Goal: Transaction & Acquisition: Purchase product/service

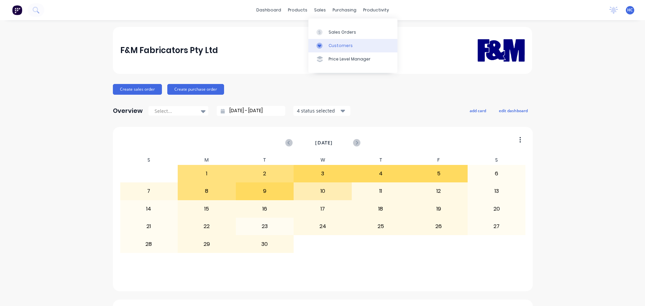
click at [334, 43] on div "Customers" at bounding box center [340, 46] width 24 height 6
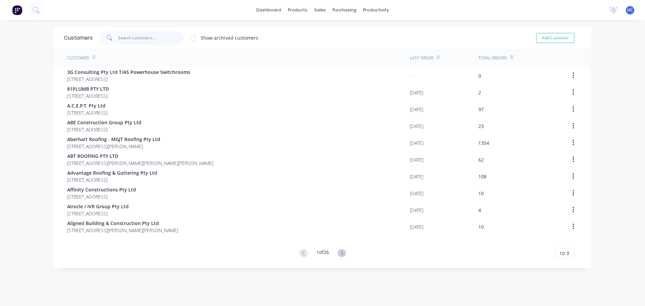
click at [156, 38] on input "text" at bounding box center [150, 37] width 65 height 13
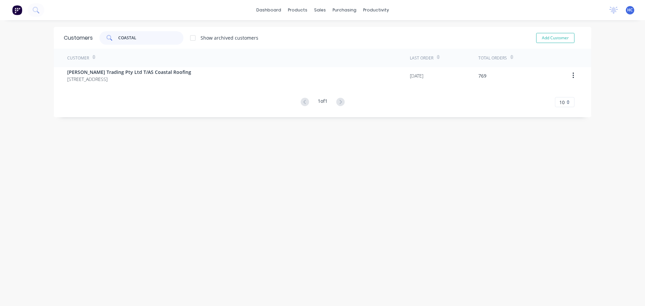
type input "COASTAL"
click at [137, 86] on div "Customer Last Order Total Orders [PERSON_NAME] Trading Pty Ltd T/AS Coastal Roo…" at bounding box center [322, 78] width 537 height 58
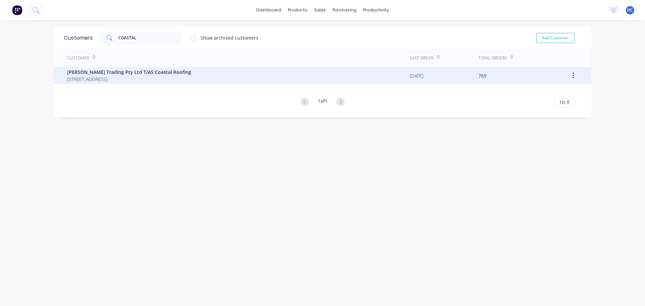
click at [150, 72] on span "[PERSON_NAME] Trading Pty Ltd T/AS Coastal Roofing" at bounding box center [129, 71] width 124 height 7
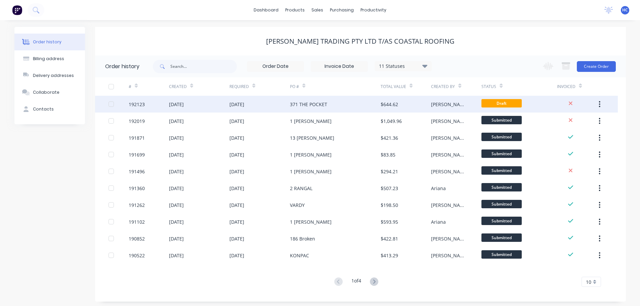
click at [326, 98] on div "371 THE POCKET" at bounding box center [335, 104] width 91 height 17
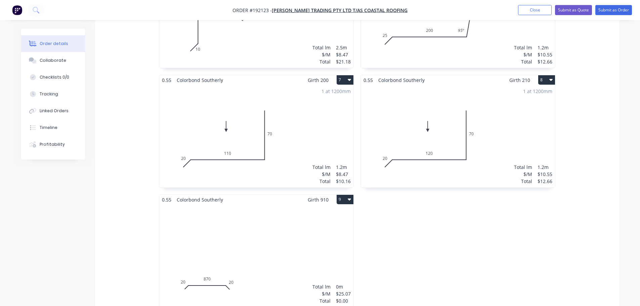
scroll to position [537, 0]
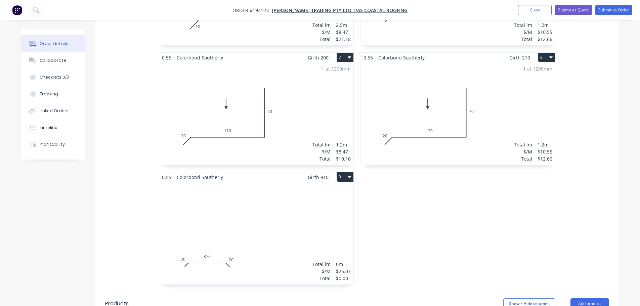
click at [293, 211] on div "Total lm $/M Total 0m $25.07 $0.00" at bounding box center [256, 233] width 194 height 102
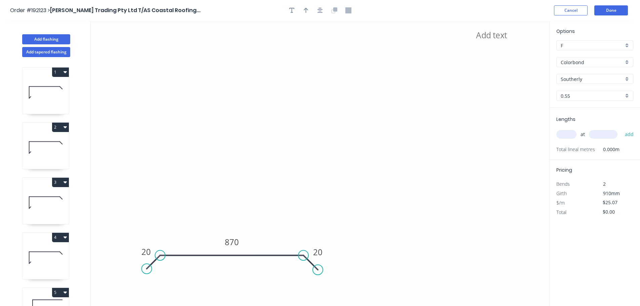
click at [556, 138] on div "Lengths at add Total lineal metres 0.000m" at bounding box center [594, 134] width 90 height 52
click at [565, 134] on input "text" at bounding box center [566, 134] width 20 height 9
type input "1"
type input "2070"
click at [621, 129] on button "add" at bounding box center [629, 134] width 16 height 11
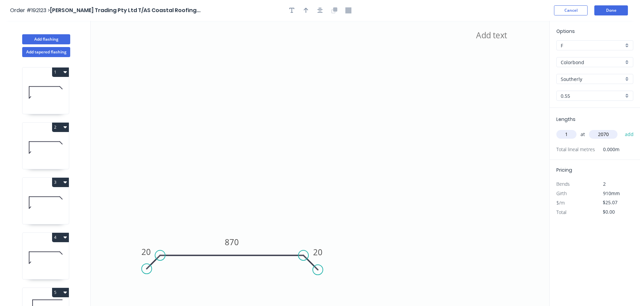
type input "$51.89"
click at [604, 7] on button "Done" at bounding box center [611, 10] width 34 height 10
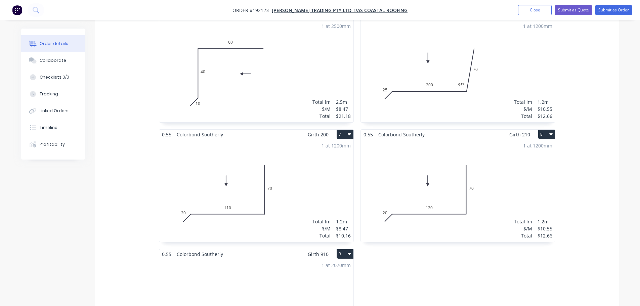
scroll to position [595, 0]
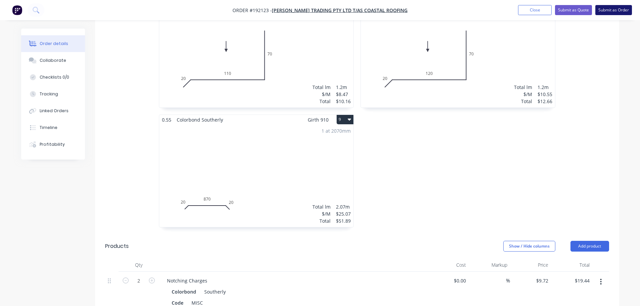
click at [609, 10] on button "Submit as Order" at bounding box center [613, 10] width 37 height 10
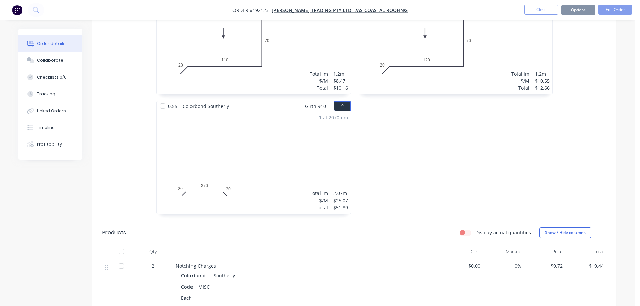
scroll to position [0, 0]
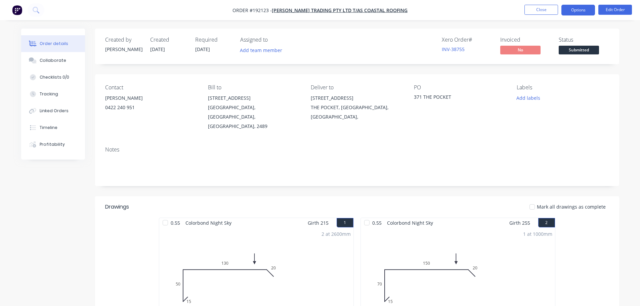
click at [578, 12] on button "Options" at bounding box center [578, 10] width 34 height 11
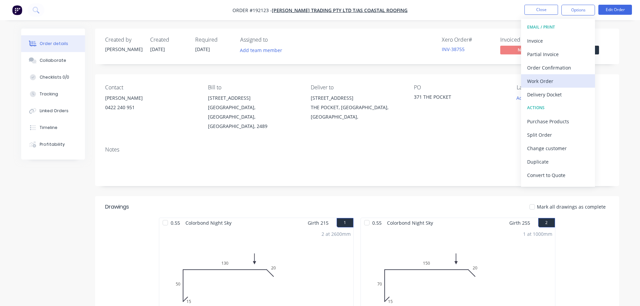
click at [542, 80] on div "Work Order" at bounding box center [558, 81] width 62 height 10
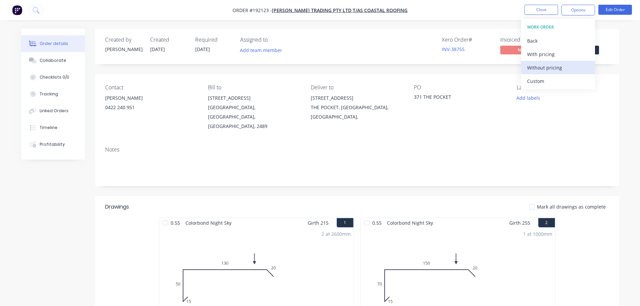
click at [544, 72] on div "Without pricing" at bounding box center [558, 68] width 62 height 10
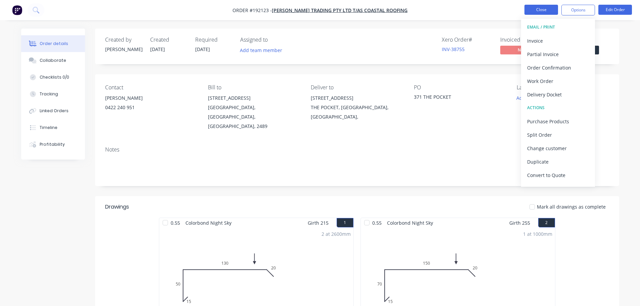
click at [542, 9] on button "Close" at bounding box center [541, 10] width 34 height 10
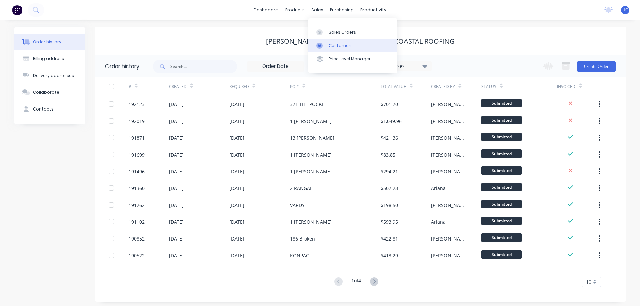
click at [335, 45] on div "Customers" at bounding box center [340, 46] width 24 height 6
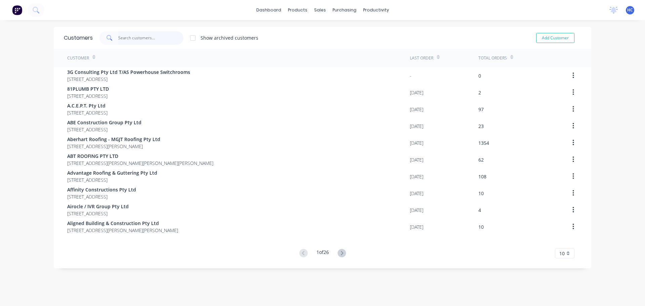
click at [128, 34] on input "text" at bounding box center [150, 37] width 65 height 13
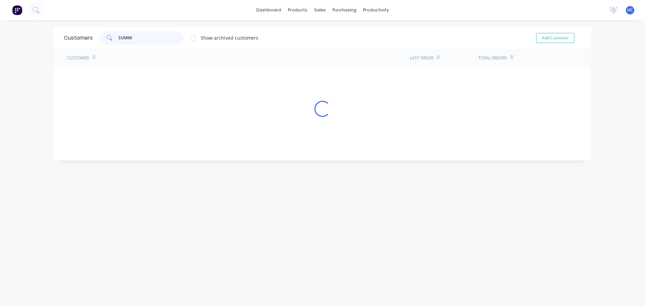
type input "SUMMIT"
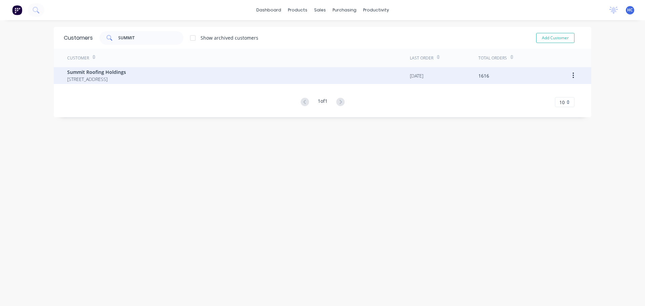
click at [96, 84] on div "Summit Roofing Holdings [STREET_ADDRESS]" at bounding box center [238, 75] width 342 height 17
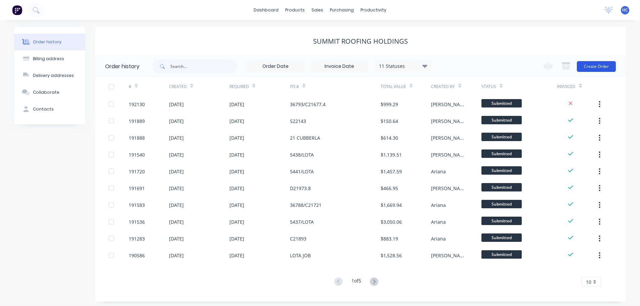
click at [591, 68] on button "Create Order" at bounding box center [595, 66] width 39 height 11
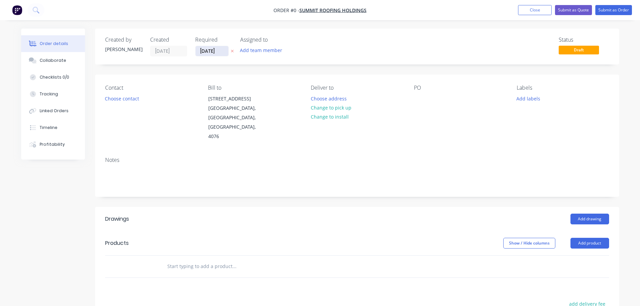
click at [207, 47] on input "[DATE]" at bounding box center [211, 51] width 33 height 10
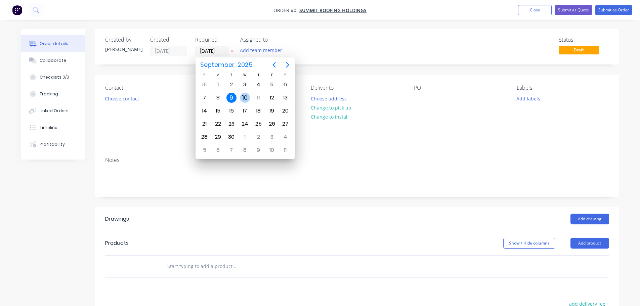
click at [247, 95] on div "10" at bounding box center [245, 98] width 10 height 10
type input "[DATE]"
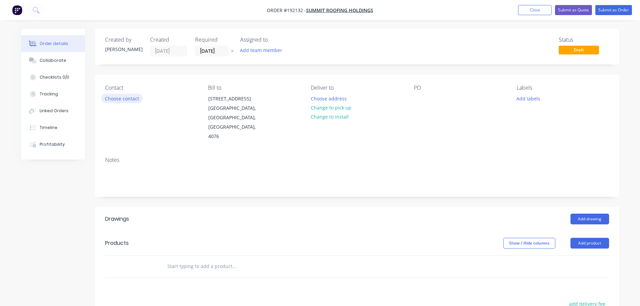
click at [130, 99] on button "Choose contact" at bounding box center [121, 98] width 41 height 9
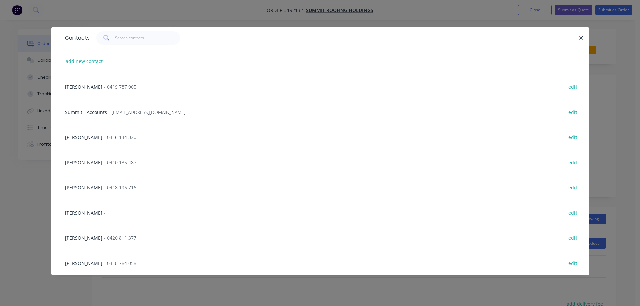
click at [104, 241] on span "- 0420 811 377" at bounding box center [120, 238] width 33 height 6
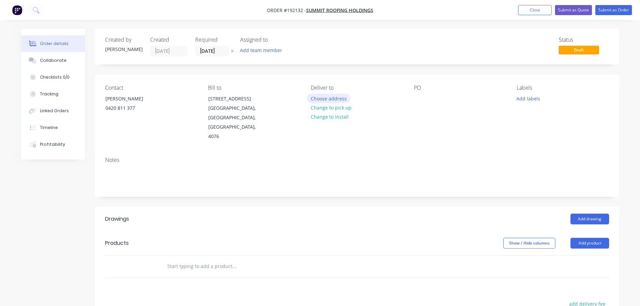
click at [318, 95] on button "Choose address" at bounding box center [328, 98] width 43 height 9
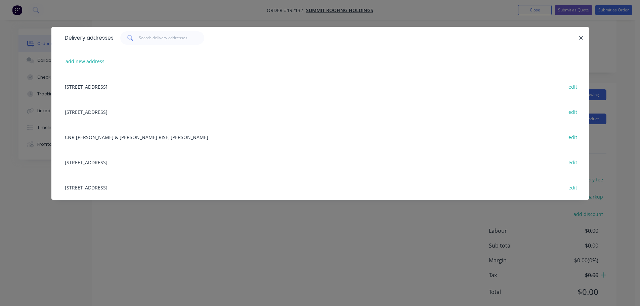
click at [99, 162] on div "[STREET_ADDRESS] edit" at bounding box center [319, 161] width 517 height 25
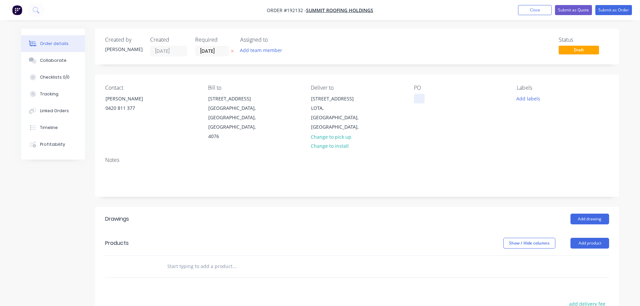
click at [420, 99] on div at bounding box center [419, 99] width 11 height 10
click at [531, 100] on button "Add labels" at bounding box center [528, 98] width 31 height 9
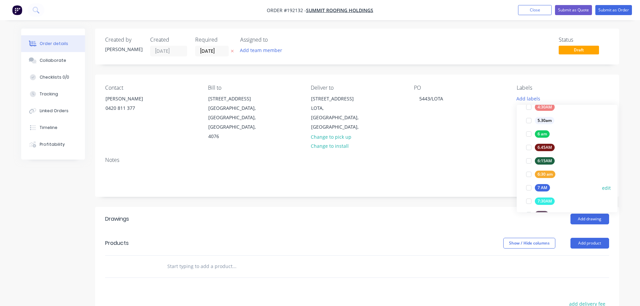
scroll to position [134, 0]
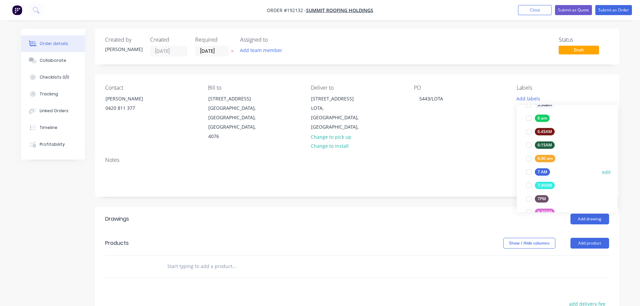
click at [548, 171] on div "7 AM" at bounding box center [541, 171] width 15 height 7
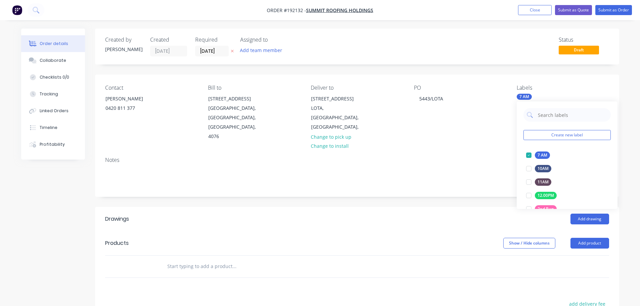
click at [459, 214] on div "Add drawing" at bounding box center [410, 219] width 396 height 11
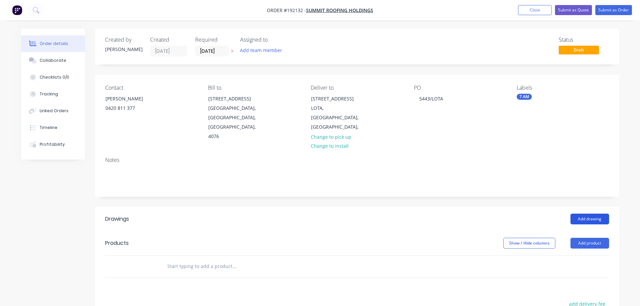
click at [592, 214] on button "Add drawing" at bounding box center [589, 219] width 39 height 11
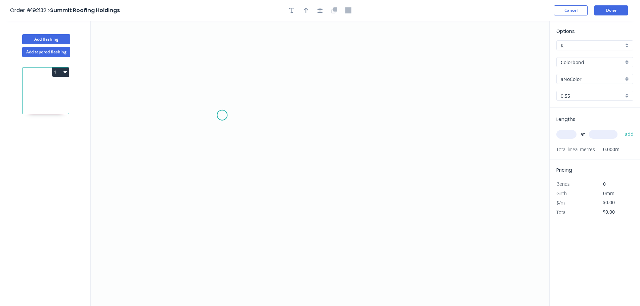
click at [219, 159] on icon "0" at bounding box center [320, 163] width 458 height 285
click at [236, 142] on icon "0" at bounding box center [320, 163] width 458 height 285
click at [475, 147] on icon "0 ?" at bounding box center [320, 163] width 458 height 285
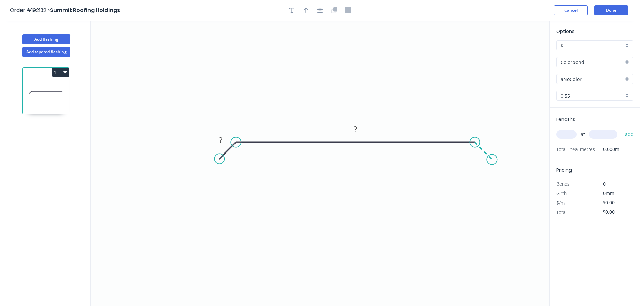
click at [492, 162] on icon "0 ? ?" at bounding box center [320, 163] width 458 height 285
click at [492, 162] on circle at bounding box center [491, 159] width 10 height 10
click at [493, 143] on rect at bounding box center [489, 140] width 13 height 9
type input "$18.59"
click at [305, 12] on icon "button" at bounding box center [305, 10] width 5 height 6
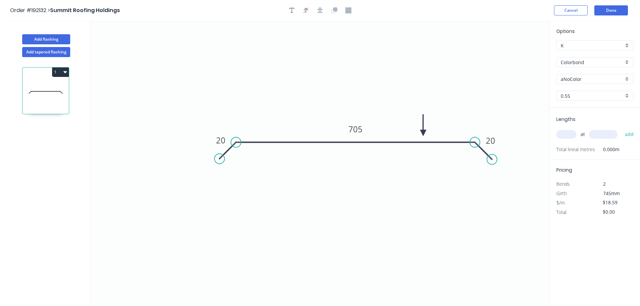
drag, startPoint x: 461, startPoint y: 106, endPoint x: 437, endPoint y: 123, distance: 29.8
click at [425, 131] on icon at bounding box center [423, 124] width 6 height 21
click at [578, 71] on div "Options K K Colorbond Colorbond Colorbond (Premium) Colorbond Coolmax Colorbond…" at bounding box center [594, 68] width 90 height 80
click at [579, 69] on div "Options K K Colorbond Colorbond Colorbond (Premium) Colorbond Coolmax Colorbond…" at bounding box center [594, 68] width 90 height 80
click at [581, 68] on div "Options K K Colorbond Colorbond Colorbond (Premium) Colorbond Coolmax Colorbond…" at bounding box center [594, 68] width 90 height 80
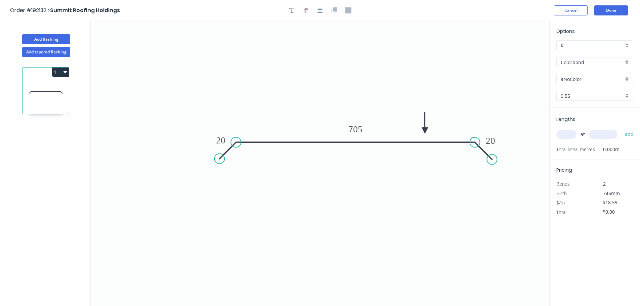
click at [583, 64] on input "Colorbond" at bounding box center [591, 62] width 63 height 7
click at [580, 123] on div "Zincalume" at bounding box center [594, 121] width 76 height 12
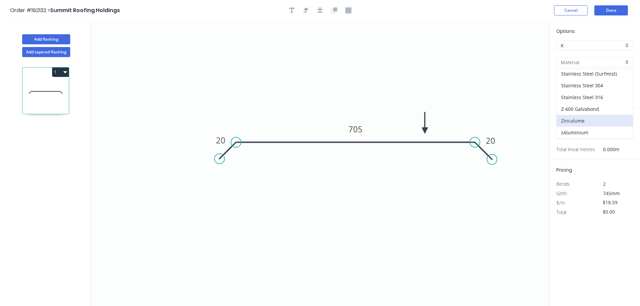
type input "Zincalume"
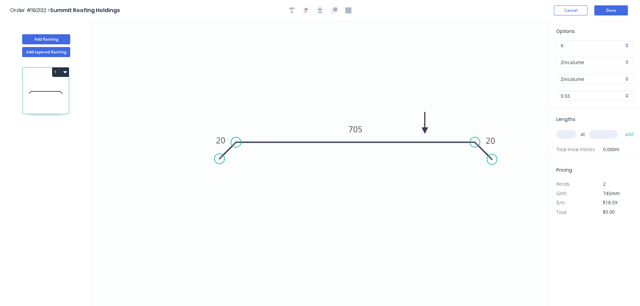
type input "$16.82"
drag, startPoint x: 565, startPoint y: 137, endPoint x: 584, endPoint y: 141, distance: 19.6
click at [567, 140] on div "at add" at bounding box center [595, 134] width 78 height 11
type input "1"
type input "4600"
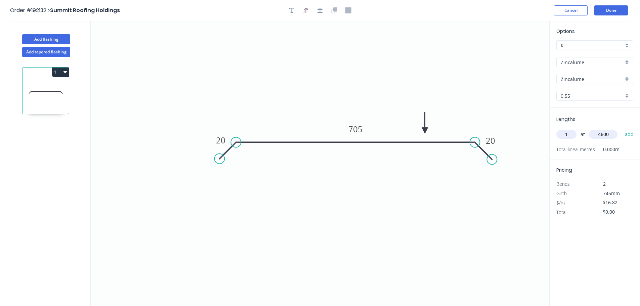
click at [621, 129] on button "add" at bounding box center [629, 134] width 16 height 11
type input "$77.37"
click at [46, 40] on button "Add flashing" at bounding box center [46, 39] width 48 height 10
type input "$0.00"
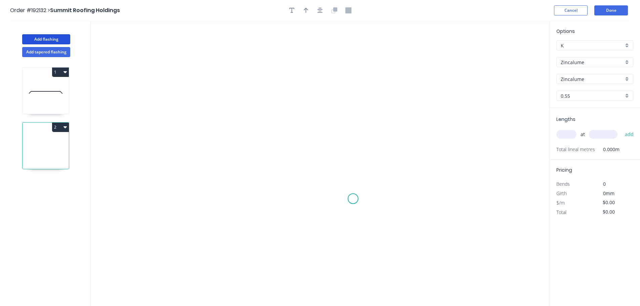
click at [361, 200] on icon "0" at bounding box center [320, 163] width 458 height 285
click at [317, 201] on icon "0" at bounding box center [320, 163] width 458 height 285
click at [315, 234] on icon "0 ?" at bounding box center [320, 163] width 458 height 285
click at [311, 234] on icon "0 ? ?" at bounding box center [320, 163] width 458 height 285
click at [310, 234] on circle at bounding box center [311, 234] width 10 height 10
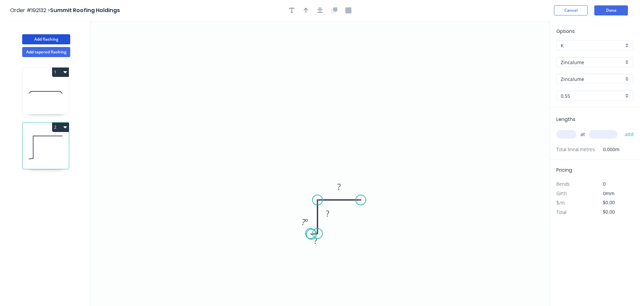
click at [310, 234] on circle at bounding box center [311, 234] width 10 height 10
click at [311, 234] on circle at bounding box center [311, 233] width 10 height 10
click at [316, 99] on icon "0 ? ? ?" at bounding box center [320, 163] width 458 height 285
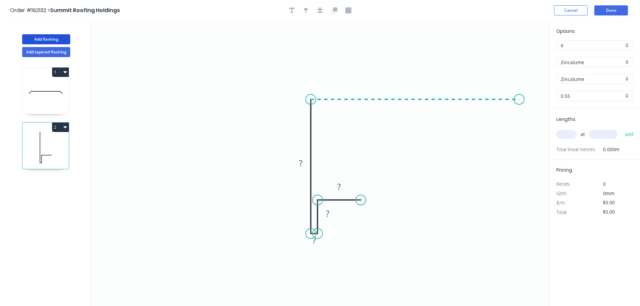
click at [519, 100] on icon "0 ? ? ? ?" at bounding box center [320, 163] width 458 height 285
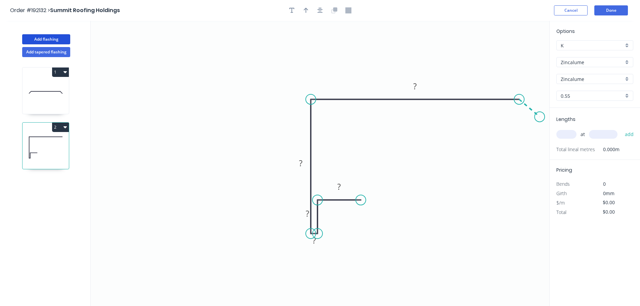
click at [540, 117] on icon "0 ? ? ? ? ?" at bounding box center [320, 163] width 458 height 285
click at [539, 119] on circle at bounding box center [538, 119] width 10 height 10
click at [537, 97] on tspan "?" at bounding box center [535, 98] width 3 height 11
drag, startPoint x: 298, startPoint y: 215, endPoint x: 332, endPoint y: 226, distance: 35.7
click at [332, 226] on rect at bounding box center [341, 225] width 22 height 14
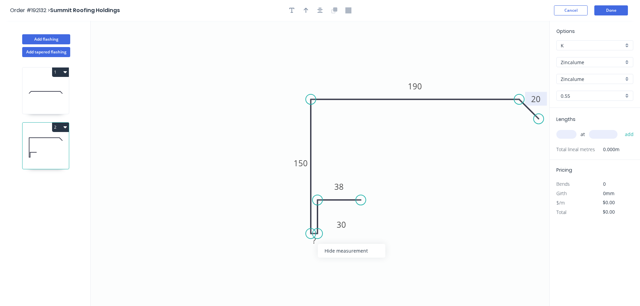
click at [334, 258] on icon "0 38 30 ? 150 190 20" at bounding box center [320, 163] width 458 height 285
click at [335, 254] on icon "0 38 30 ? 150 190 20" at bounding box center [320, 163] width 458 height 285
click at [338, 259] on icon "0 38 30 ? 150 190 20" at bounding box center [320, 163] width 458 height 285
click at [336, 254] on div "Hide measurement" at bounding box center [353, 251] width 67 height 14
type input "$14.11"
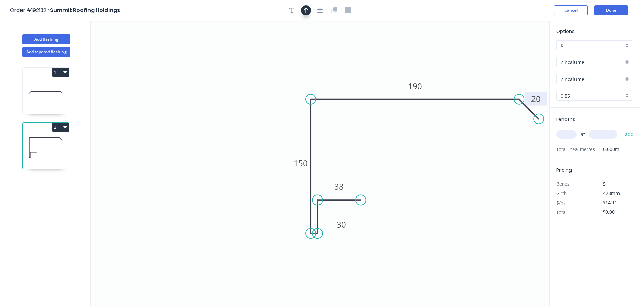
click at [307, 12] on icon "button" at bounding box center [305, 10] width 5 height 6
drag, startPoint x: 499, startPoint y: 71, endPoint x: 498, endPoint y: 79, distance: 7.8
click at [512, 57] on icon at bounding box center [515, 45] width 6 height 21
click at [570, 130] on input "text" at bounding box center [566, 134] width 20 height 9
type input "1"
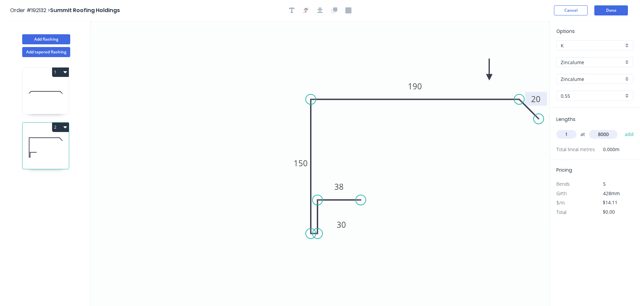
type input "8000"
click at [621, 129] on button "add" at bounding box center [629, 134] width 16 height 11
type input "$112.88"
click at [42, 36] on button "Add flashing" at bounding box center [46, 39] width 48 height 10
type input "$0.00"
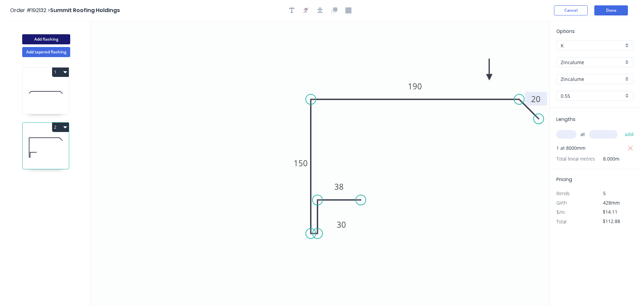
type input "$0.00"
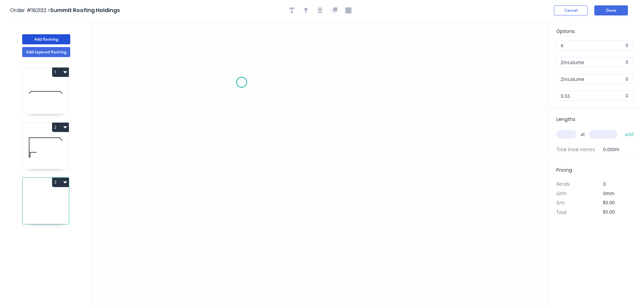
click at [241, 82] on icon "0" at bounding box center [320, 163] width 458 height 285
click at [254, 104] on div "Crush & Fold" at bounding box center [274, 105] width 67 height 14
click at [244, 84] on circle at bounding box center [241, 82] width 10 height 10
click at [246, 82] on circle at bounding box center [244, 84] width 10 height 10
click at [243, 195] on icon "0" at bounding box center [320, 163] width 458 height 285
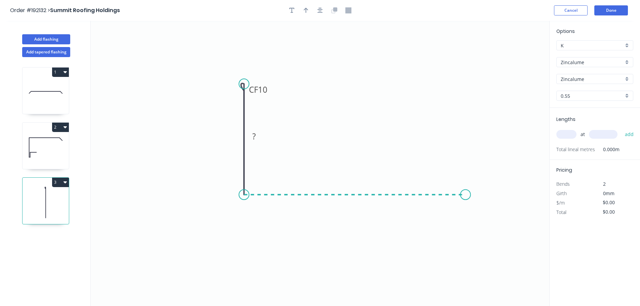
click at [465, 199] on icon "0 CF 10 ?" at bounding box center [320, 163] width 458 height 285
click at [466, 103] on icon "0 CF 10 ? ?" at bounding box center [320, 163] width 458 height 285
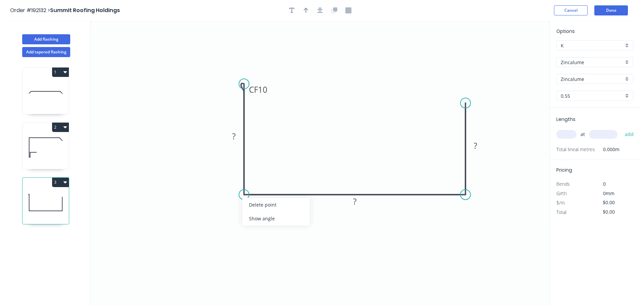
click at [275, 205] on div "Delete point" at bounding box center [275, 205] width 67 height 14
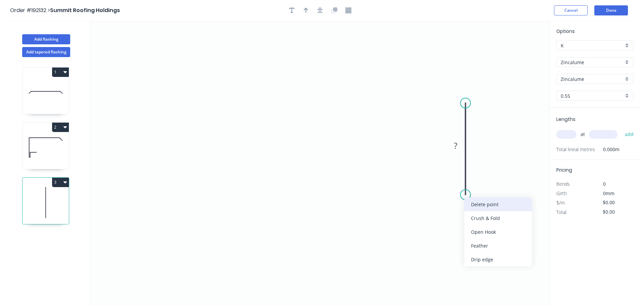
click at [479, 207] on div "Delete point" at bounding box center [497, 204] width 67 height 14
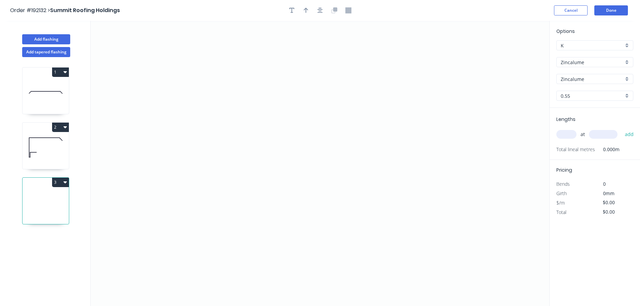
click at [56, 181] on button "3" at bounding box center [60, 182] width 17 height 9
click at [46, 215] on div "Delete" at bounding box center [37, 212] width 52 height 10
type input "$14.11"
type input "$112.88"
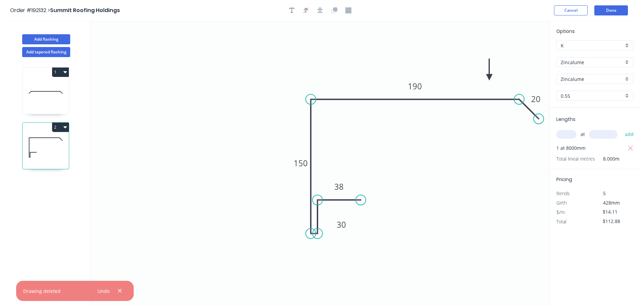
click at [51, 166] on icon at bounding box center [45, 147] width 46 height 43
click at [619, 7] on button "Done" at bounding box center [611, 10] width 34 height 10
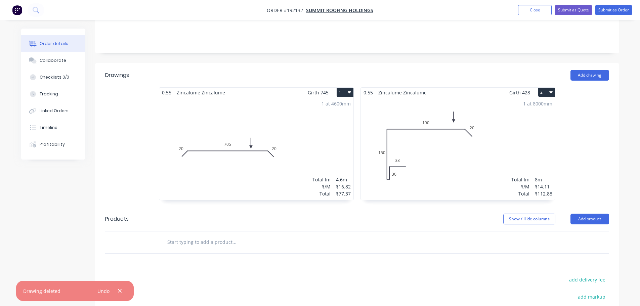
scroll to position [201, 0]
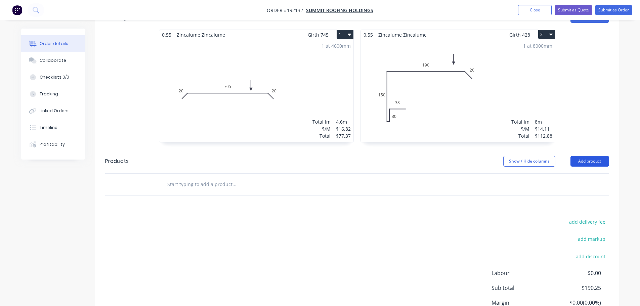
click at [591, 156] on button "Add product" at bounding box center [589, 161] width 39 height 11
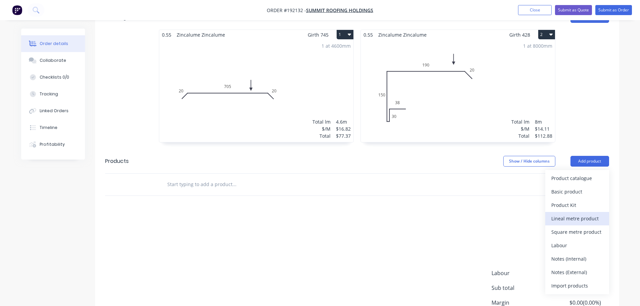
click at [569, 214] on div "Lineal metre product" at bounding box center [577, 219] width 52 height 10
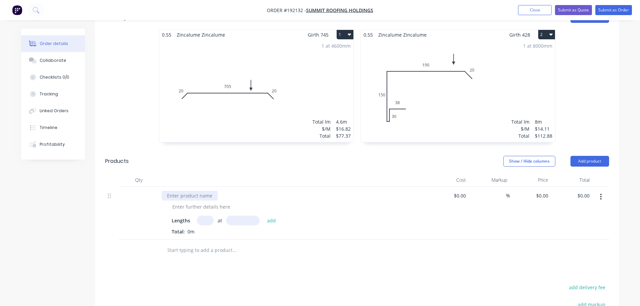
click at [201, 191] on div at bounding box center [189, 196] width 56 height 10
click at [207, 202] on div at bounding box center [201, 207] width 68 height 10
type input "1"
type input "3000"
click at [264, 216] on button "add" at bounding box center [272, 220] width 16 height 9
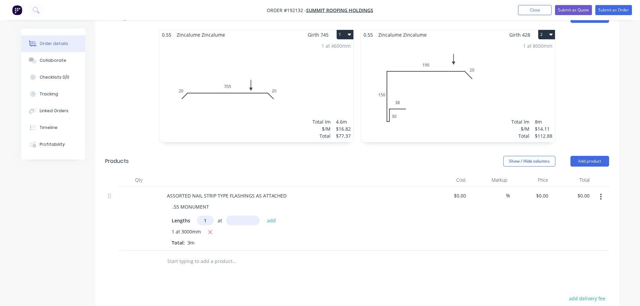
type input "1"
type input "2300"
click at [264, 216] on button "add" at bounding box center [272, 220] width 16 height 9
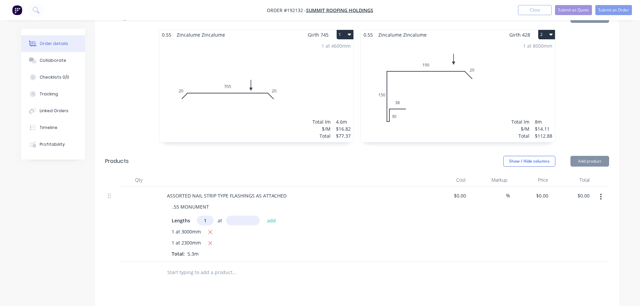
type input "1"
type input "2300"
click at [264, 216] on button "add" at bounding box center [272, 220] width 16 height 9
type input "1"
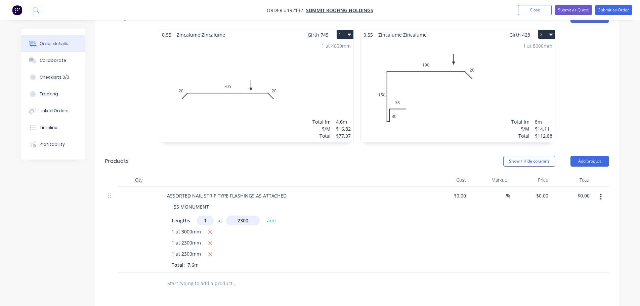
type input "2300"
click at [264, 216] on button "add" at bounding box center [272, 220] width 16 height 9
click at [368, 173] on div at bounding box center [293, 179] width 269 height 13
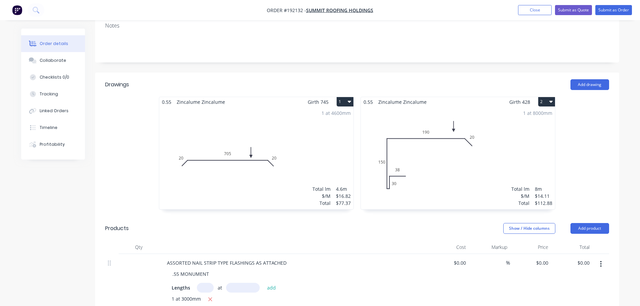
click at [437, 160] on div "1 at 8000mm Total lm $/M Total 8m $14.11 $112.88" at bounding box center [458, 158] width 194 height 102
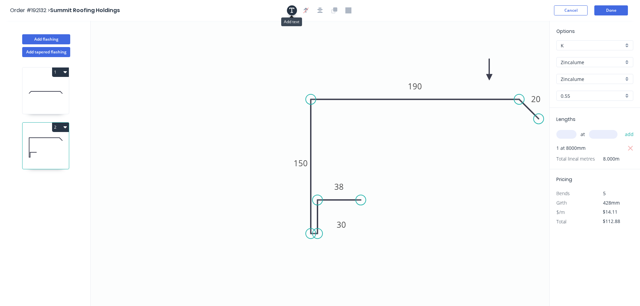
click at [290, 10] on icon "button" at bounding box center [291, 10] width 5 height 6
drag, startPoint x: 121, startPoint y: 45, endPoint x: 395, endPoint y: 227, distance: 329.0
click at [396, 227] on textarea at bounding box center [416, 231] width 54 height 25
drag, startPoint x: 440, startPoint y: 230, endPoint x: 449, endPoint y: 230, distance: 9.1
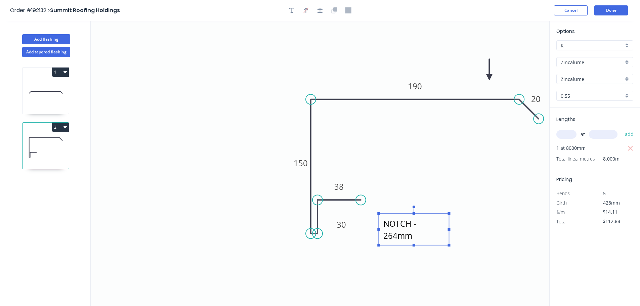
click at [449, 230] on rect at bounding box center [449, 229] width 3 height 3
drag, startPoint x: 448, startPoint y: 229, endPoint x: 456, endPoint y: 228, distance: 7.5
click at [456, 228] on rect at bounding box center [457, 229] width 3 height 3
click at [479, 211] on icon "NAIL STRIP NOTCH - 264mm 38 30 150 190 20" at bounding box center [320, 163] width 458 height 285
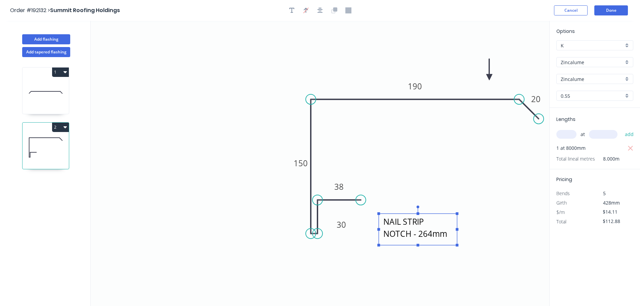
type textarea "NAIL STRIP NOTCH - 264mm"
click at [619, 4] on header "Order #192132 > Summit Roofing Holdings Cancel Done" at bounding box center [320, 10] width 640 height 21
click at [613, 12] on button "Done" at bounding box center [611, 10] width 34 height 10
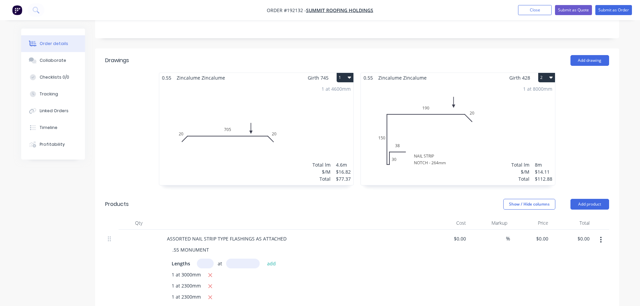
scroll to position [134, 0]
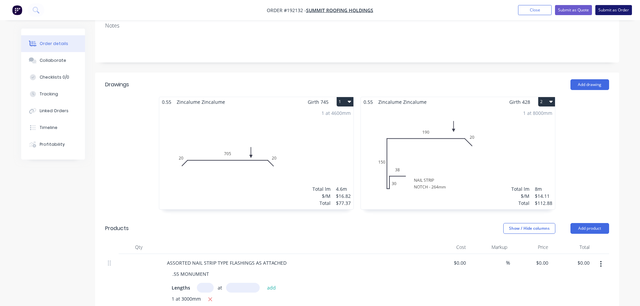
click at [609, 5] on button "Submit as Order" at bounding box center [613, 10] width 37 height 10
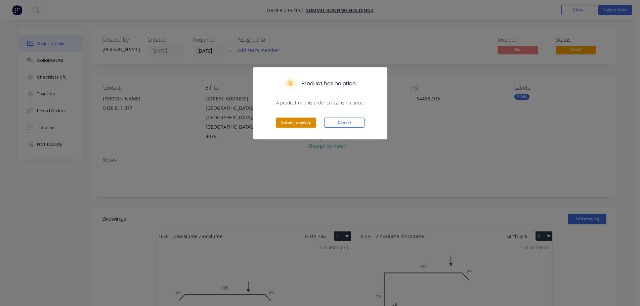
click at [304, 123] on button "Submit anyway" at bounding box center [296, 123] width 40 height 10
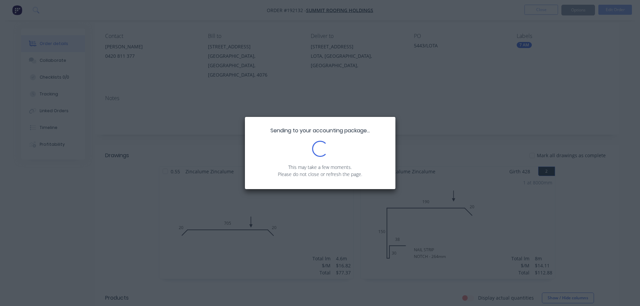
scroll to position [67, 0]
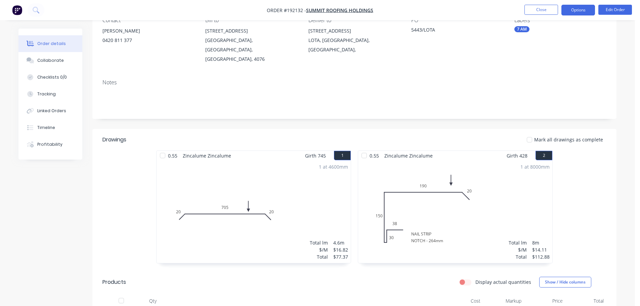
click at [578, 8] on button "Options" at bounding box center [578, 10] width 34 height 11
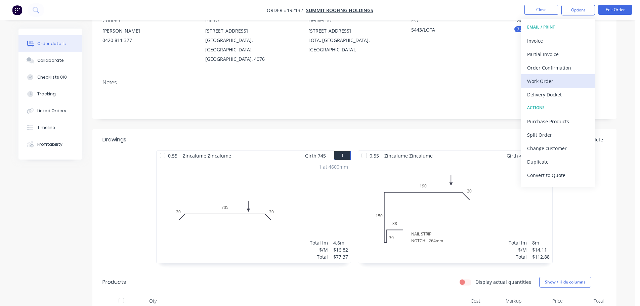
click at [540, 82] on div "Work Order" at bounding box center [558, 81] width 62 height 10
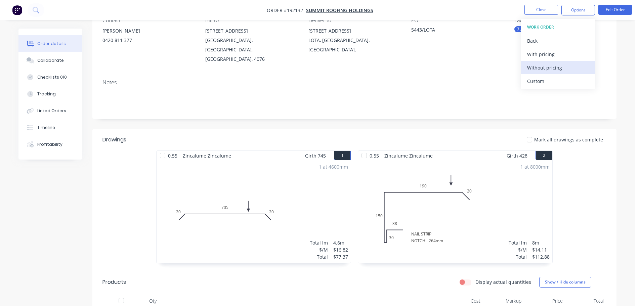
click at [543, 63] on div "Without pricing" at bounding box center [558, 68] width 62 height 10
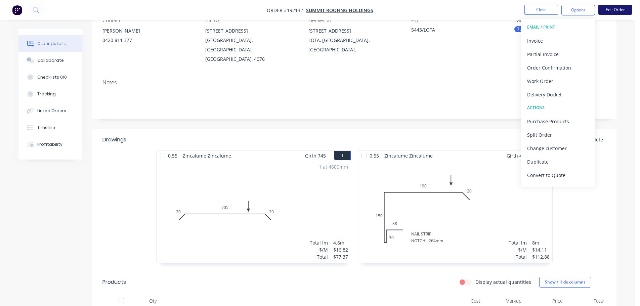
click at [611, 8] on button "Edit Order" at bounding box center [615, 10] width 34 height 10
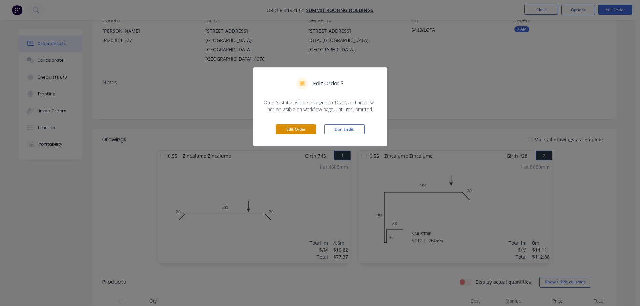
click at [304, 130] on button "Edit Order" at bounding box center [296, 129] width 40 height 10
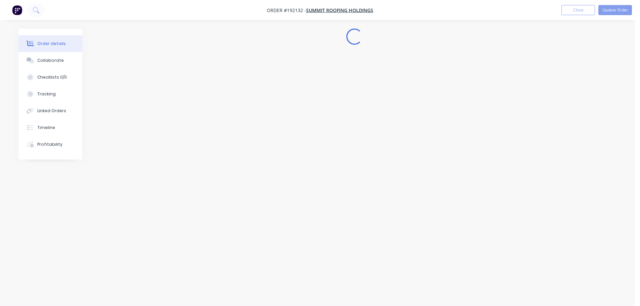
scroll to position [0, 0]
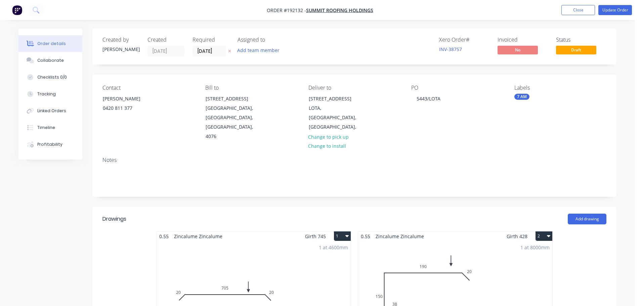
click at [477, 241] on div "1 at 8000mm Total lm $/M Total 8m $14.11 $112.88" at bounding box center [455, 292] width 194 height 102
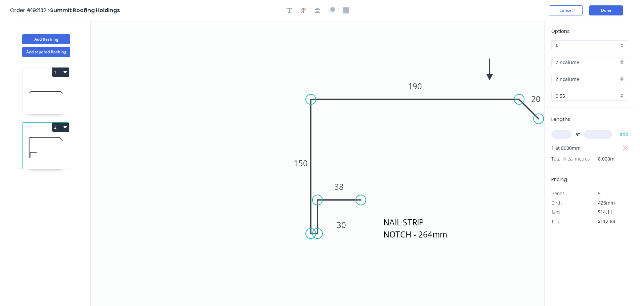
click at [569, 64] on input "Zincalume" at bounding box center [586, 62] width 63 height 7
click at [568, 79] on div "Colorbond" at bounding box center [589, 75] width 76 height 12
type input "Colorbond"
type input "aNoColor"
type input "$15.22"
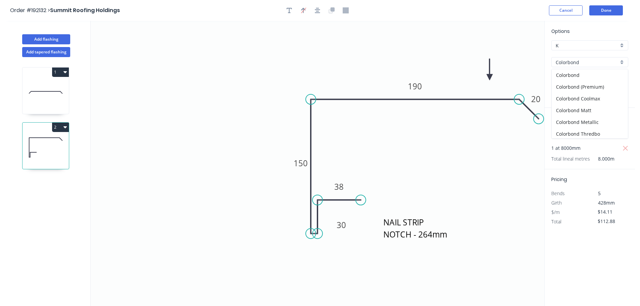
type input "$121.76"
click at [572, 81] on input "aNoColor" at bounding box center [586, 79] width 63 height 7
click at [571, 125] on div "Monument" at bounding box center [589, 122] width 76 height 12
type input "Monument"
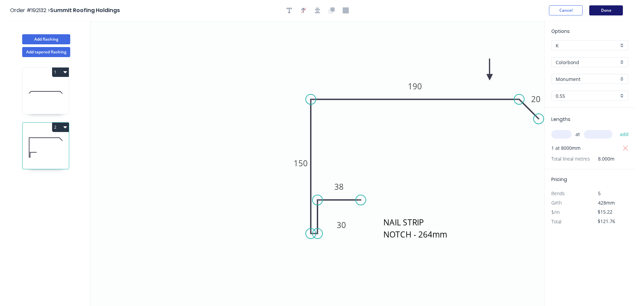
click at [606, 7] on button "Done" at bounding box center [606, 10] width 34 height 10
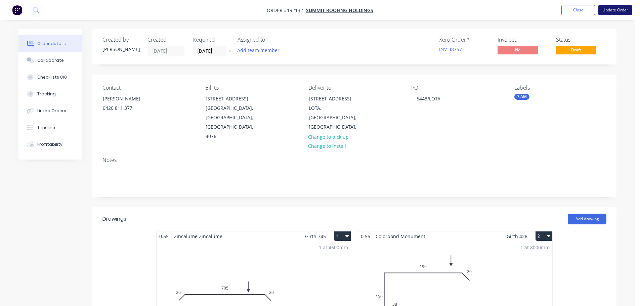
click at [615, 13] on button "Update Order" at bounding box center [615, 10] width 34 height 10
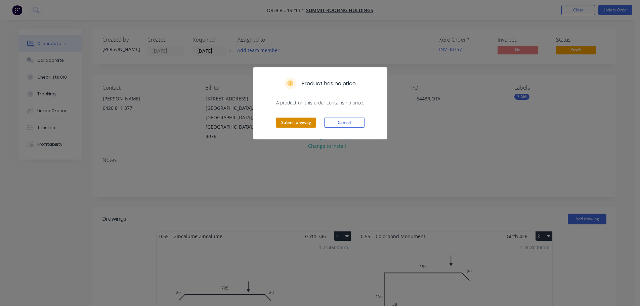
click at [296, 121] on button "Submit anyway" at bounding box center [296, 123] width 40 height 10
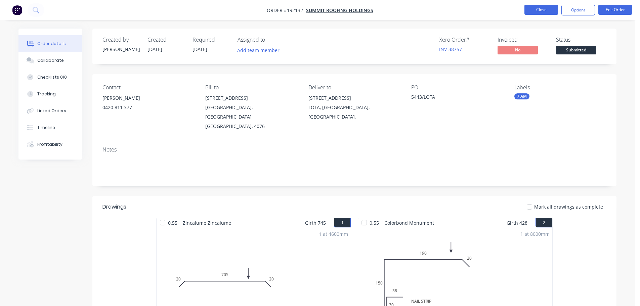
click at [538, 11] on button "Close" at bounding box center [541, 10] width 34 height 10
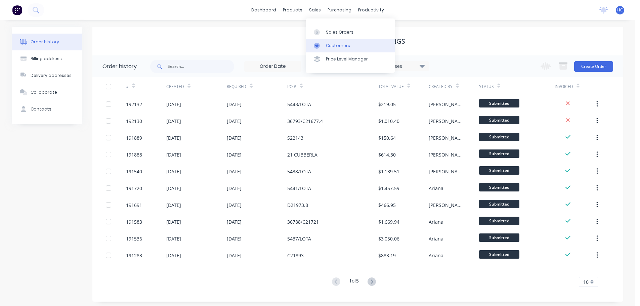
click at [333, 43] on div "Customers" at bounding box center [338, 46] width 24 height 6
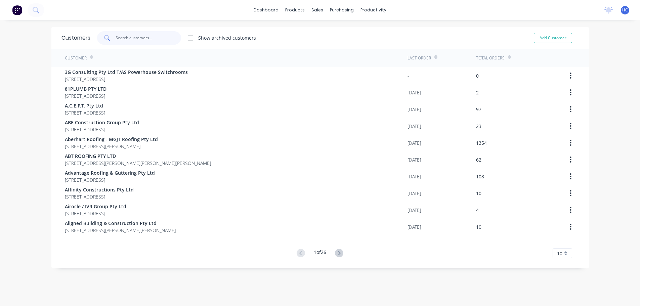
click at [135, 40] on input "text" at bounding box center [147, 37] width 65 height 13
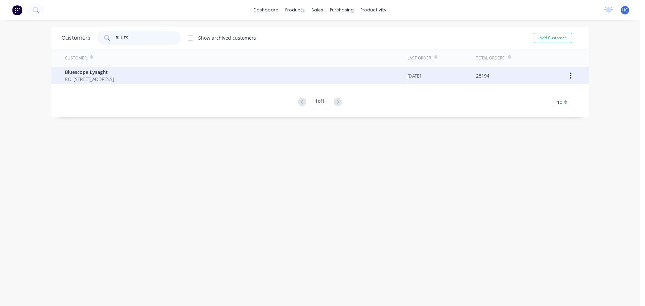
type input "BLUES"
click at [113, 78] on span "P.O. [STREET_ADDRESS]" at bounding box center [89, 79] width 49 height 7
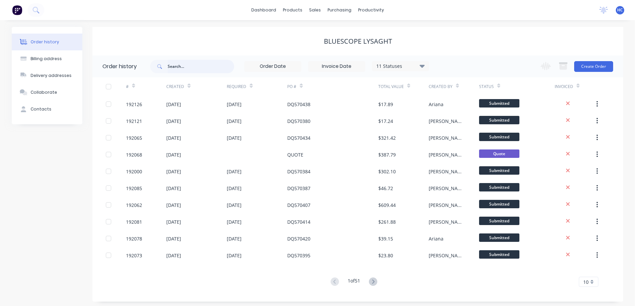
click at [210, 66] on input "text" at bounding box center [201, 66] width 66 height 13
type input "569406"
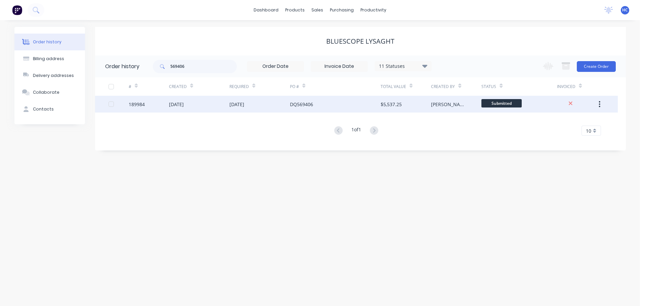
click at [356, 106] on div "DQ569406" at bounding box center [335, 104] width 91 height 17
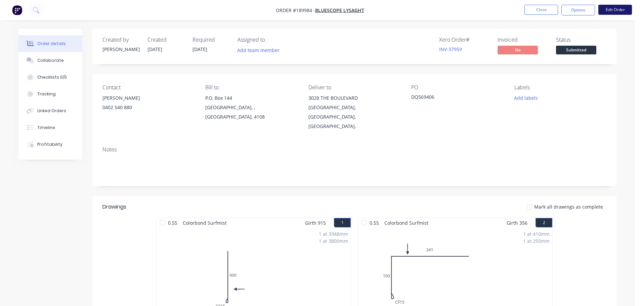
click at [614, 13] on button "Edit Order" at bounding box center [615, 10] width 34 height 10
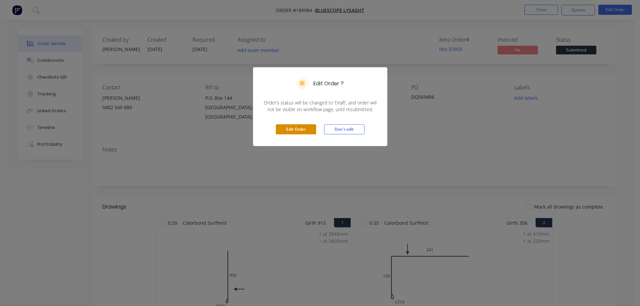
click at [300, 130] on button "Edit Order" at bounding box center [296, 129] width 40 height 10
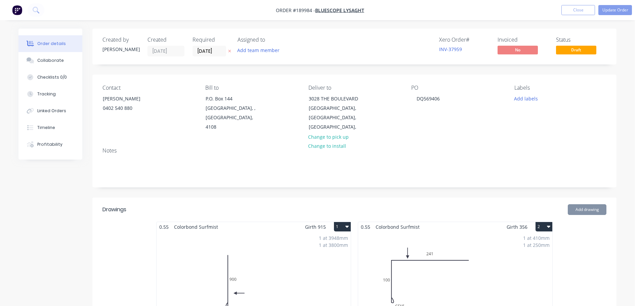
drag, startPoint x: 209, startPoint y: 51, endPoint x: 226, endPoint y: 60, distance: 19.2
click at [210, 51] on input "[DATE]" at bounding box center [209, 51] width 33 height 10
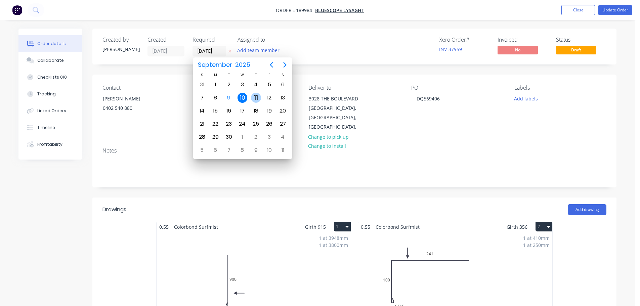
click at [251, 100] on div "11" at bounding box center [256, 98] width 10 height 10
type input "[DATE]"
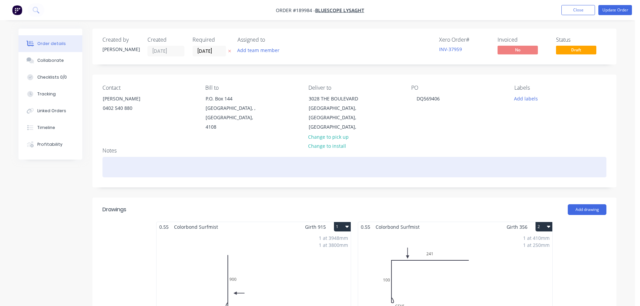
click at [480, 157] on div at bounding box center [354, 167] width 504 height 20
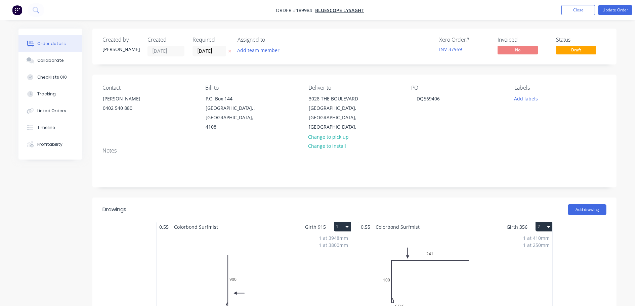
drag, startPoint x: 609, startPoint y: 14, endPoint x: 613, endPoint y: 13, distance: 3.4
click at [610, 14] on button "Update Order" at bounding box center [615, 10] width 34 height 10
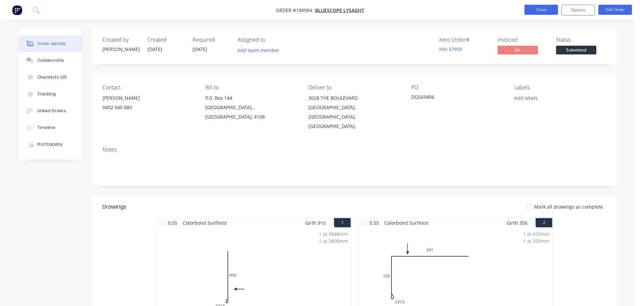
click at [545, 13] on button "Close" at bounding box center [541, 10] width 34 height 10
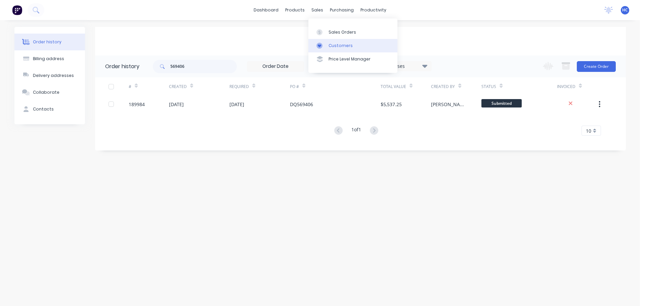
click at [356, 50] on link "Customers" at bounding box center [352, 45] width 89 height 13
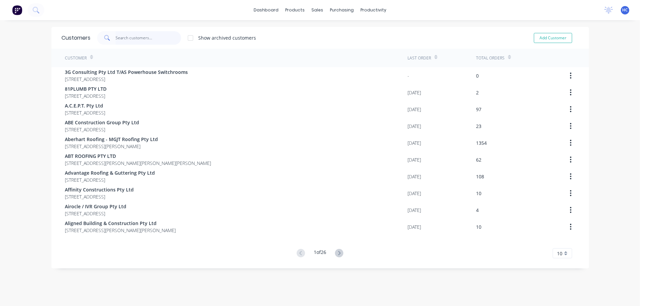
click at [149, 36] on input "text" at bounding box center [147, 37] width 65 height 13
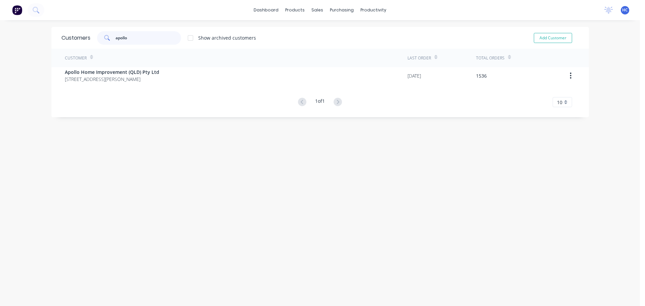
type input "apollo"
click at [77, 67] on div "Customer" at bounding box center [236, 58] width 342 height 18
click at [74, 84] on div "Customer Last Order Total Orders Apollo Home Improvement (QLD) Pty Ltd [STREET_…" at bounding box center [319, 78] width 537 height 58
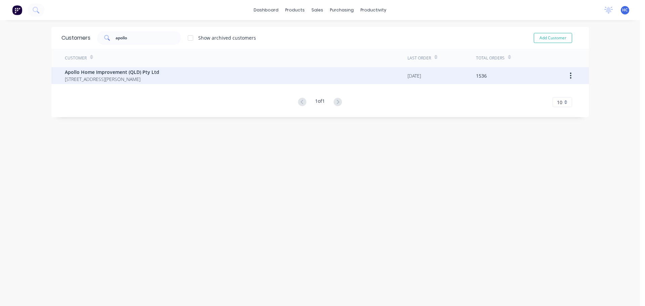
click at [86, 78] on span "[STREET_ADDRESS][PERSON_NAME]" at bounding box center [112, 79] width 94 height 7
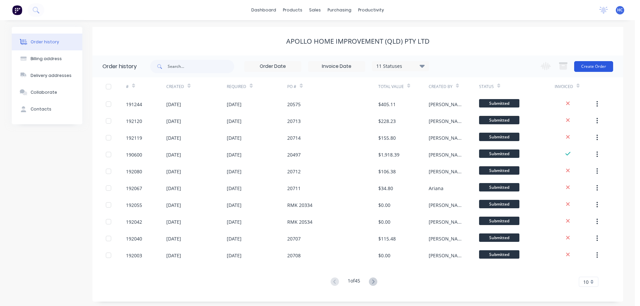
click at [594, 62] on button "Create Order" at bounding box center [593, 66] width 39 height 11
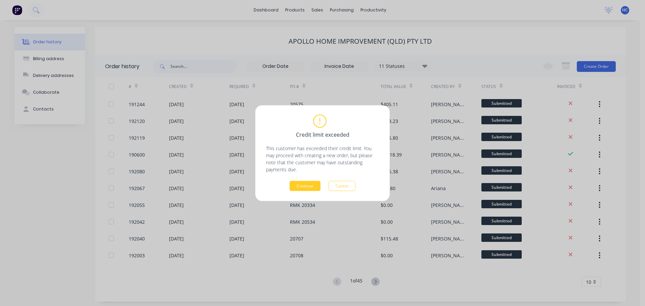
click at [297, 187] on button "Continue" at bounding box center [304, 186] width 31 height 10
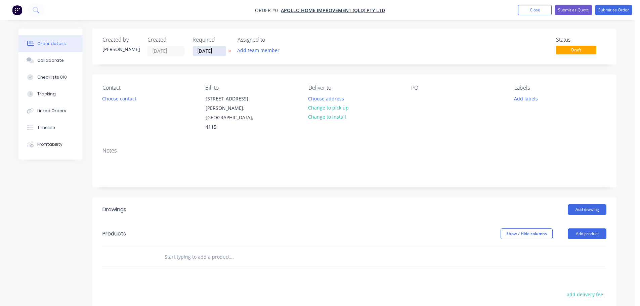
click at [205, 49] on input "[DATE]" at bounding box center [209, 51] width 33 height 10
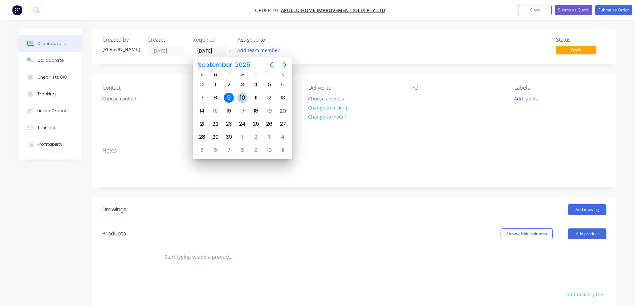
click at [244, 96] on div "10" at bounding box center [242, 98] width 10 height 10
type input "[DATE]"
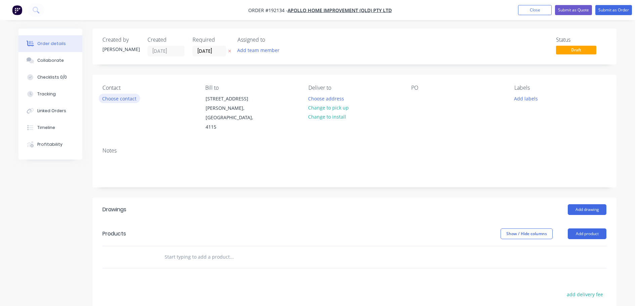
click at [122, 100] on button "Choose contact" at bounding box center [119, 98] width 41 height 9
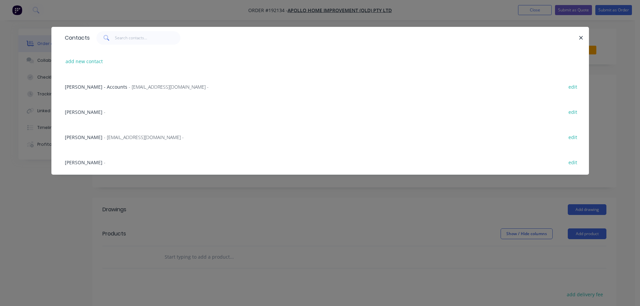
click at [111, 135] on span "- [EMAIL_ADDRESS][DOMAIN_NAME] -" at bounding box center [144, 137] width 80 height 6
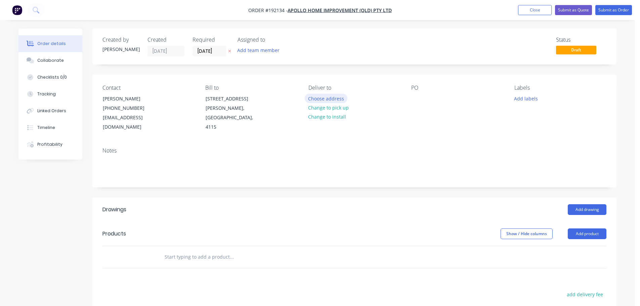
click at [338, 97] on button "Choose address" at bounding box center [326, 98] width 43 height 9
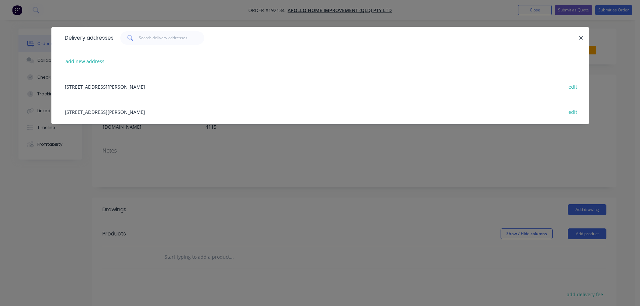
click at [108, 115] on div "[STREET_ADDRESS][PERSON_NAME] edit" at bounding box center [319, 111] width 517 height 25
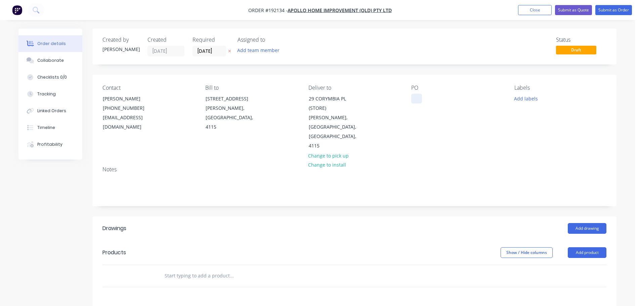
click at [422, 98] on div at bounding box center [416, 99] width 11 height 10
click at [528, 98] on button "Add labels" at bounding box center [525, 98] width 31 height 9
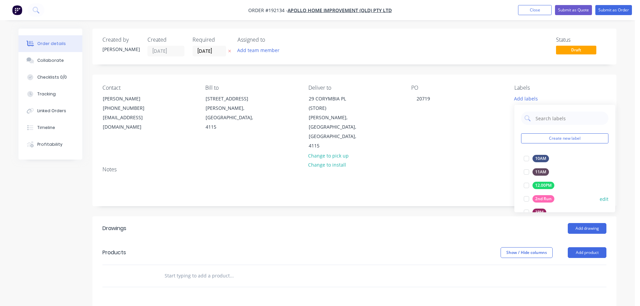
click at [542, 195] on div "2nd Run" at bounding box center [543, 198] width 22 height 7
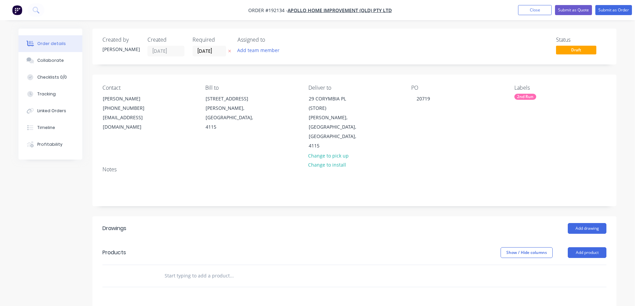
click at [445, 216] on header "Drawings Add drawing" at bounding box center [354, 228] width 524 height 24
click at [590, 223] on button "Add drawing" at bounding box center [586, 228] width 39 height 11
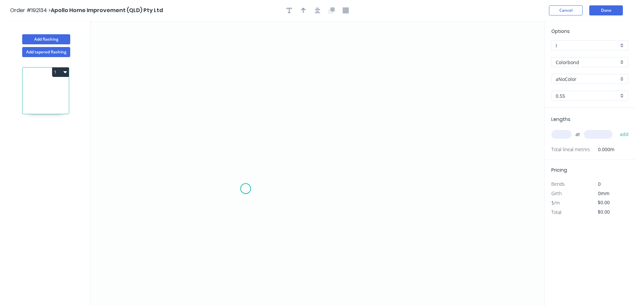
click at [269, 186] on icon "0" at bounding box center [317, 163] width 453 height 285
click at [268, 166] on icon "0" at bounding box center [317, 163] width 453 height 285
click at [356, 166] on icon "0 ?" at bounding box center [317, 163] width 453 height 285
click at [356, 189] on icon "0 ? ?" at bounding box center [317, 163] width 453 height 285
click at [366, 176] on tspan "?" at bounding box center [365, 174] width 3 height 11
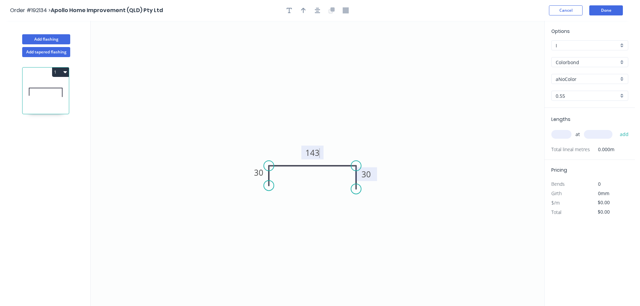
drag, startPoint x: 425, startPoint y: 125, endPoint x: 604, endPoint y: 110, distance: 179.6
click at [425, 125] on icon "0 30 143 30" at bounding box center [317, 163] width 453 height 285
type input "$9.84"
click at [567, 133] on input "text" at bounding box center [561, 134] width 20 height 9
type input "2"
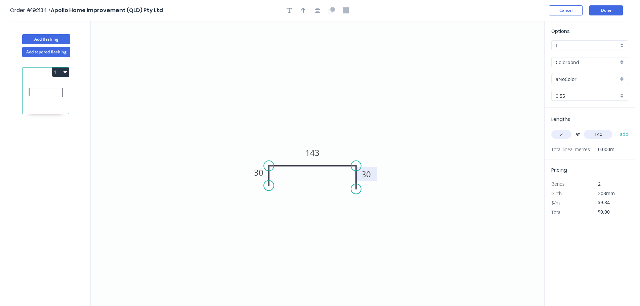
type input "140"
click at [616, 129] on button "add" at bounding box center [624, 134] width 16 height 11
type input "$19.68"
click at [565, 77] on input "aNoColor" at bounding box center [586, 79] width 63 height 7
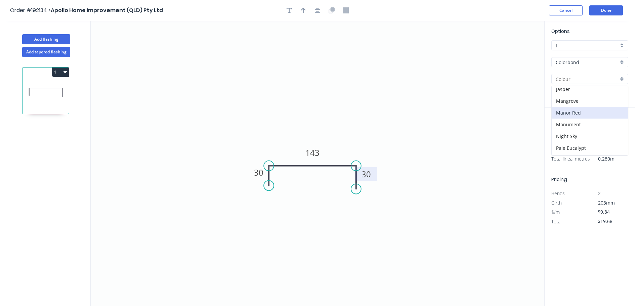
scroll to position [134, 0]
click at [571, 129] on div "Night Sky" at bounding box center [589, 134] width 76 height 12
type input "Night Sky"
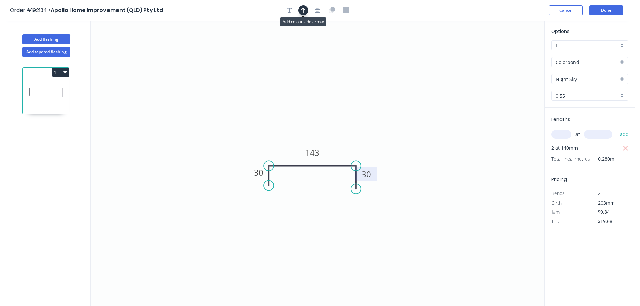
click at [301, 8] on icon "button" at bounding box center [303, 10] width 5 height 6
drag, startPoint x: 424, startPoint y: 108, endPoint x: 346, endPoint y: 148, distance: 87.4
click at [346, 148] on icon at bounding box center [347, 139] width 6 height 21
click at [615, 10] on button "Done" at bounding box center [606, 10] width 34 height 10
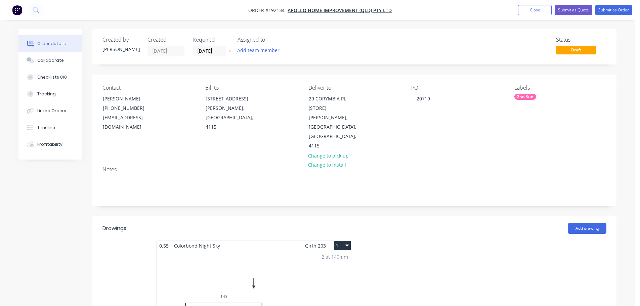
click at [619, 15] on nav "Order #192134 - Apollo Home Improvement (QLD) Pty Ltd Add product Close Submit …" at bounding box center [320, 10] width 640 height 20
click at [616, 10] on button "Submit as Order" at bounding box center [613, 10] width 37 height 10
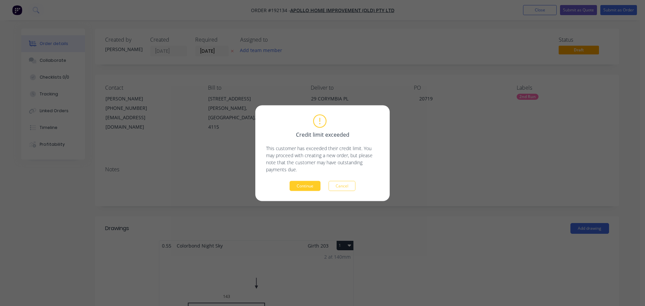
click at [307, 187] on button "Continue" at bounding box center [304, 186] width 31 height 10
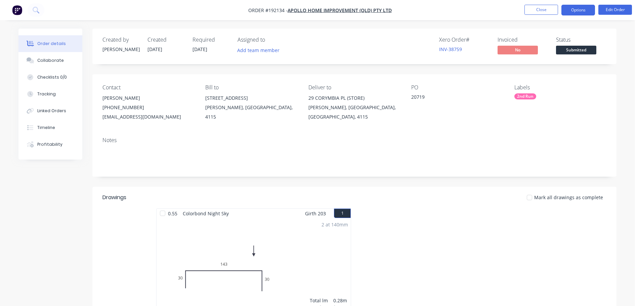
click at [580, 9] on button "Options" at bounding box center [578, 10] width 34 height 11
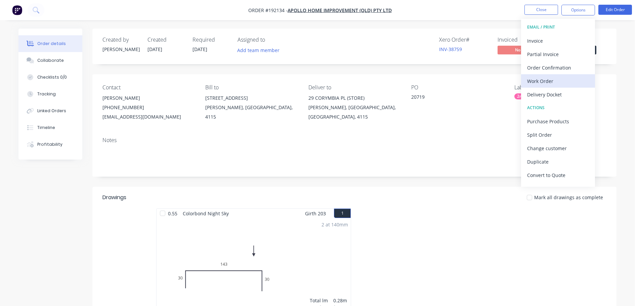
click at [556, 80] on div "Work Order" at bounding box center [558, 81] width 62 height 10
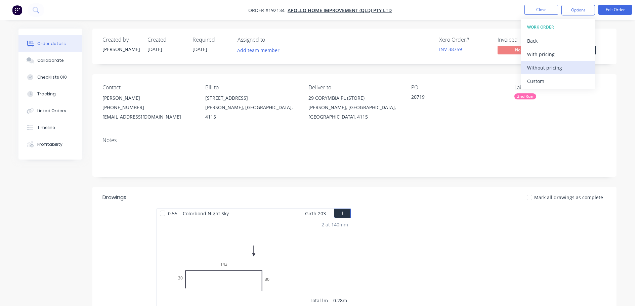
click at [545, 73] on button "Without pricing" at bounding box center [558, 67] width 74 height 13
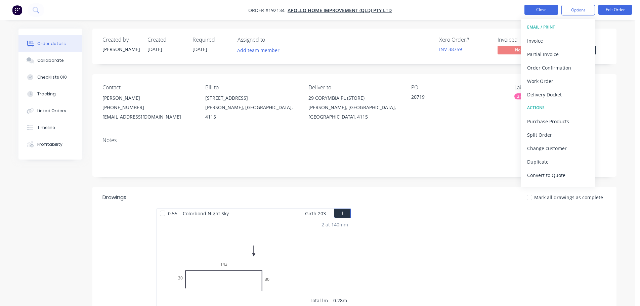
click at [541, 10] on button "Close" at bounding box center [541, 10] width 34 height 10
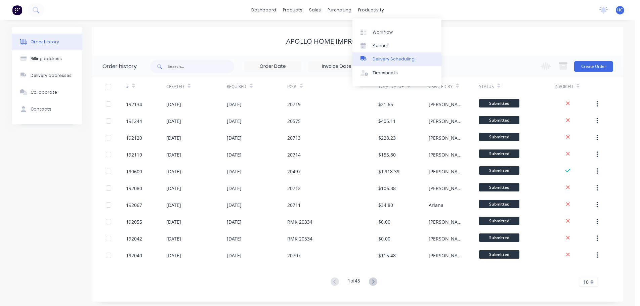
click at [379, 57] on div "Delivery Scheduling" at bounding box center [393, 59] width 42 height 6
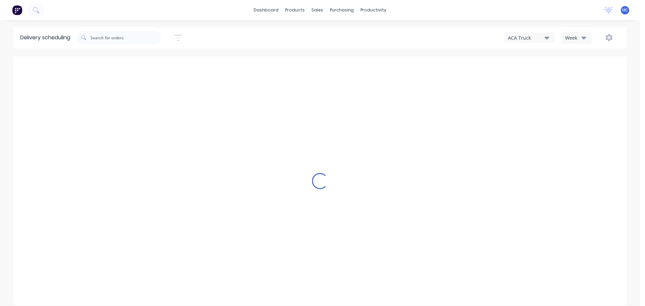
click at [574, 37] on div "Week" at bounding box center [574, 37] width 19 height 7
click at [581, 70] on div "Vehicle" at bounding box center [594, 68] width 66 height 13
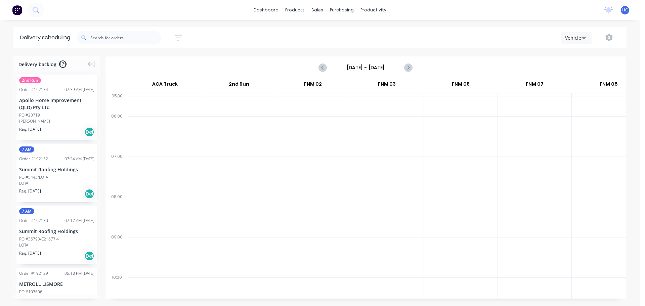
click at [375, 71] on input "[DATE] - [DATE]" at bounding box center [365, 67] width 66 height 10
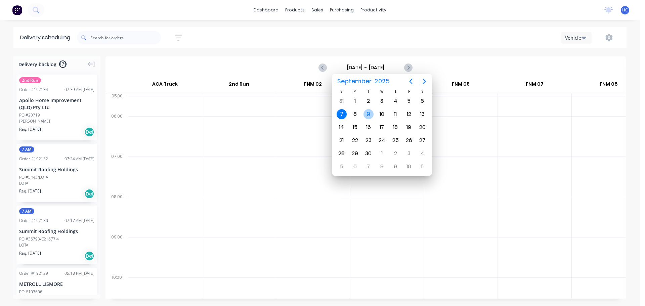
click at [365, 112] on div "9" at bounding box center [368, 114] width 10 height 10
type input "[DATE] - [DATE]"
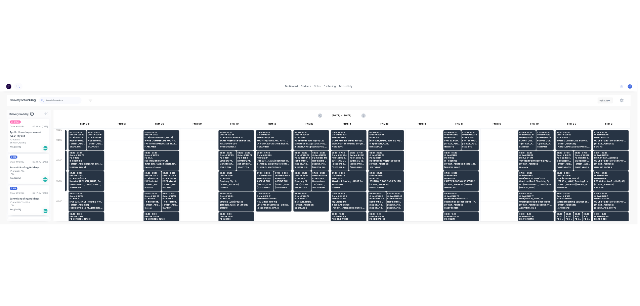
scroll to position [0, 294]
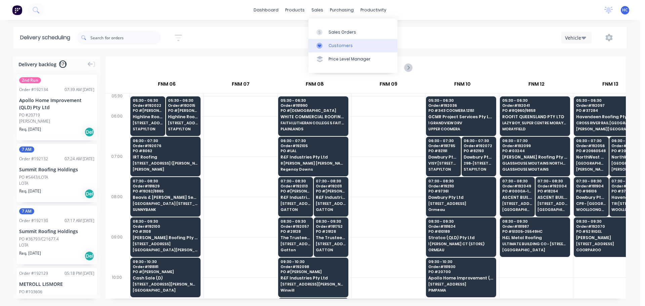
click at [348, 40] on link "Customers" at bounding box center [352, 45] width 89 height 13
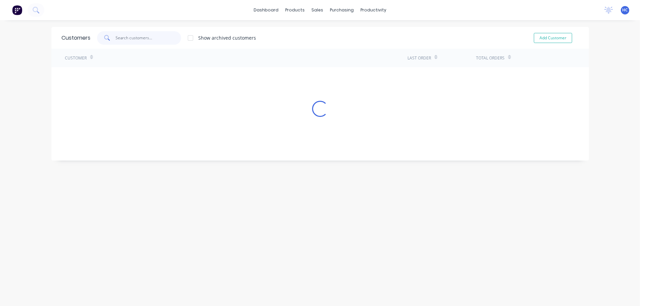
drag, startPoint x: 139, startPoint y: 34, endPoint x: 184, endPoint y: 26, distance: 45.3
click at [139, 34] on input "text" at bounding box center [147, 37] width 65 height 13
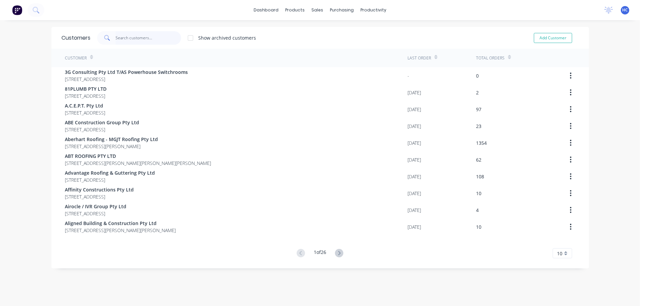
click at [159, 36] on input "text" at bounding box center [147, 37] width 65 height 13
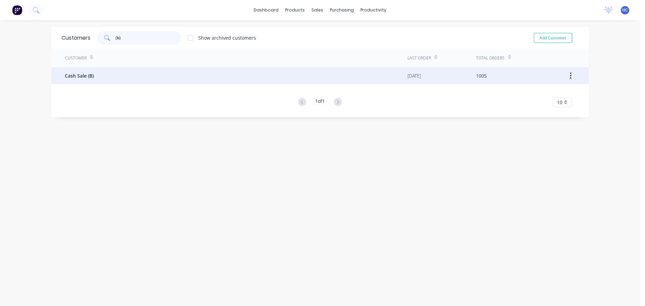
type input "(b)"
click at [85, 78] on span "Cash Sale (B)" at bounding box center [79, 75] width 29 height 7
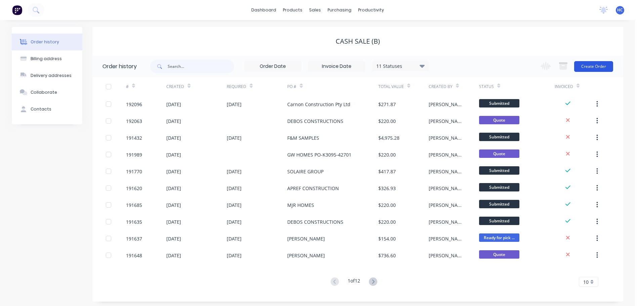
click at [592, 62] on button "Create Order" at bounding box center [593, 66] width 39 height 11
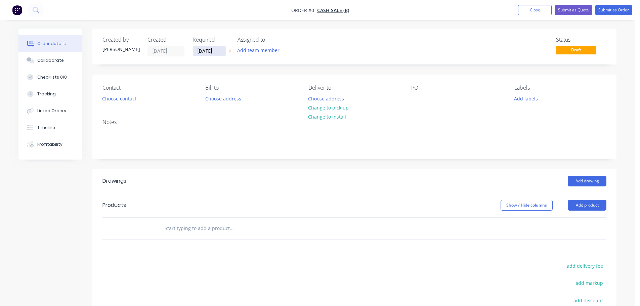
click at [213, 53] on input "[DATE]" at bounding box center [209, 51] width 33 height 10
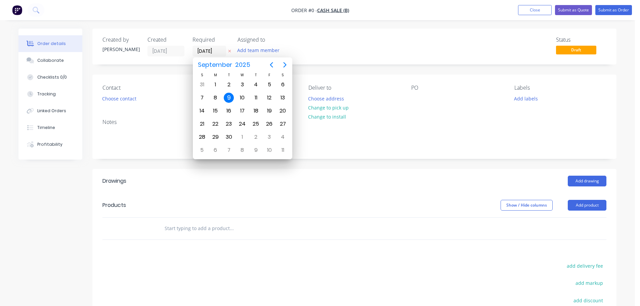
click at [228, 52] on icon at bounding box center [229, 51] width 3 height 4
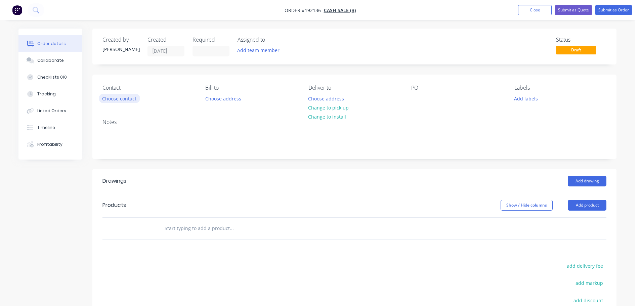
click at [111, 96] on button "Choose contact" at bounding box center [119, 98] width 41 height 9
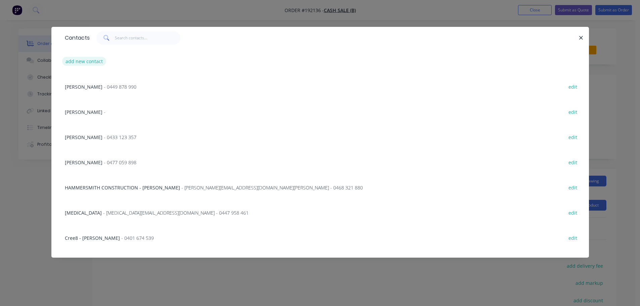
click at [74, 64] on button "add new contact" at bounding box center [84, 61] width 44 height 9
select select "AU"
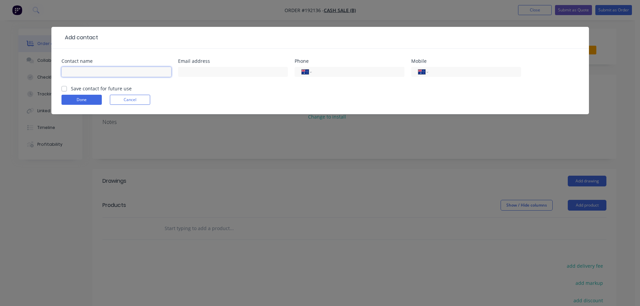
drag, startPoint x: 96, startPoint y: 71, endPoint x: 114, endPoint y: 74, distance: 19.0
click at [96, 71] on input "text" at bounding box center [116, 72] width 110 height 10
type input "[PERSON_NAME]"
click at [447, 68] on input "tel" at bounding box center [473, 72] width 81 height 8
type input "0421 582 970"
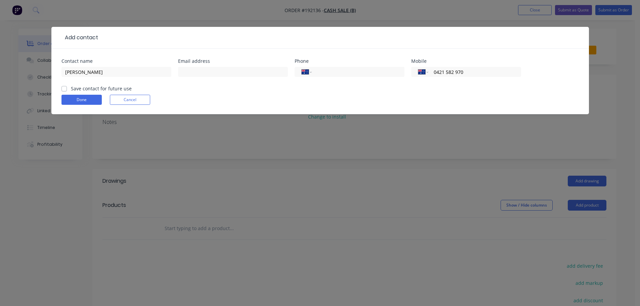
click at [87, 105] on form "Contact name [PERSON_NAME] Email address Phone International [GEOGRAPHIC_DATA] …" at bounding box center [319, 86] width 517 height 55
click at [88, 100] on button "Done" at bounding box center [81, 100] width 40 height 10
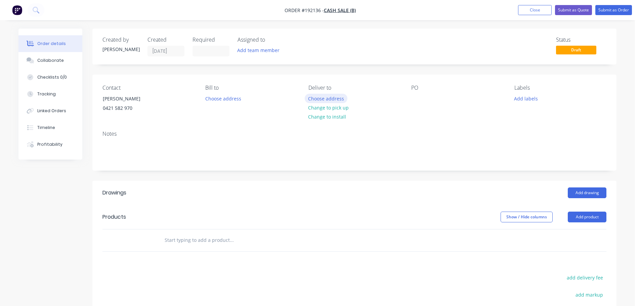
click at [335, 98] on button "Choose address" at bounding box center [326, 98] width 43 height 9
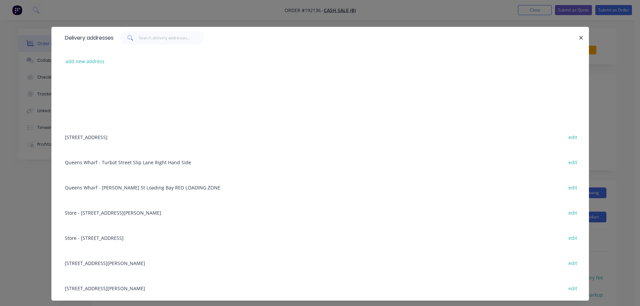
click at [86, 69] on div "add new address" at bounding box center [319, 61] width 517 height 25
click at [85, 64] on button "add new address" at bounding box center [85, 61] width 46 height 9
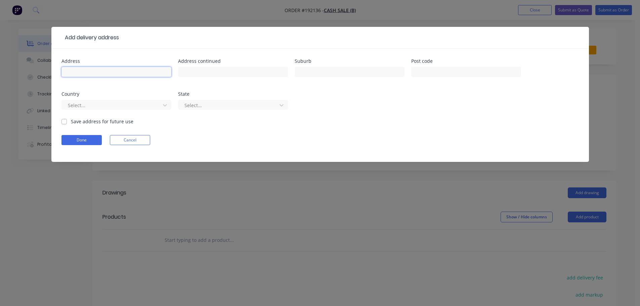
click at [86, 71] on input "text" at bounding box center [116, 72] width 110 height 10
type input "[STREET_ADDRESS]"
type input "UPPER KEDRON"
drag, startPoint x: 83, startPoint y: 103, endPoint x: 94, endPoint y: 111, distance: 13.2
click at [83, 103] on div at bounding box center [112, 105] width 90 height 8
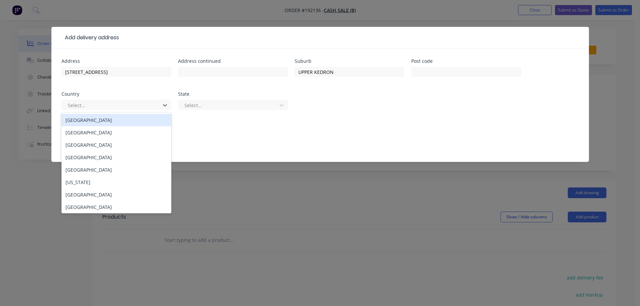
click at [85, 120] on div "[GEOGRAPHIC_DATA]" at bounding box center [116, 120] width 110 height 12
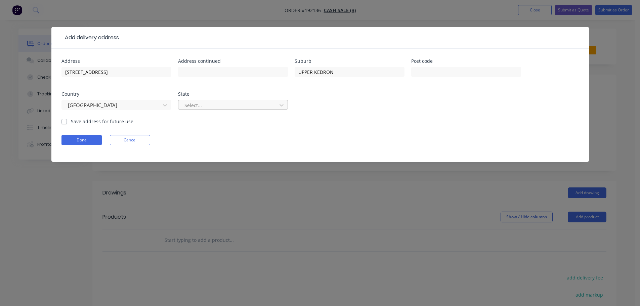
click at [209, 102] on div at bounding box center [229, 105] width 90 height 8
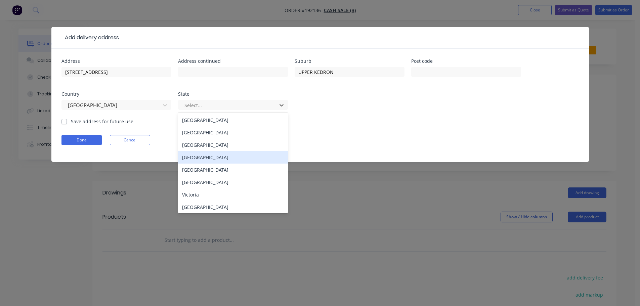
click at [198, 152] on div "[GEOGRAPHIC_DATA]" at bounding box center [233, 157] width 110 height 12
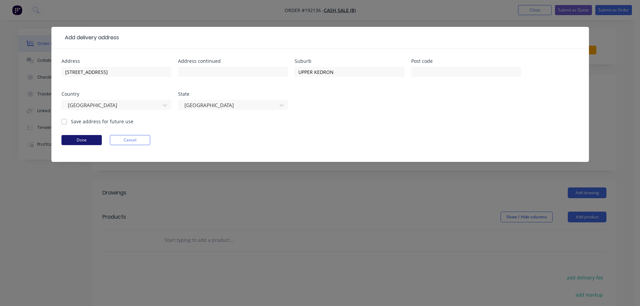
click at [85, 138] on button "Done" at bounding box center [81, 140] width 40 height 10
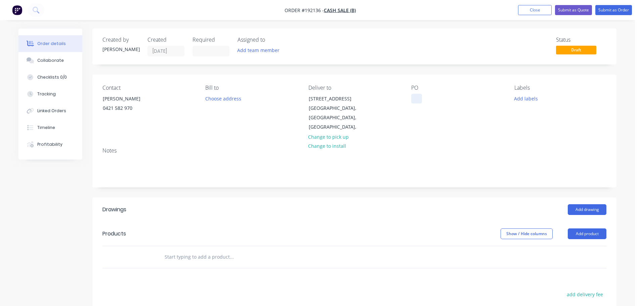
click at [420, 97] on div at bounding box center [416, 99] width 11 height 10
click at [598, 204] on button "Add drawing" at bounding box center [586, 209] width 39 height 11
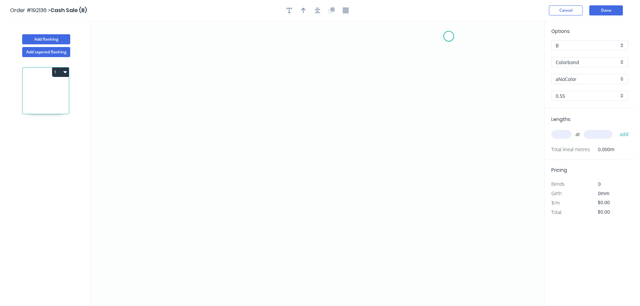
click at [454, 34] on icon "0" at bounding box center [317, 163] width 453 height 285
click at [471, 52] on icon "0" at bounding box center [317, 163] width 453 height 285
click at [467, 101] on icon "0 ?" at bounding box center [317, 163] width 453 height 285
click at [403, 110] on icon at bounding box center [437, 105] width 68 height 8
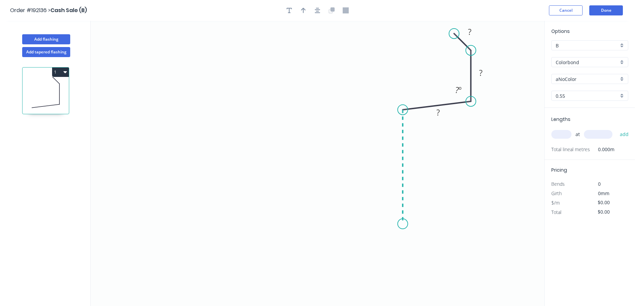
click at [399, 224] on icon "0 ? ? ? ? º" at bounding box center [317, 163] width 453 height 285
click at [400, 222] on circle at bounding box center [403, 224] width 10 height 10
click at [344, 230] on icon "0 ? ? ? ? ? º ? º" at bounding box center [317, 163] width 453 height 285
click at [336, 245] on icon "0 ? ? ? ? ? ? º ? º ? º" at bounding box center [317, 163] width 453 height 285
click at [336, 245] on circle at bounding box center [336, 244] width 10 height 10
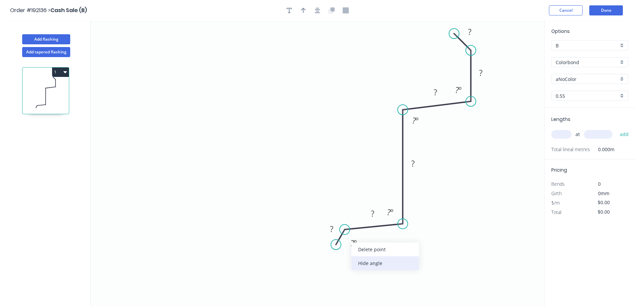
click at [372, 262] on div "Hide angle" at bounding box center [384, 263] width 67 height 14
drag, startPoint x: 363, startPoint y: 211, endPoint x: 366, endPoint y: 241, distance: 30.4
click at [366, 244] on rect at bounding box center [377, 247] width 22 height 14
click at [333, 229] on tspan "?" at bounding box center [331, 228] width 3 height 11
type input "$14.54"
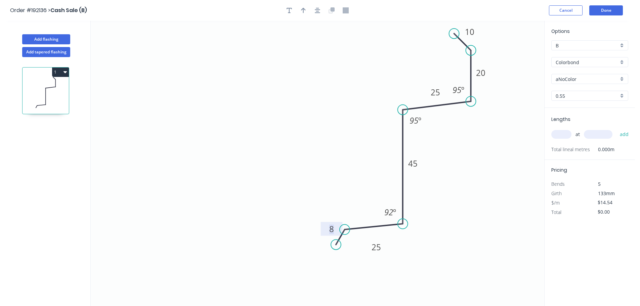
click at [368, 88] on icon "0 8 25 45 25 20 10 95 º 95 º 92 º" at bounding box center [317, 163] width 453 height 285
drag, startPoint x: 425, startPoint y: 90, endPoint x: 395, endPoint y: 79, distance: 31.7
click at [395, 79] on rect at bounding box center [406, 81] width 22 height 14
click at [305, 9] on icon "button" at bounding box center [303, 10] width 5 height 6
drag, startPoint x: 510, startPoint y: 54, endPoint x: 351, endPoint y: 67, distance: 160.0
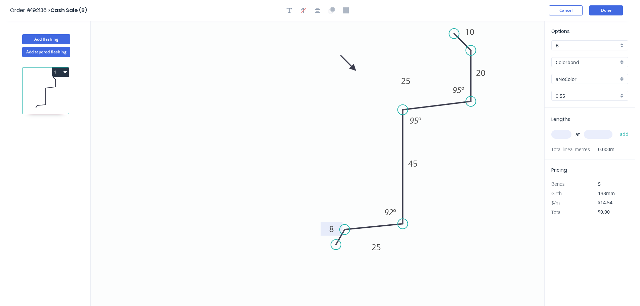
click at [351, 67] on icon at bounding box center [347, 62] width 19 height 19
click at [568, 77] on input "aNoColor" at bounding box center [586, 79] width 63 height 7
click at [576, 118] on div "Classic Cream" at bounding box center [589, 115] width 76 height 12
type input "Classic Cream"
click at [566, 131] on input "text" at bounding box center [561, 134] width 20 height 9
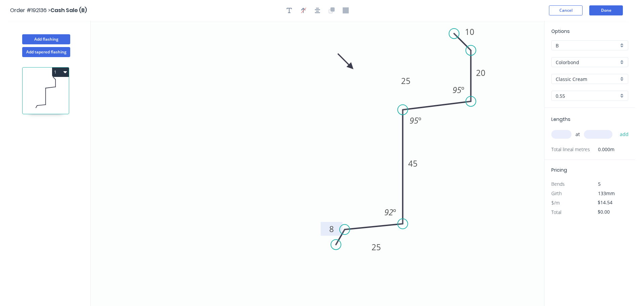
click at [564, 129] on div "at add" at bounding box center [590, 134] width 78 height 11
click at [616, 129] on button "add" at bounding box center [624, 134] width 16 height 11
type input "2"
type input "2700"
click at [616, 129] on button "add" at bounding box center [624, 134] width 16 height 11
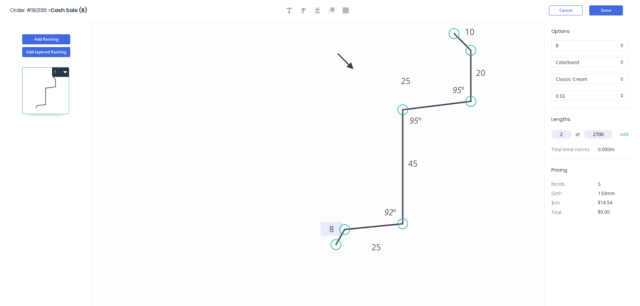
type input "$78.52"
type input "1"
type input "4500"
click at [616, 129] on button "add" at bounding box center [624, 134] width 16 height 11
type input "$143.95"
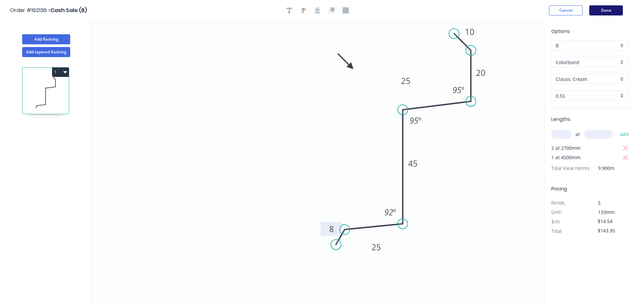
click at [597, 12] on button "Done" at bounding box center [606, 10] width 34 height 10
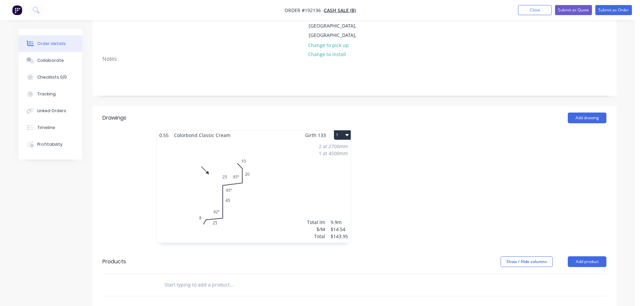
scroll to position [67, 0]
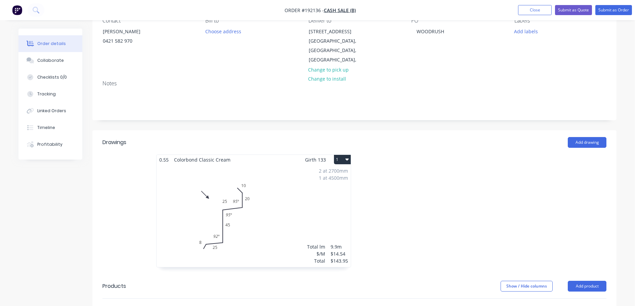
click at [237, 202] on div "2 at 2700mm 1 at 4500mm Total lm $/M Total 9.9m $14.54 $143.95" at bounding box center [253, 216] width 194 height 102
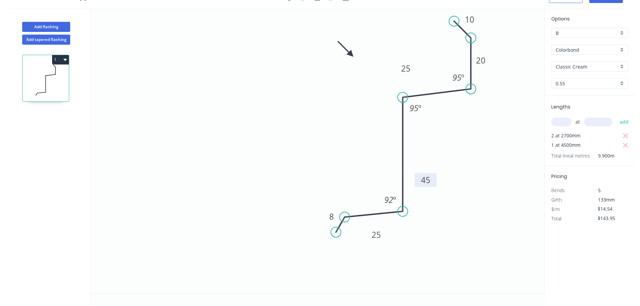
drag, startPoint x: 421, startPoint y: 150, endPoint x: 434, endPoint y: 179, distance: 31.6
click at [434, 179] on rect at bounding box center [425, 180] width 22 height 14
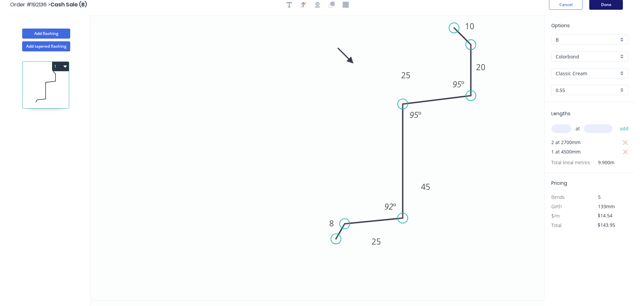
scroll to position [0, 0]
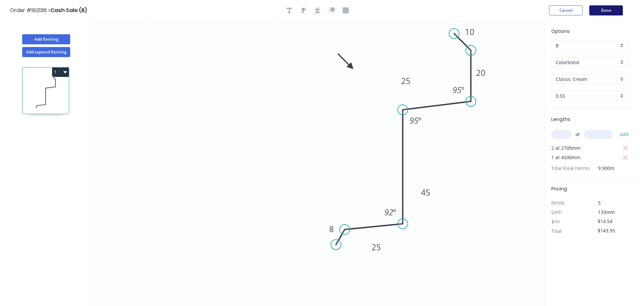
click at [612, 8] on button "Done" at bounding box center [606, 10] width 34 height 10
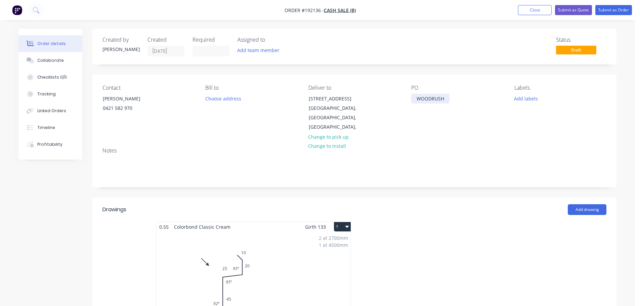
click at [449, 98] on div "WOODRUSH" at bounding box center [430, 99] width 38 height 10
click at [499, 234] on div at bounding box center [454, 282] width 201 height 120
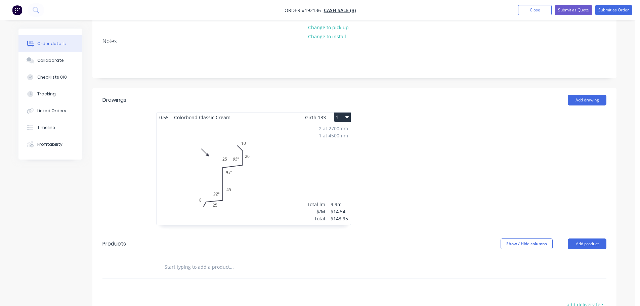
scroll to position [134, 0]
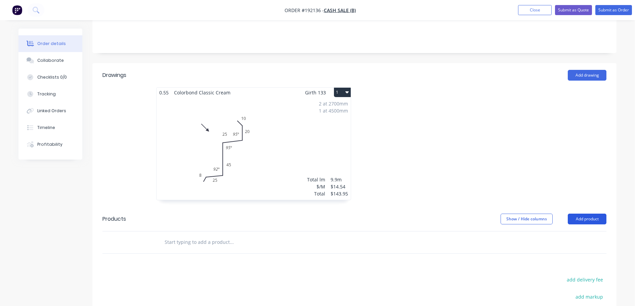
click at [587, 214] on button "Add product" at bounding box center [586, 219] width 39 height 11
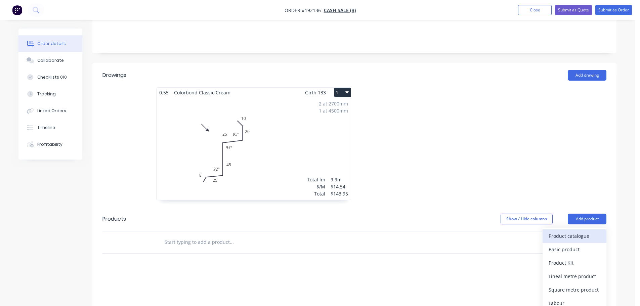
click at [569, 231] on div "Product catalogue" at bounding box center [574, 236] width 52 height 10
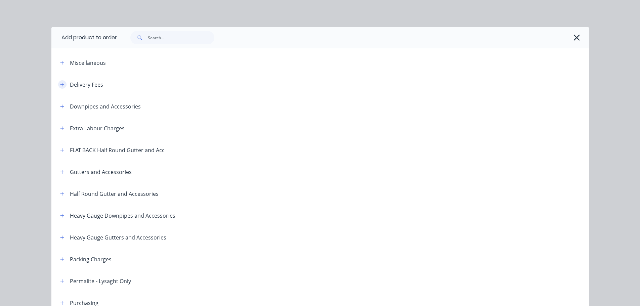
click at [61, 84] on icon "button" at bounding box center [62, 84] width 4 height 5
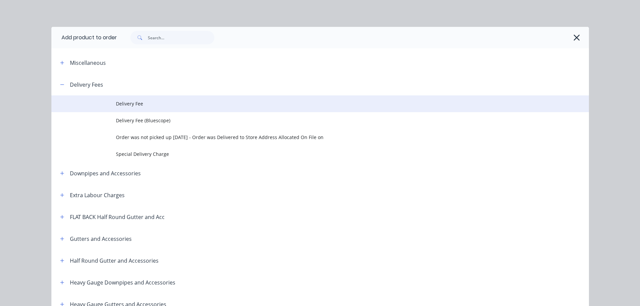
click at [133, 101] on span "Delivery Fee" at bounding box center [305, 103] width 378 height 7
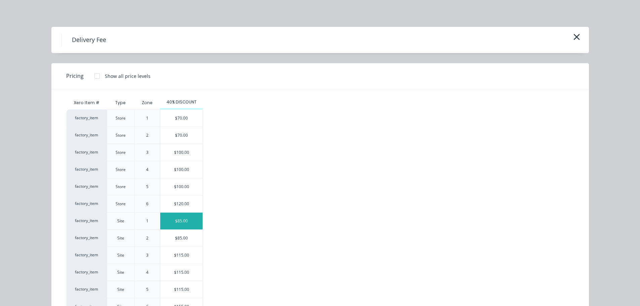
click at [182, 220] on div "$85.00" at bounding box center [181, 221] width 42 height 17
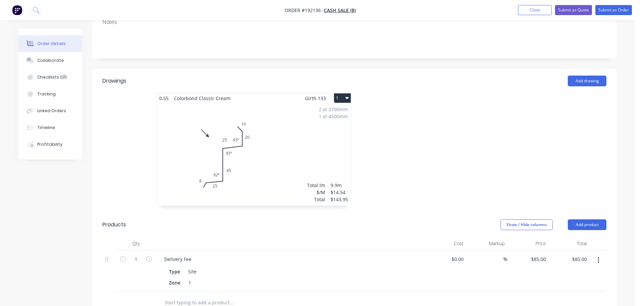
scroll to position [0, 0]
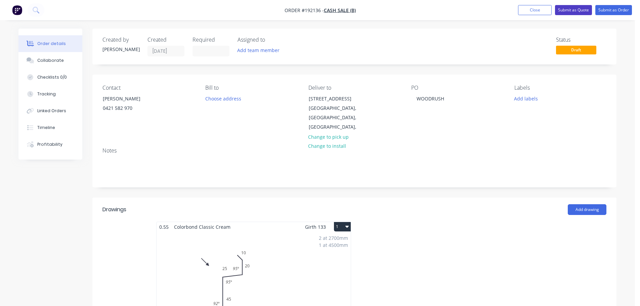
click at [575, 8] on button "Submit as Quote" at bounding box center [573, 10] width 37 height 10
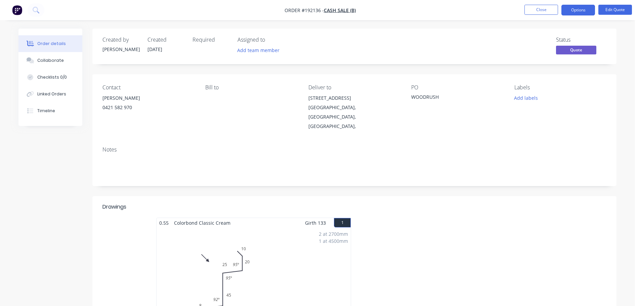
drag, startPoint x: 589, startPoint y: 10, endPoint x: 595, endPoint y: 33, distance: 23.2
click at [589, 10] on button "Options" at bounding box center [578, 10] width 34 height 11
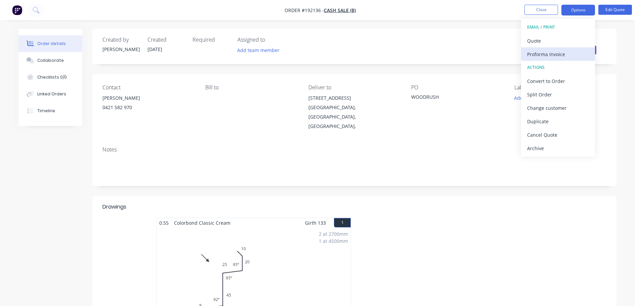
click at [558, 53] on div "Proforma Invoice" at bounding box center [558, 54] width 62 height 10
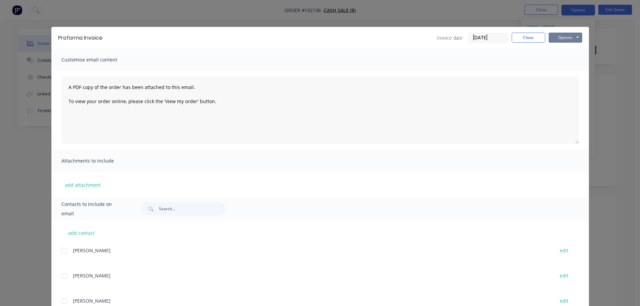
click at [567, 40] on button "Options" at bounding box center [565, 38] width 34 height 10
click at [561, 60] on button "Print" at bounding box center [569, 60] width 43 height 11
click at [526, 33] on button "Close" at bounding box center [528, 38] width 34 height 10
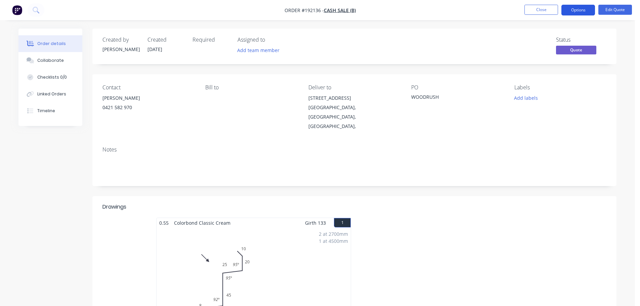
click at [571, 12] on button "Options" at bounding box center [578, 10] width 34 height 11
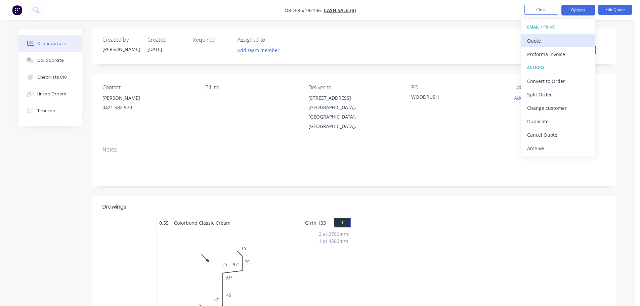
click at [546, 39] on div "Quote" at bounding box center [558, 41] width 62 height 10
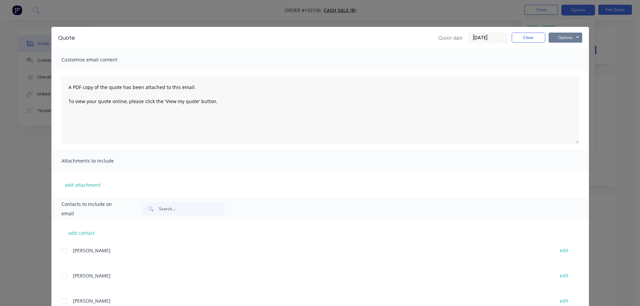
click at [560, 38] on button "Options" at bounding box center [565, 38] width 34 height 10
click at [563, 59] on button "Print" at bounding box center [569, 60] width 43 height 11
drag, startPoint x: 538, startPoint y: 46, endPoint x: 534, endPoint y: 40, distance: 6.9
click at [538, 45] on div "Quote Quote date [DATE] Close Options Preview Print Email" at bounding box center [319, 38] width 537 height 22
click at [534, 40] on button "Close" at bounding box center [528, 38] width 34 height 10
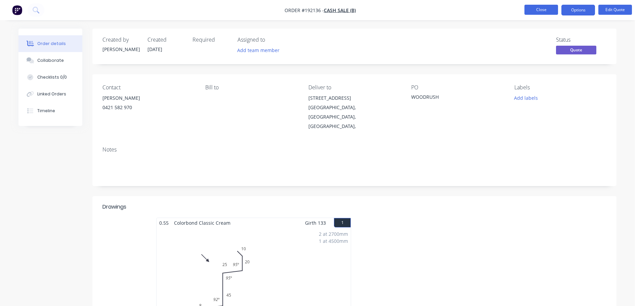
click at [545, 9] on button "Close" at bounding box center [541, 10] width 34 height 10
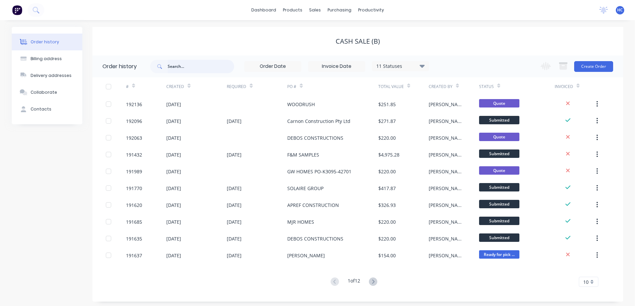
click at [178, 65] on input "text" at bounding box center [201, 66] width 66 height 13
type input "[PERSON_NAME]"
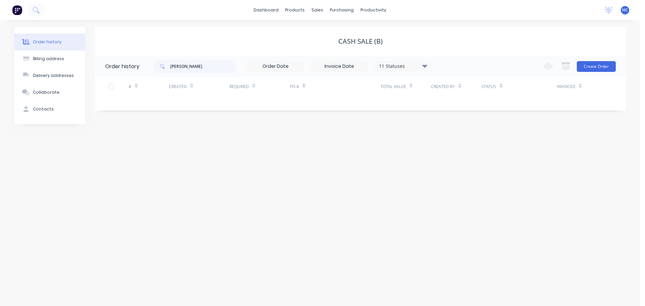
click at [409, 64] on div "11 Statuses" at bounding box center [403, 65] width 56 height 7
click at [458, 157] on label at bounding box center [458, 157] width 0 height 0
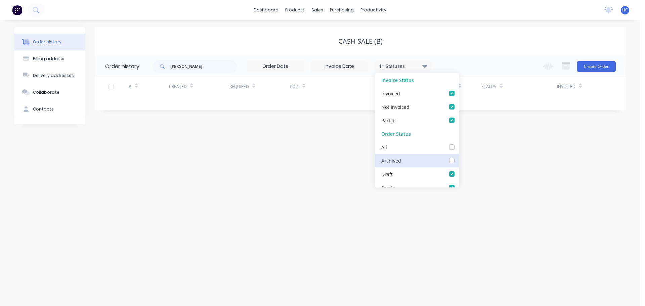
click at [458, 161] on input "checkbox" at bounding box center [460, 160] width 5 height 6
checkbox input "true"
click at [517, 171] on div "Order history Billing address Delivery addresses Collaborate Contacts Cash Sale…" at bounding box center [320, 163] width 640 height 286
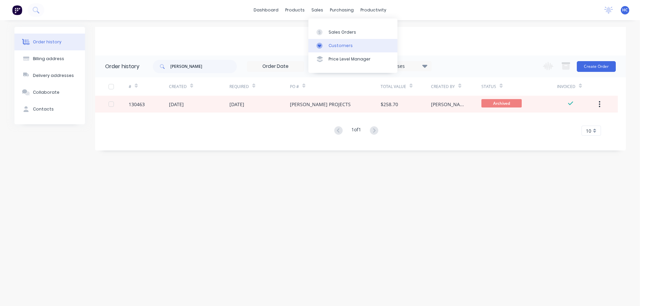
click at [339, 43] on div "Customers" at bounding box center [340, 46] width 24 height 6
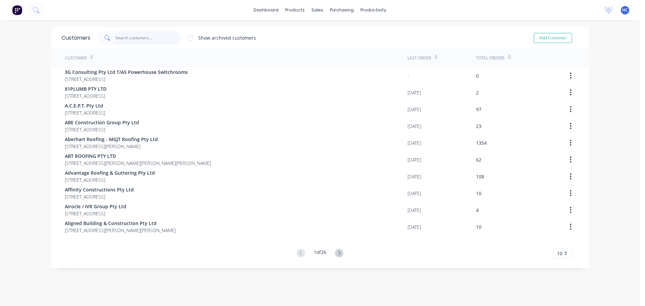
click at [129, 34] on input "text" at bounding box center [147, 37] width 65 height 13
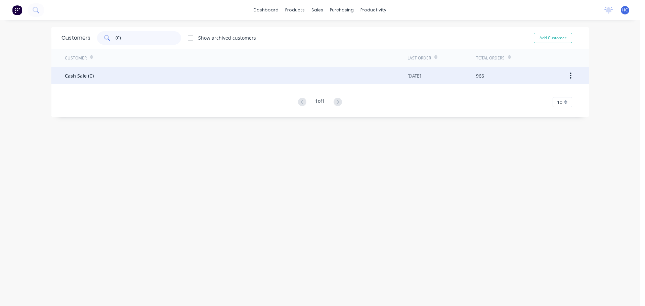
type input "(C)"
click at [92, 81] on div "Cash Sale (C)" at bounding box center [236, 75] width 342 height 17
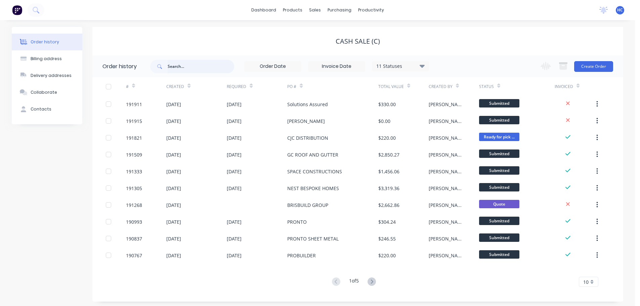
click at [228, 67] on input "text" at bounding box center [201, 66] width 66 height 13
type input "[PERSON_NAME]"
click at [395, 65] on div "11 Statuses" at bounding box center [400, 65] width 56 height 7
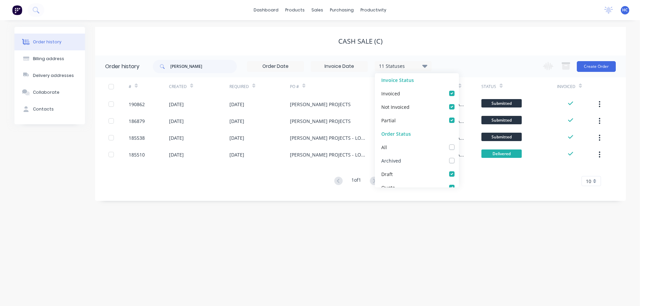
click at [458, 157] on label at bounding box center [458, 157] width 0 height 0
click at [458, 160] on input "checkbox" at bounding box center [460, 160] width 5 height 6
checkbox input "true"
click at [599, 67] on button "Create Order" at bounding box center [595, 66] width 39 height 11
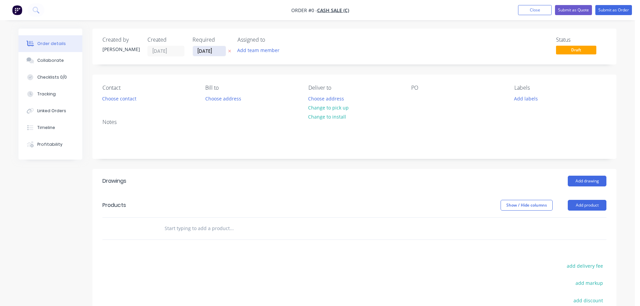
click at [219, 52] on input "[DATE]" at bounding box center [209, 51] width 33 height 10
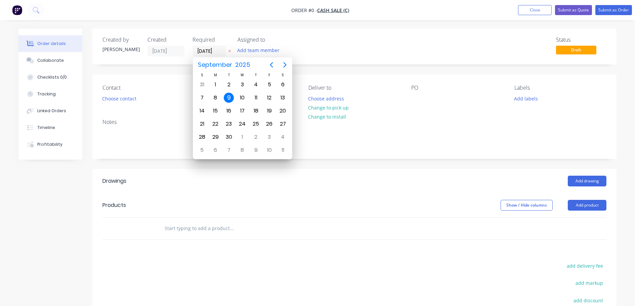
click at [228, 52] on icon at bounding box center [229, 51] width 3 height 4
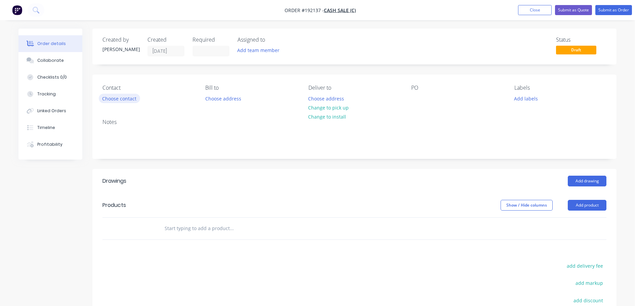
click at [109, 100] on button "Choose contact" at bounding box center [119, 98] width 41 height 9
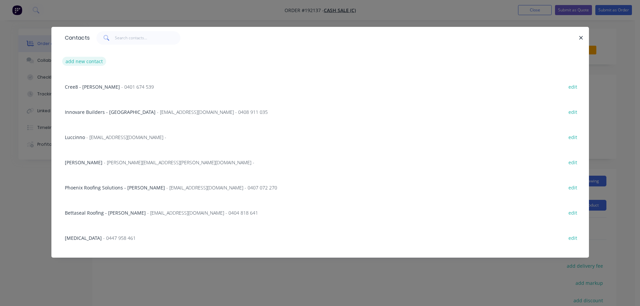
click at [96, 60] on button "add new contact" at bounding box center [84, 61] width 44 height 9
select select "AU"
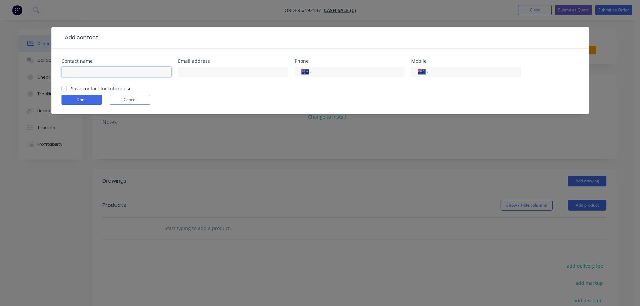
click at [85, 68] on input "text" at bounding box center [116, 72] width 110 height 10
type input "[PERSON_NAME]"
drag, startPoint x: 451, startPoint y: 71, endPoint x: 457, endPoint y: 69, distance: 6.3
click at [451, 71] on input "tel" at bounding box center [473, 72] width 81 height 8
type input "0402 335 925"
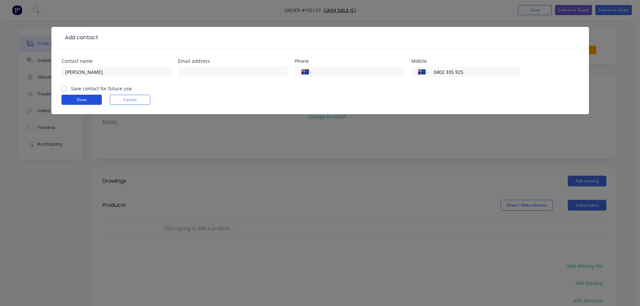
click at [86, 99] on button "Done" at bounding box center [81, 100] width 40 height 10
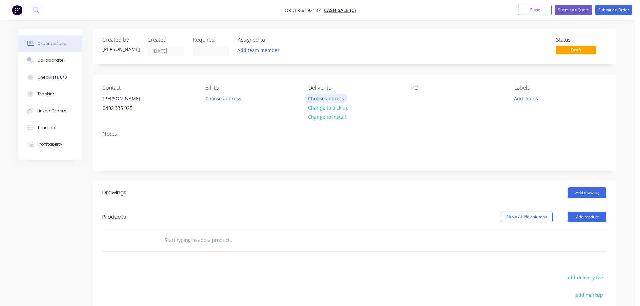
click at [329, 99] on button "Choose address" at bounding box center [326, 98] width 43 height 9
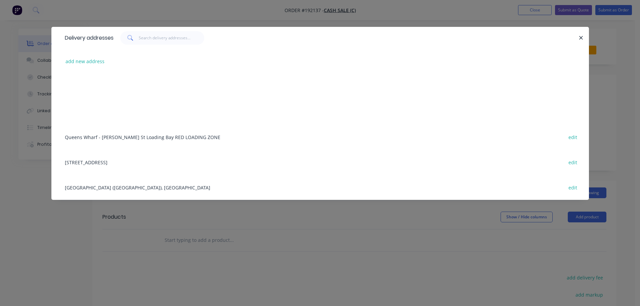
click at [86, 70] on div "add new address" at bounding box center [319, 61] width 517 height 25
click at [88, 63] on button "add new address" at bounding box center [85, 61] width 46 height 9
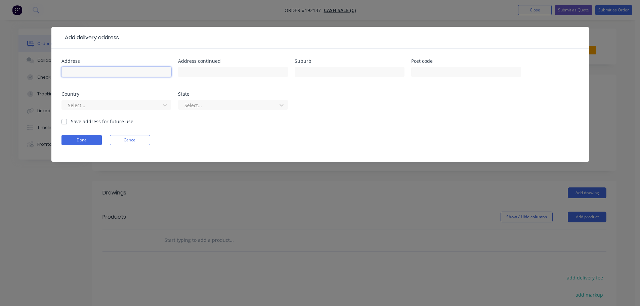
drag, startPoint x: 76, startPoint y: 74, endPoint x: 90, endPoint y: 73, distance: 13.8
click at [76, 74] on input "text" at bounding box center [116, 72] width 110 height 10
type input "[STREET_ADDRESS][PERSON_NAME]"
type input "[GEOGRAPHIC_DATA]"
click at [83, 106] on div at bounding box center [112, 105] width 90 height 8
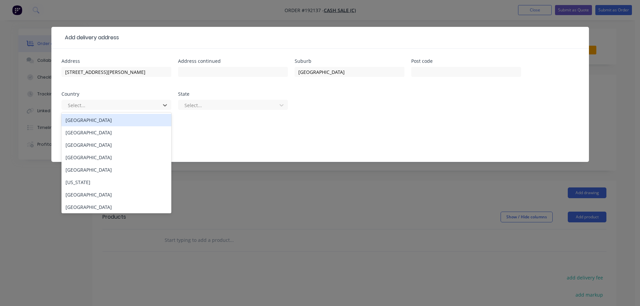
click at [83, 118] on div "[GEOGRAPHIC_DATA]" at bounding box center [116, 120] width 110 height 12
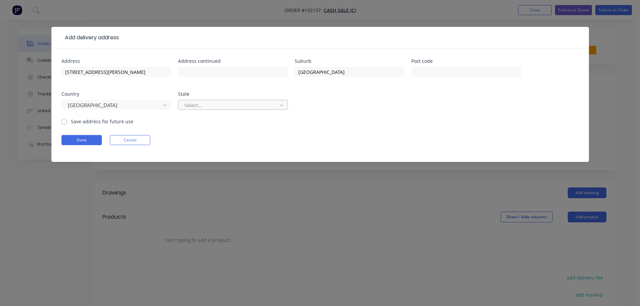
click at [221, 106] on div at bounding box center [229, 105] width 90 height 8
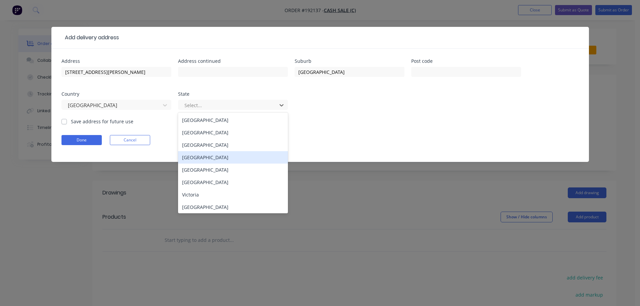
click at [192, 155] on div "[GEOGRAPHIC_DATA]" at bounding box center [233, 157] width 110 height 12
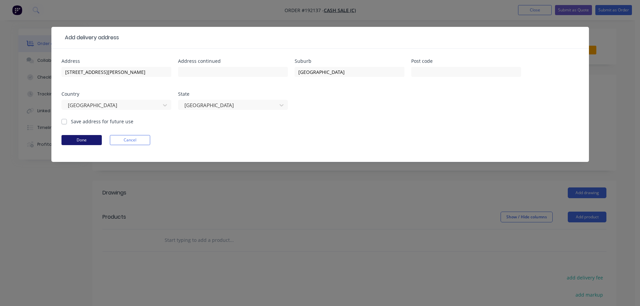
click at [82, 141] on button "Done" at bounding box center [81, 140] width 40 height 10
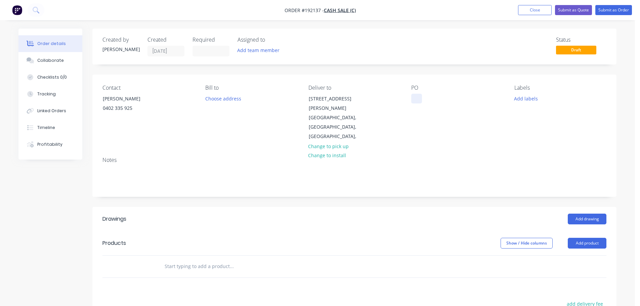
click at [415, 101] on div at bounding box center [416, 99] width 11 height 10
click at [592, 207] on header "Drawings Add drawing" at bounding box center [354, 219] width 524 height 24
click at [590, 214] on button "Add drawing" at bounding box center [586, 219] width 39 height 11
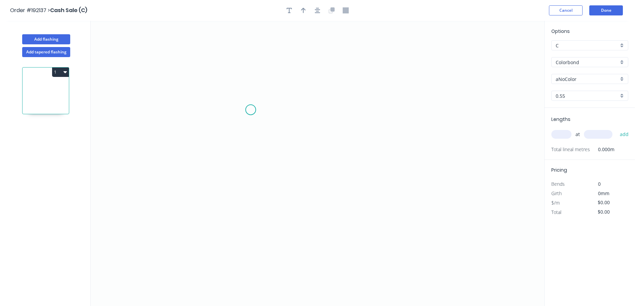
click at [254, 102] on icon "0" at bounding box center [317, 163] width 453 height 285
click at [266, 208] on icon "0" at bounding box center [317, 163] width 453 height 285
click at [419, 210] on icon "0 ?" at bounding box center [317, 163] width 453 height 285
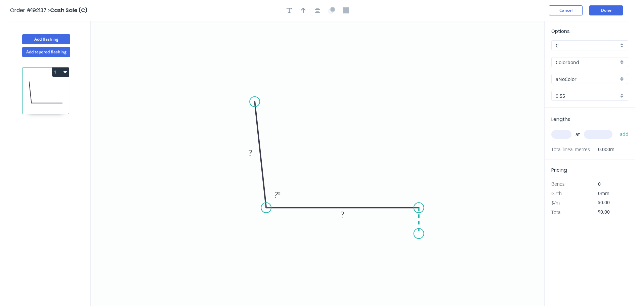
click at [418, 234] on icon "0 ? ? ? º" at bounding box center [317, 163] width 453 height 285
click at [418, 234] on circle at bounding box center [419, 233] width 10 height 10
click at [428, 220] on tspan "?" at bounding box center [428, 217] width 3 height 11
type input "$10.36"
click at [351, 131] on icon "0 70 76 10 95 º" at bounding box center [317, 163] width 453 height 285
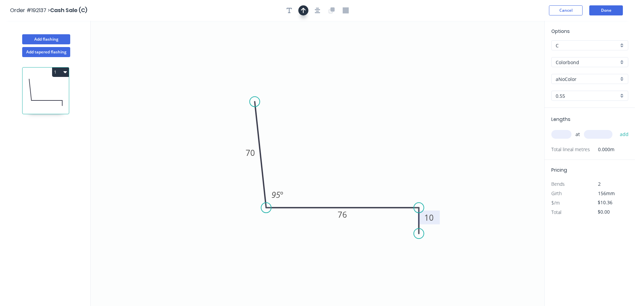
click at [300, 10] on button "button" at bounding box center [303, 10] width 10 height 10
drag, startPoint x: 512, startPoint y: 52, endPoint x: 369, endPoint y: 178, distance: 190.0
click at [375, 178] on icon at bounding box center [378, 170] width 6 height 21
click at [563, 77] on input "aNoColor" at bounding box center [586, 79] width 63 height 7
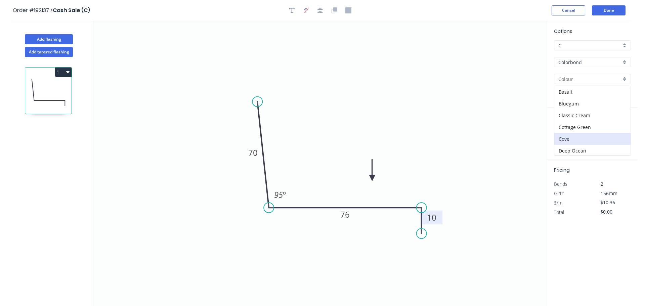
scroll to position [67, 0]
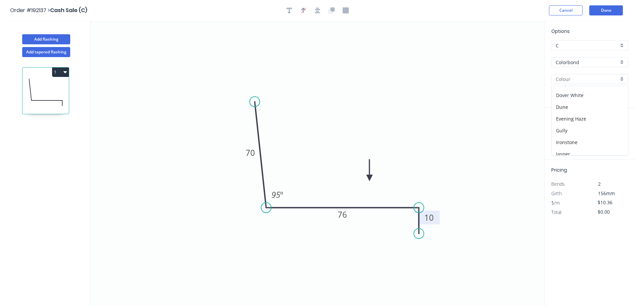
click at [568, 95] on div "Dover White" at bounding box center [589, 95] width 76 height 12
type input "Dover White"
click at [563, 132] on input "text" at bounding box center [561, 134] width 20 height 9
type input "10"
type input "6000"
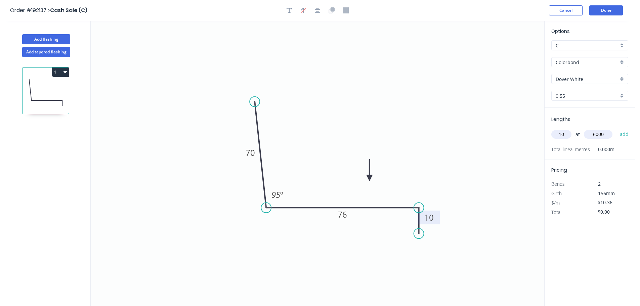
click at [616, 129] on button "add" at bounding box center [624, 134] width 16 height 11
type input "$621.60"
click at [602, 10] on button "Done" at bounding box center [606, 10] width 34 height 10
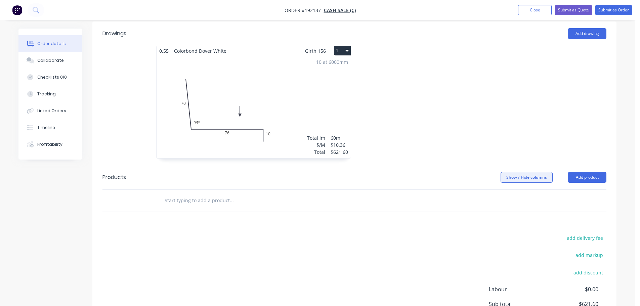
scroll to position [201, 0]
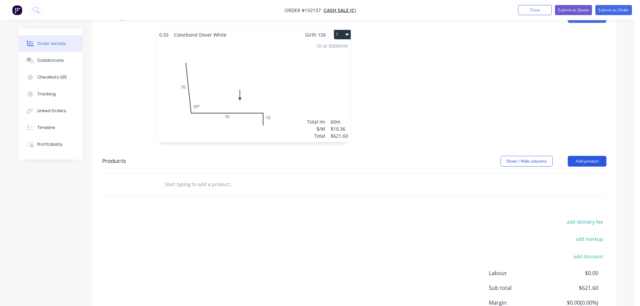
click at [583, 156] on button "Add product" at bounding box center [586, 161] width 39 height 11
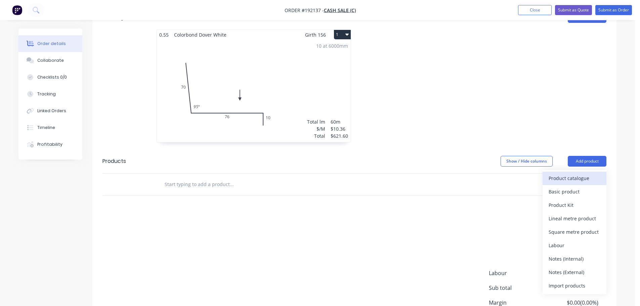
click at [557, 173] on div "Product catalogue" at bounding box center [574, 178] width 52 height 10
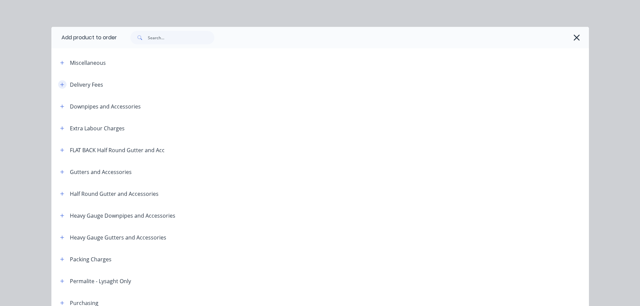
click at [60, 86] on icon "button" at bounding box center [62, 85] width 4 height 4
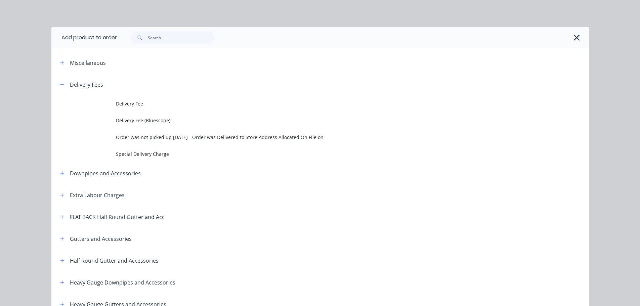
click at [120, 99] on td "Delivery Fee" at bounding box center [352, 103] width 473 height 17
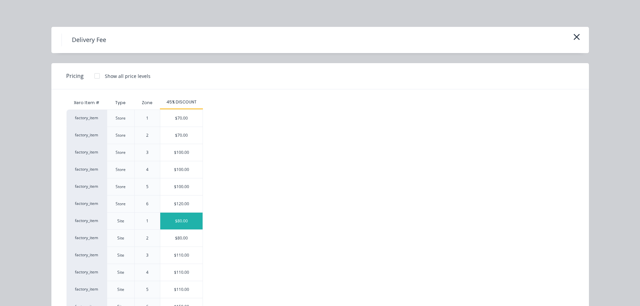
click at [174, 221] on div "$80.00" at bounding box center [181, 221] width 42 height 17
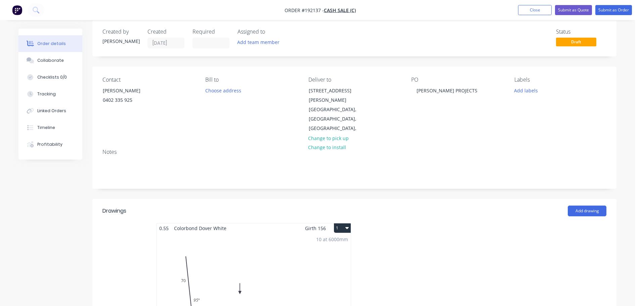
scroll to position [0, 0]
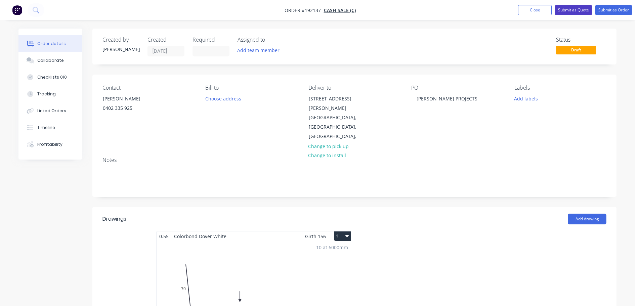
click at [584, 11] on button "Submit as Quote" at bounding box center [573, 10] width 37 height 10
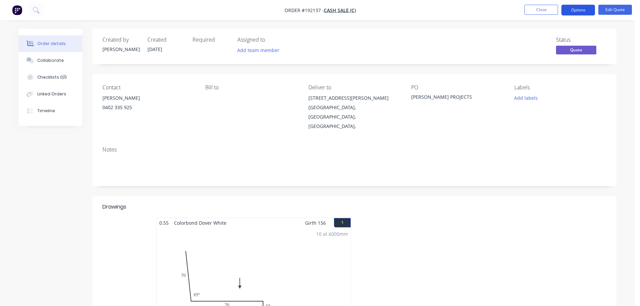
click at [587, 14] on button "Options" at bounding box center [578, 10] width 34 height 11
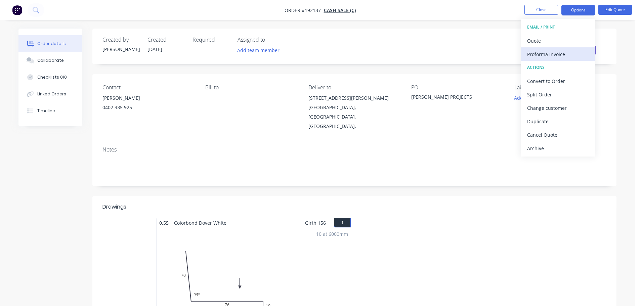
click at [553, 51] on div "Proforma Invoice" at bounding box center [558, 54] width 62 height 10
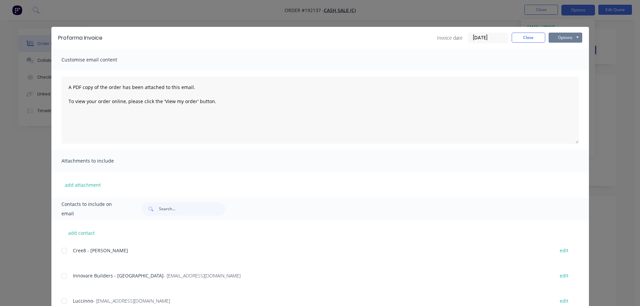
click at [568, 38] on button "Options" at bounding box center [565, 38] width 34 height 10
click at [561, 57] on button "Print" at bounding box center [569, 60] width 43 height 11
click at [529, 36] on button "Close" at bounding box center [528, 38] width 34 height 10
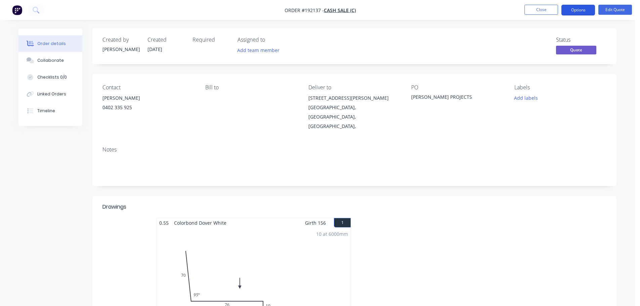
click at [576, 10] on button "Options" at bounding box center [578, 10] width 34 height 11
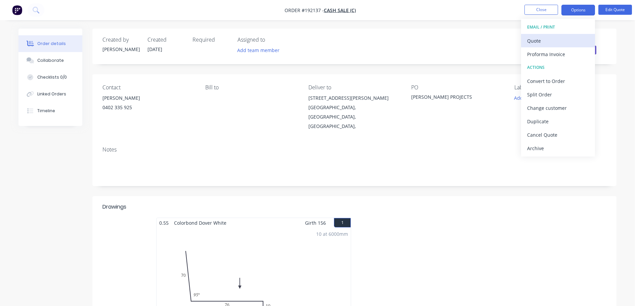
click at [548, 38] on div "Quote" at bounding box center [558, 41] width 62 height 10
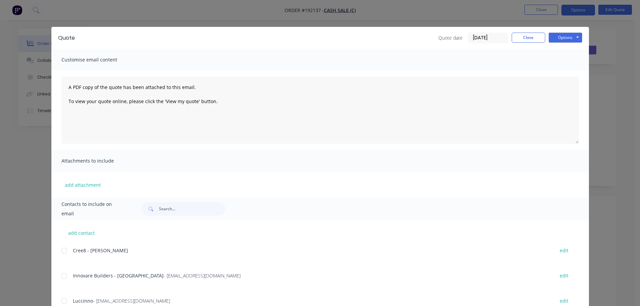
click at [563, 32] on div "Quote Quote date [DATE] Close Options Preview Print Email" at bounding box center [319, 38] width 537 height 22
click at [564, 39] on button "Options" at bounding box center [565, 38] width 34 height 10
click at [561, 59] on button "Print" at bounding box center [569, 60] width 43 height 11
click at [524, 34] on button "Close" at bounding box center [528, 38] width 34 height 10
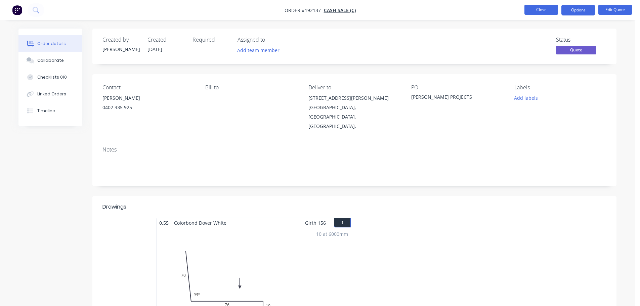
click at [539, 13] on button "Close" at bounding box center [541, 10] width 34 height 10
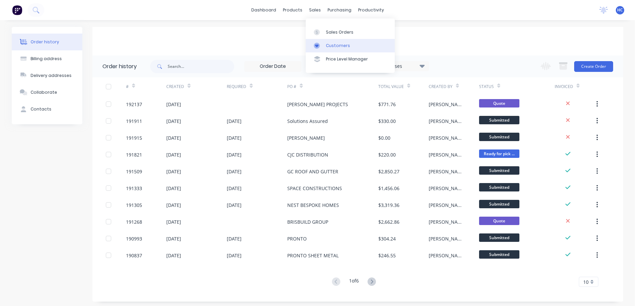
click at [335, 43] on div "Customers" at bounding box center [338, 46] width 24 height 6
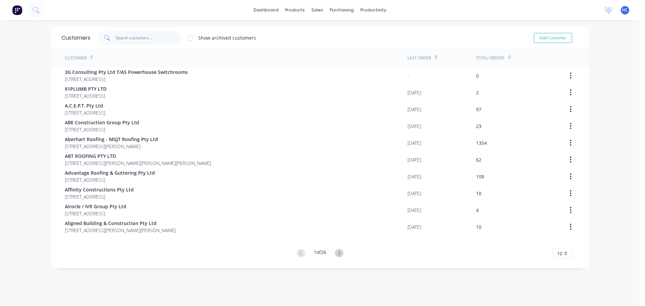
drag, startPoint x: 171, startPoint y: 43, endPoint x: 150, endPoint y: 40, distance: 20.9
click at [170, 43] on input "text" at bounding box center [147, 37] width 65 height 13
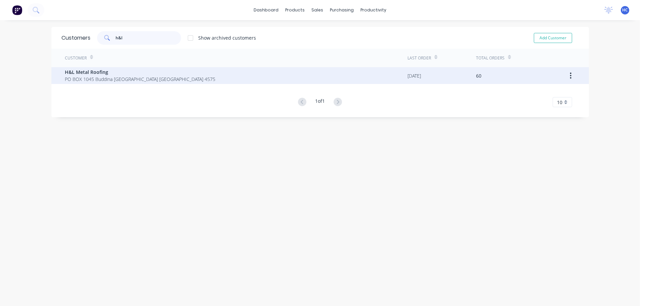
type input "h&l"
click at [92, 80] on span "PO BOX 1045 Buddina [GEOGRAPHIC_DATA] [GEOGRAPHIC_DATA] 4575" at bounding box center [140, 79] width 150 height 7
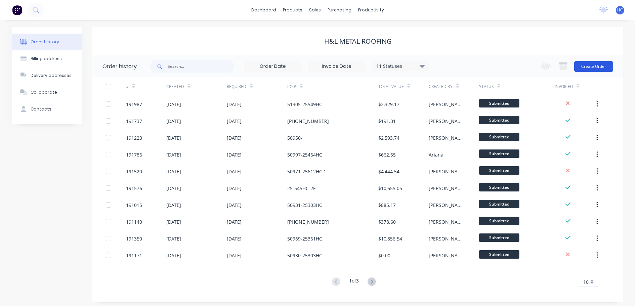
click at [595, 67] on button "Create Order" at bounding box center [593, 66] width 39 height 11
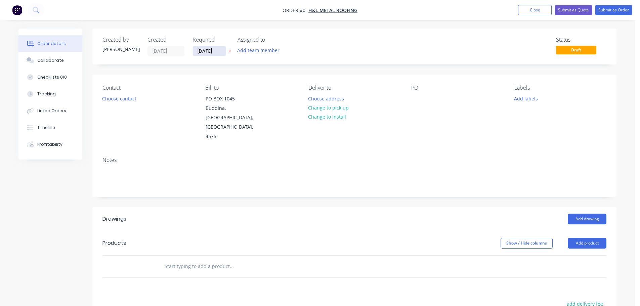
click at [207, 50] on input "[DATE]" at bounding box center [209, 51] width 33 height 10
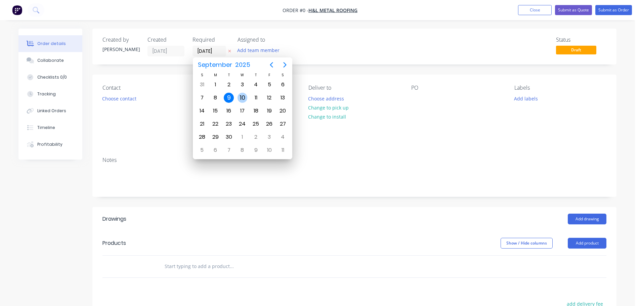
click at [240, 98] on div "10" at bounding box center [242, 98] width 10 height 10
type input "[DATE]"
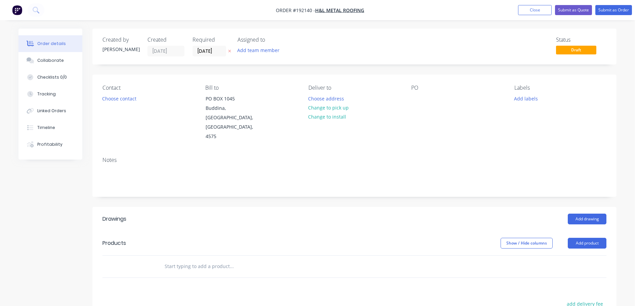
click at [103, 91] on div "Contact" at bounding box center [148, 88] width 92 height 6
click at [107, 95] on button "Choose contact" at bounding box center [119, 98] width 41 height 9
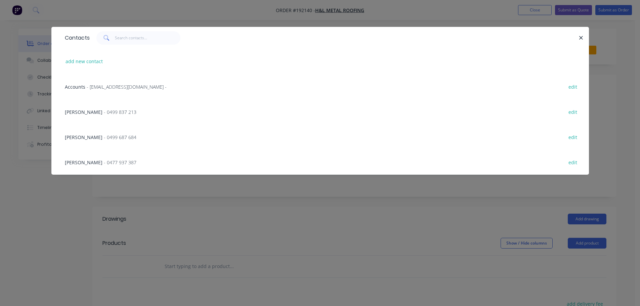
click at [114, 137] on div "[PERSON_NAME] - 0499 687 684 edit" at bounding box center [319, 136] width 517 height 25
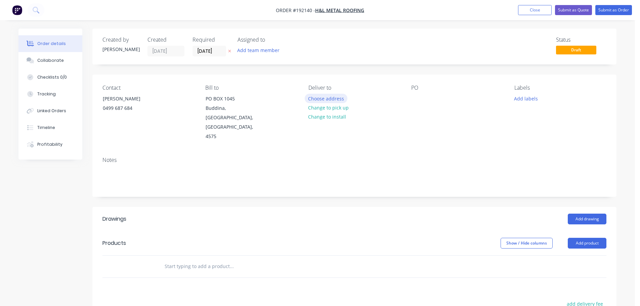
click at [316, 97] on button "Choose address" at bounding box center [326, 98] width 43 height 9
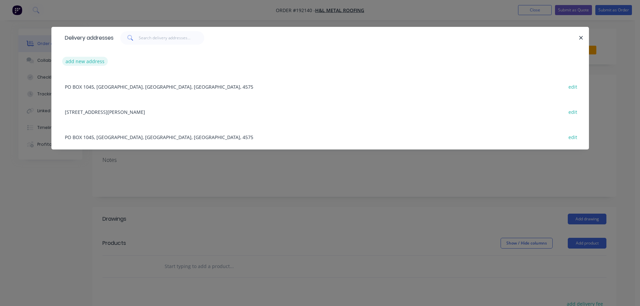
click at [90, 60] on button "add new address" at bounding box center [85, 61] width 46 height 9
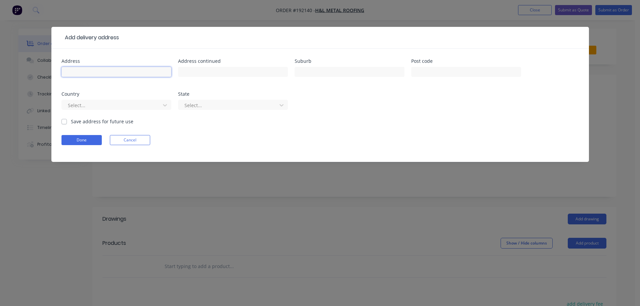
click at [85, 71] on input "text" at bounding box center [116, 72] width 110 height 10
type input "88 [PERSON_NAME]"
type input "EUMUNDI"
click at [120, 102] on div at bounding box center [112, 105] width 90 height 8
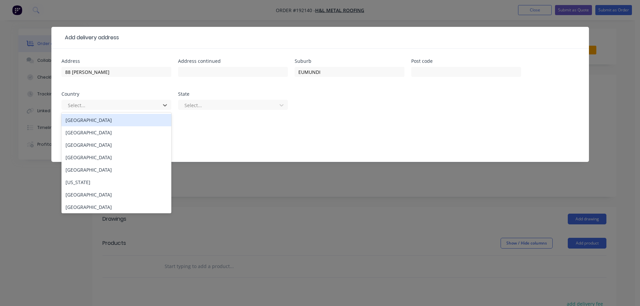
click at [103, 124] on div "[GEOGRAPHIC_DATA]" at bounding box center [116, 120] width 110 height 12
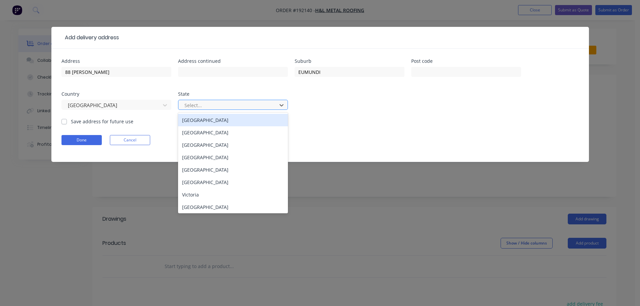
click at [191, 104] on div at bounding box center [229, 105] width 90 height 8
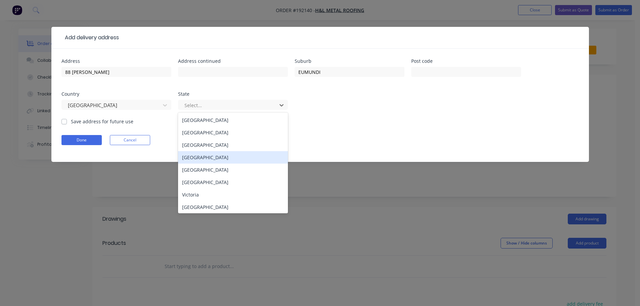
click at [196, 159] on div "[GEOGRAPHIC_DATA]" at bounding box center [233, 157] width 110 height 12
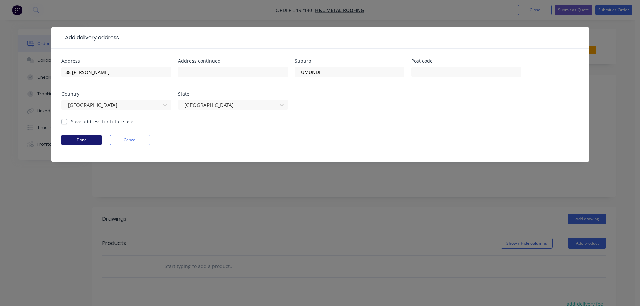
click at [85, 138] on button "Done" at bounding box center [81, 140] width 40 height 10
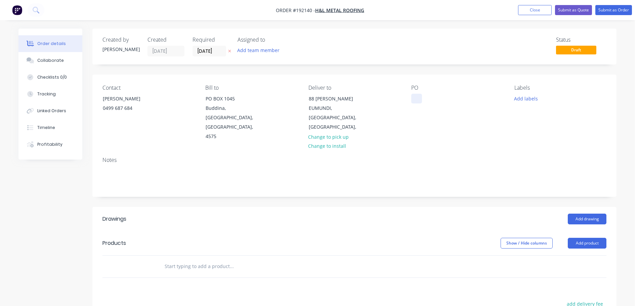
click at [419, 94] on div at bounding box center [416, 99] width 11 height 10
click at [581, 231] on header "Products Show / Hide columns Add product" at bounding box center [354, 243] width 524 height 24
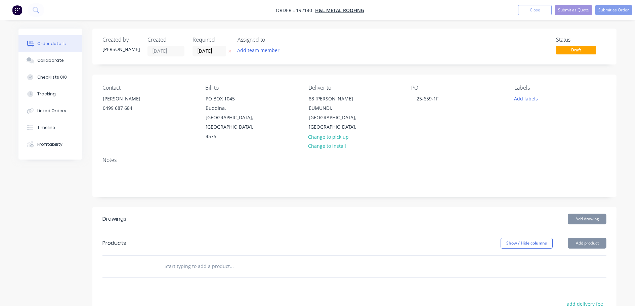
click at [585, 238] on button "Add product" at bounding box center [586, 243] width 39 height 11
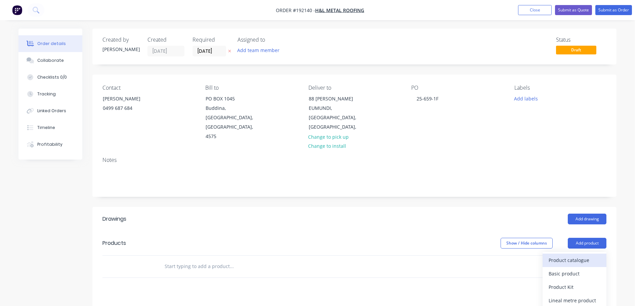
click at [565, 255] on div "Product catalogue" at bounding box center [574, 260] width 52 height 10
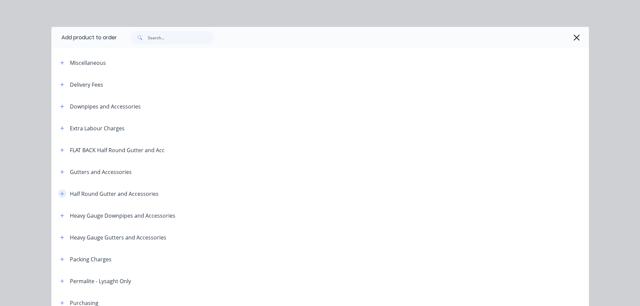
click at [60, 195] on icon "button" at bounding box center [62, 194] width 4 height 4
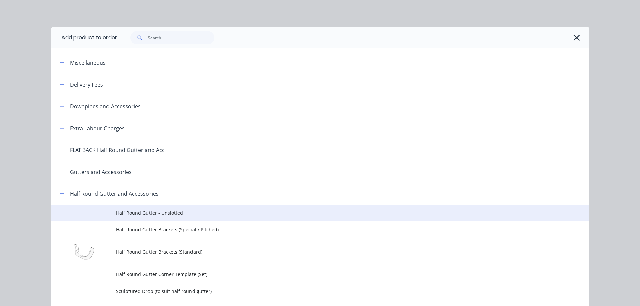
click at [152, 206] on td "Half Round Gutter - Unslotted" at bounding box center [352, 212] width 473 height 17
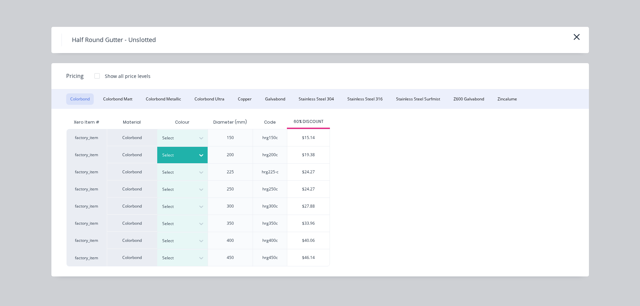
click at [179, 153] on div at bounding box center [177, 154] width 30 height 7
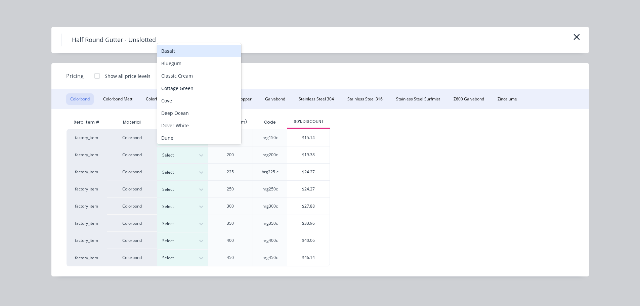
scroll to position [4, 0]
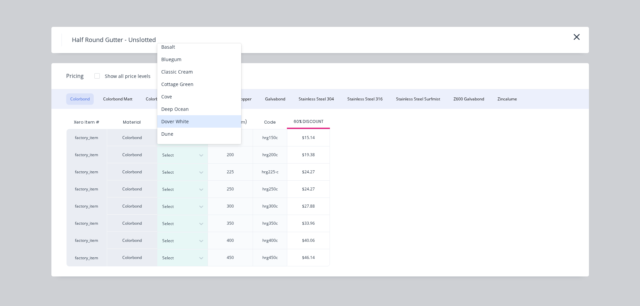
click at [192, 123] on div "Dover White" at bounding box center [199, 121] width 84 height 12
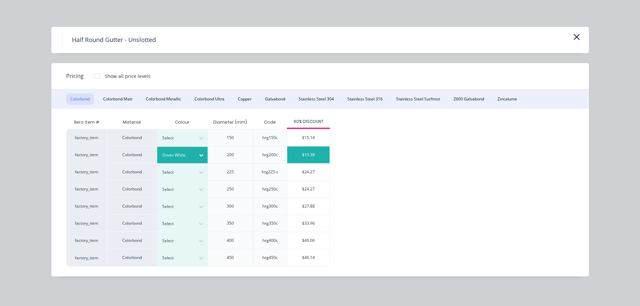
click at [305, 151] on div "$19.38" at bounding box center [308, 154] width 42 height 17
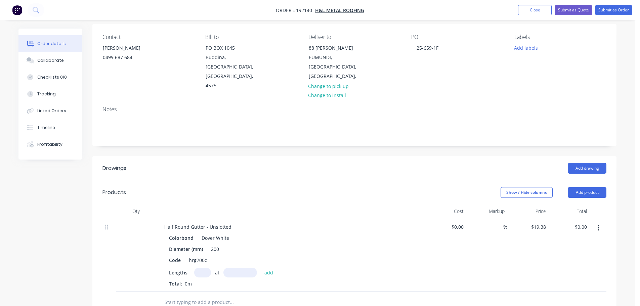
scroll to position [67, 0]
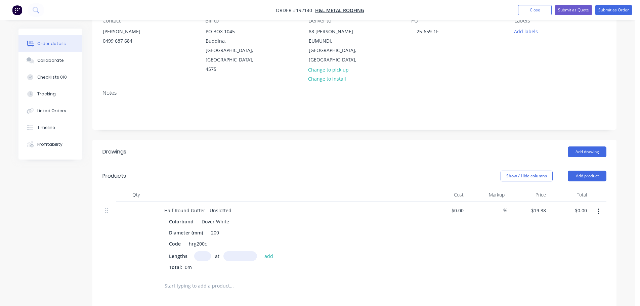
click at [204, 251] on input "text" at bounding box center [202, 256] width 17 height 10
type input "3"
type input "6900"
click at [261, 251] on button "add" at bounding box center [269, 255] width 16 height 9
type input "$401.17"
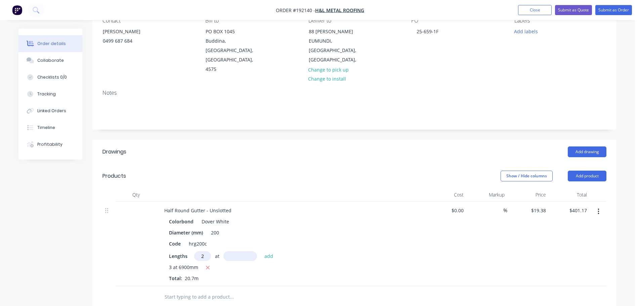
type input "2"
type input "3800"
click at [261, 251] on button "add" at bounding box center [269, 255] width 16 height 9
type input "$548.45"
drag, startPoint x: 578, startPoint y: 158, endPoint x: 579, endPoint y: 165, distance: 6.7
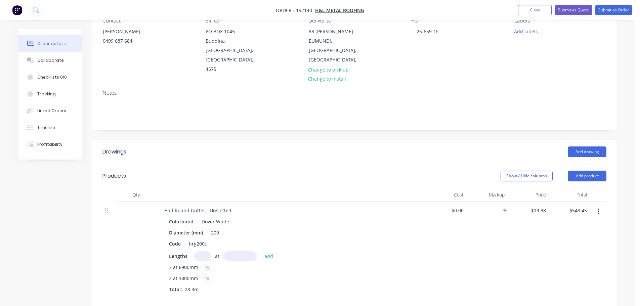
click at [578, 171] on button "Add product" at bounding box center [586, 176] width 39 height 11
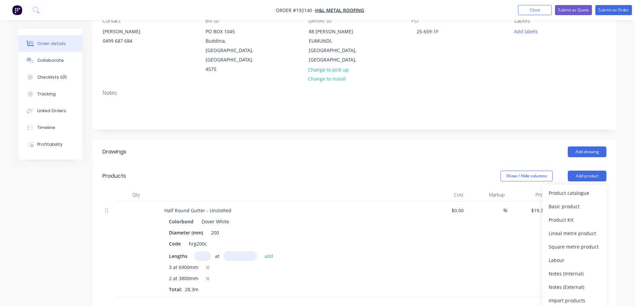
click at [565, 188] on div "Product catalogue" at bounding box center [574, 193] width 52 height 10
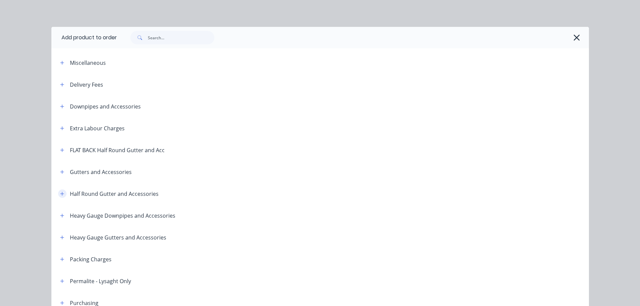
click at [61, 196] on icon "button" at bounding box center [62, 193] width 4 height 5
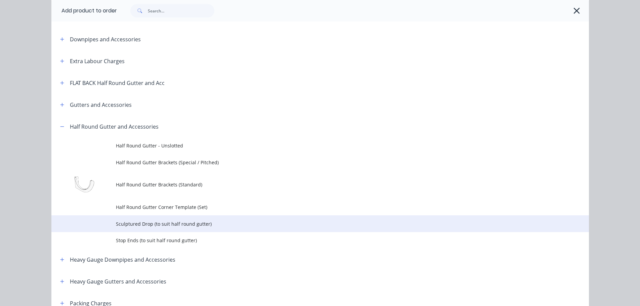
click at [153, 230] on td "Sculptured Drop (to suit half round gutter)" at bounding box center [352, 223] width 473 height 17
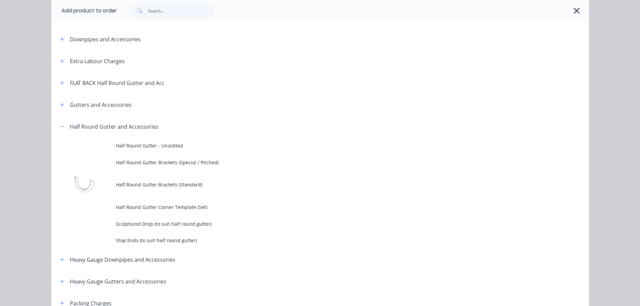
scroll to position [0, 0]
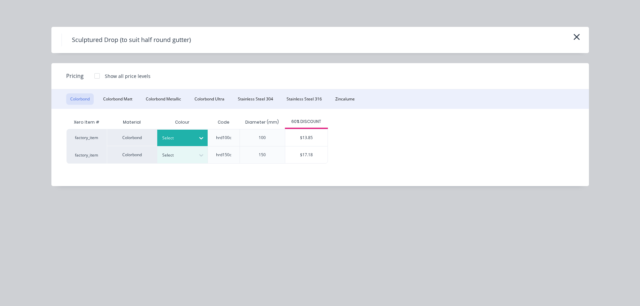
click at [187, 133] on div "Select" at bounding box center [182, 138] width 50 height 16
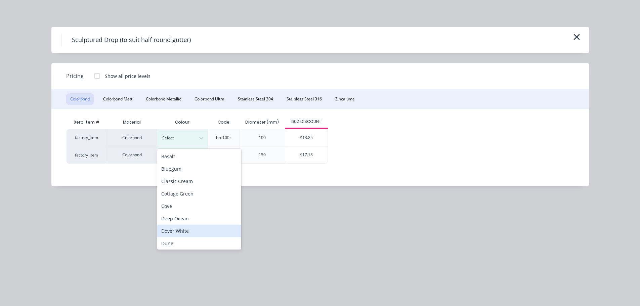
click at [174, 234] on div "Dover White" at bounding box center [199, 231] width 84 height 12
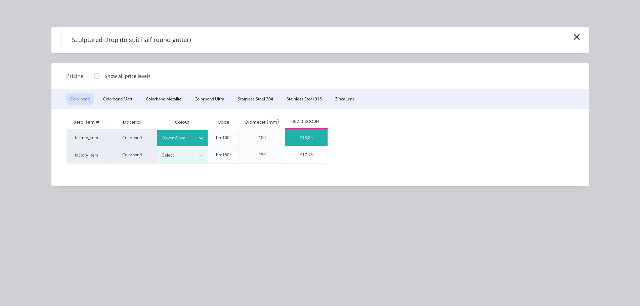
click at [308, 143] on div "$13.85" at bounding box center [306, 137] width 42 height 17
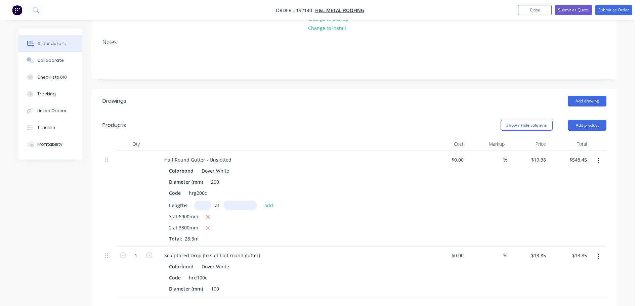
scroll to position [134, 0]
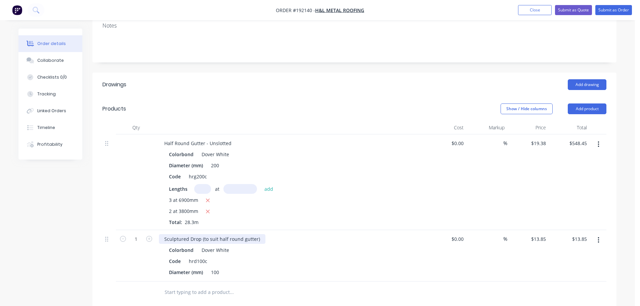
click at [218, 234] on div "Sculptured Drop (to suit half round gutter)" at bounding box center [212, 239] width 106 height 10
click at [151, 236] on icon "button" at bounding box center [149, 239] width 6 height 6
type input "2"
type input "$27.70"
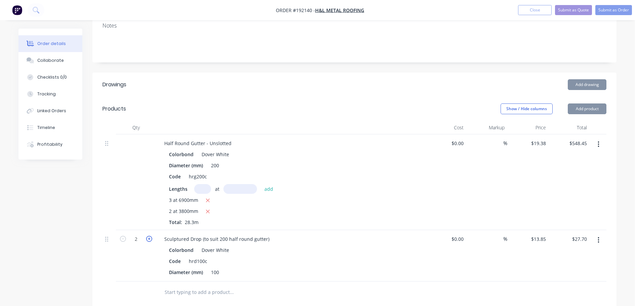
click at [151, 236] on icon "button" at bounding box center [149, 239] width 6 height 6
type input "3"
type input "$41.55"
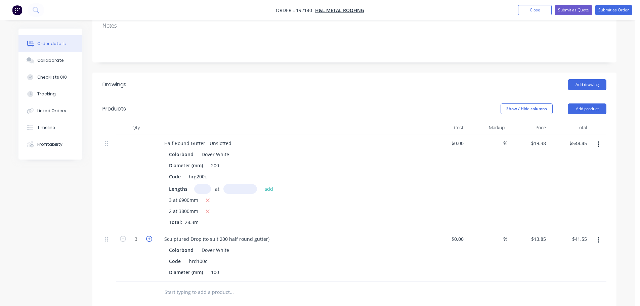
click at [151, 236] on icon "button" at bounding box center [149, 239] width 6 height 6
type input "4"
type input "$55.40"
click at [590, 103] on button "Add product" at bounding box center [586, 108] width 39 height 11
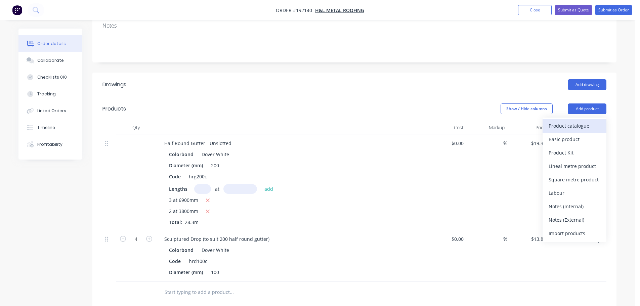
click at [570, 121] on div "Product catalogue" at bounding box center [574, 126] width 52 height 10
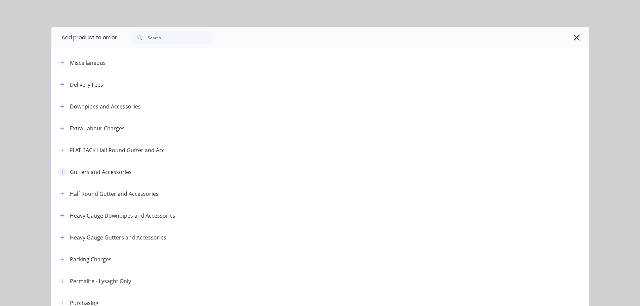
click at [62, 172] on button "button" at bounding box center [62, 172] width 8 height 8
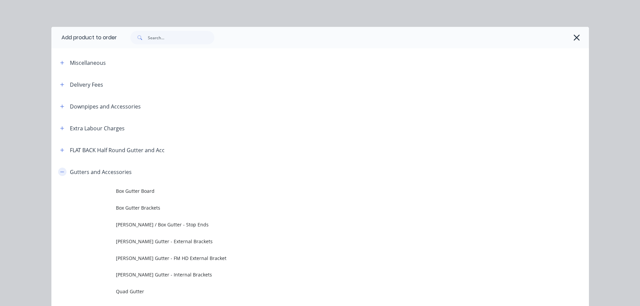
click at [60, 172] on icon "button" at bounding box center [62, 172] width 4 height 5
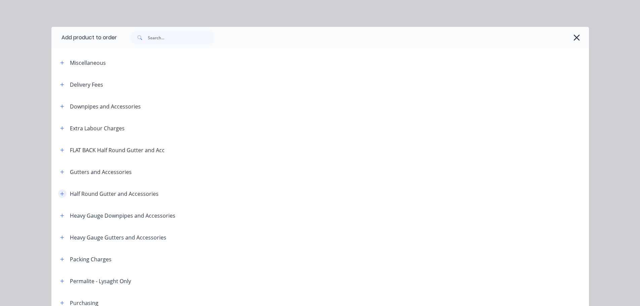
click at [60, 193] on icon "button" at bounding box center [62, 194] width 4 height 4
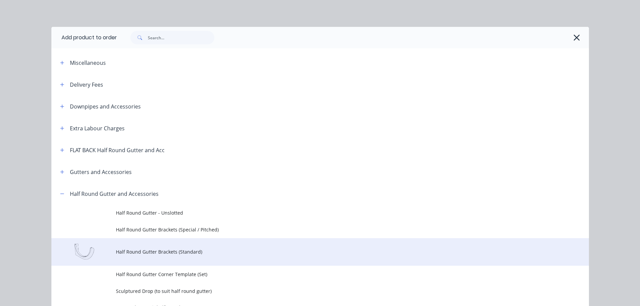
click at [157, 245] on td "Half Round Gutter Brackets (Standard)" at bounding box center [352, 252] width 473 height 28
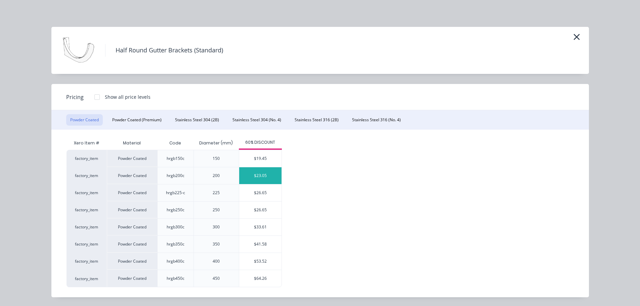
click at [243, 174] on div "$23.05" at bounding box center [260, 175] width 42 height 17
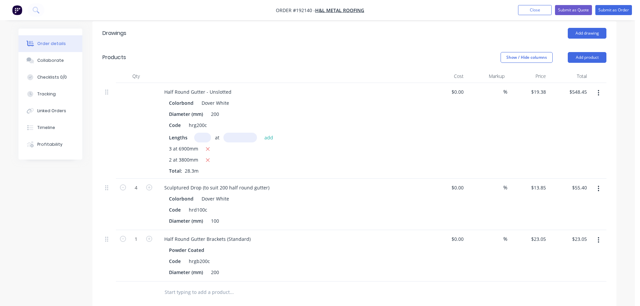
scroll to position [201, 0]
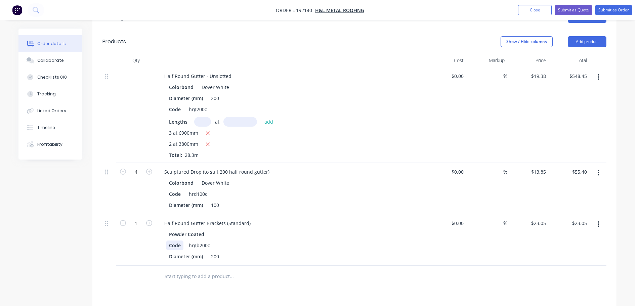
click at [170, 240] on div "Code" at bounding box center [174, 245] width 17 height 10
click at [135, 218] on input "1" at bounding box center [135, 223] width 17 height 10
type input "35"
type input "$806.75"
click at [147, 177] on div "4" at bounding box center [136, 188] width 40 height 51
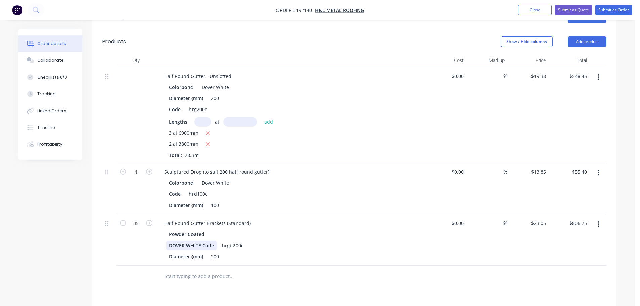
click at [195, 240] on div "DOVER WHITE Code" at bounding box center [191, 245] width 50 height 10
click at [320, 251] on div "Diameter (mm) 200" at bounding box center [289, 256] width 246 height 10
click at [380, 54] on div at bounding box center [290, 60] width 269 height 13
click at [576, 36] on button "Add product" at bounding box center [586, 41] width 39 height 11
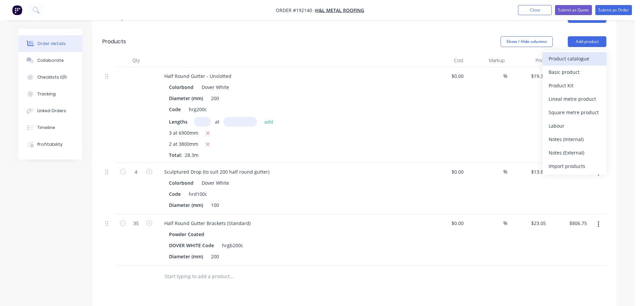
click at [575, 54] on div "Product catalogue" at bounding box center [574, 59] width 52 height 10
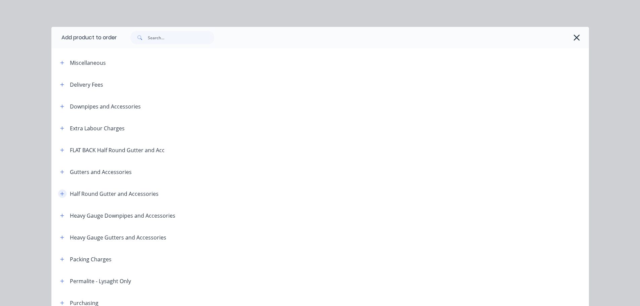
click at [60, 193] on icon "button" at bounding box center [62, 194] width 4 height 4
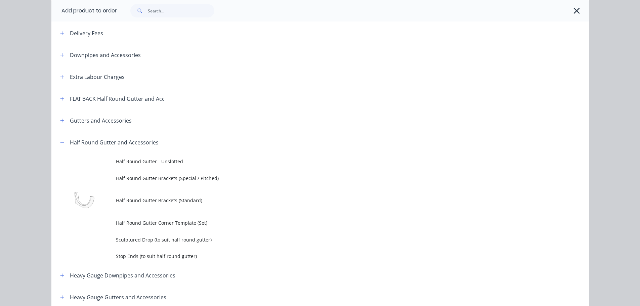
scroll to position [67, 0]
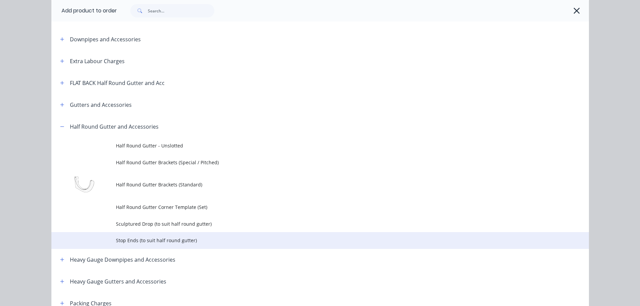
click at [148, 239] on span "Stop Ends (to suit half round gutter)" at bounding box center [305, 240] width 378 height 7
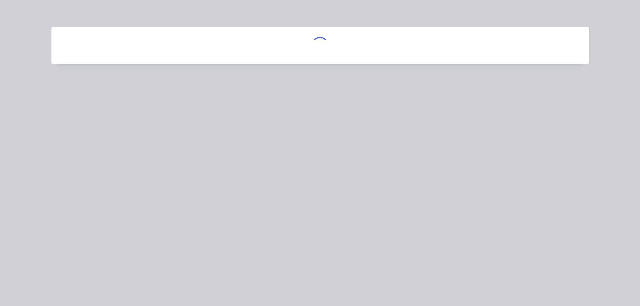
scroll to position [0, 0]
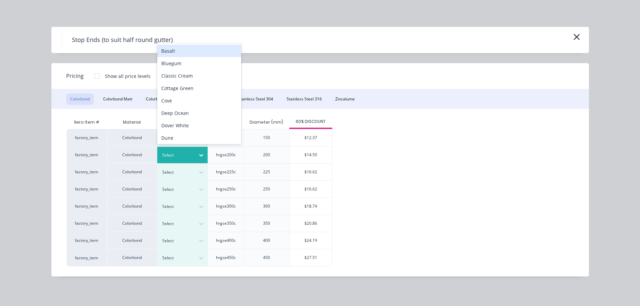
click at [179, 149] on div "Select" at bounding box center [182, 155] width 50 height 16
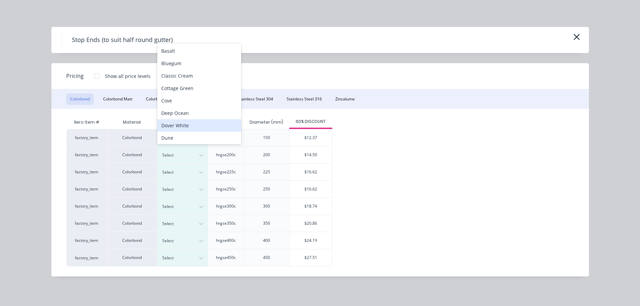
scroll to position [4, 0]
click at [181, 124] on div "Dover White" at bounding box center [199, 121] width 84 height 12
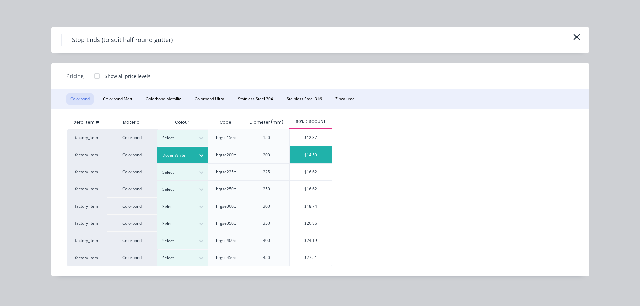
click at [323, 154] on div "$14.50" at bounding box center [310, 154] width 42 height 17
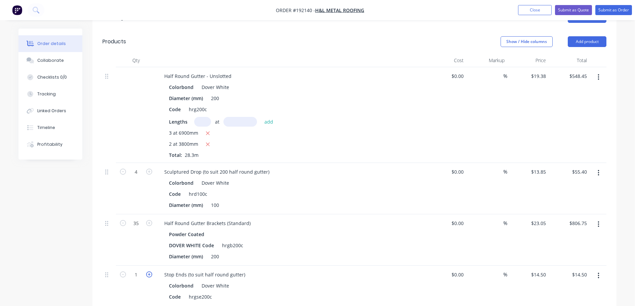
click at [146, 271] on icon "button" at bounding box center [149, 274] width 6 height 6
type input "2"
type input "$29.00"
click at [146, 271] on icon "button" at bounding box center [149, 274] width 6 height 6
type input "3"
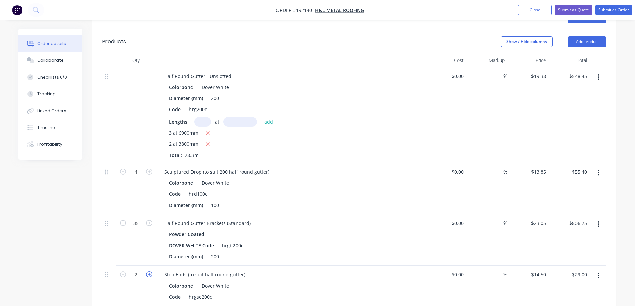
type input "$43.50"
click at [146, 271] on icon "button" at bounding box center [149, 274] width 6 height 6
type input "4"
type input "$58.00"
click at [146, 271] on icon "button" at bounding box center [149, 274] width 6 height 6
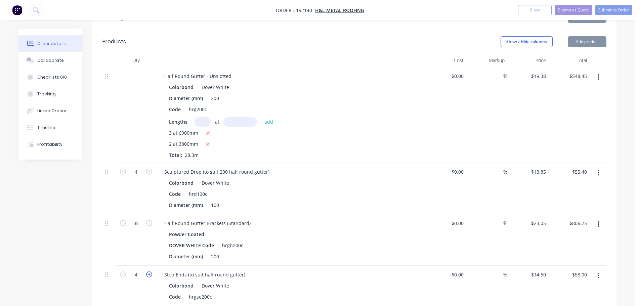
type input "5"
type input "$72.50"
click at [146, 271] on icon "button" at bounding box center [149, 274] width 6 height 6
type input "6"
type input "$87.00"
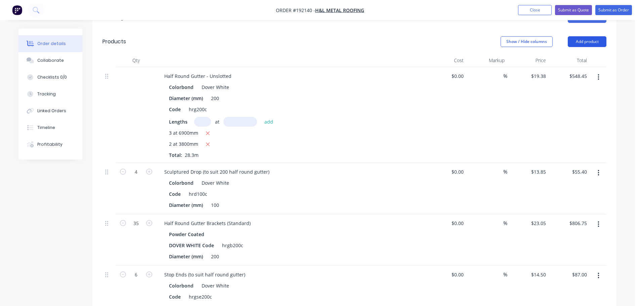
click at [592, 36] on button "Add product" at bounding box center [586, 41] width 39 height 11
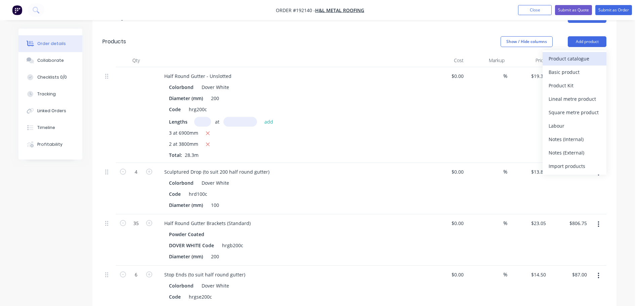
click at [573, 54] on div "Product catalogue" at bounding box center [574, 59] width 52 height 10
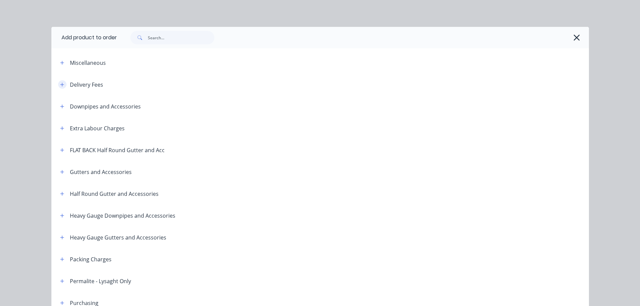
click at [60, 85] on icon "button" at bounding box center [62, 84] width 4 height 5
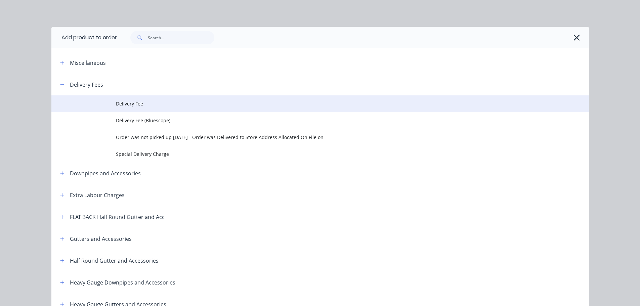
click at [109, 99] on td at bounding box center [83, 103] width 64 height 17
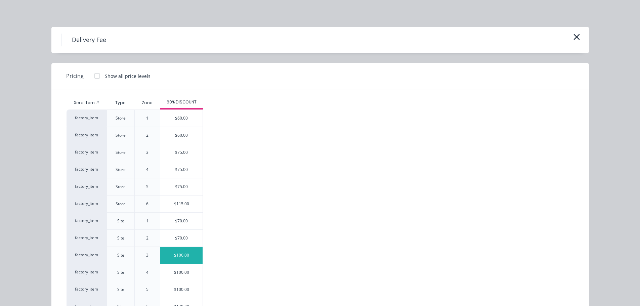
click at [177, 258] on div "$100.00" at bounding box center [181, 255] width 42 height 17
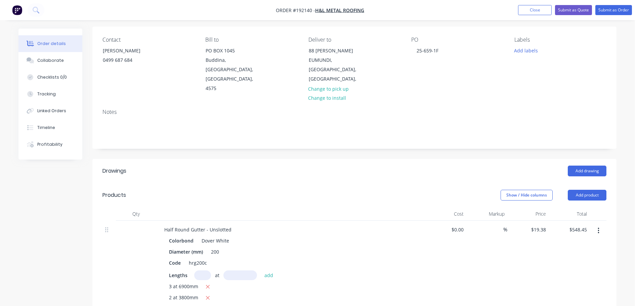
scroll to position [26, 0]
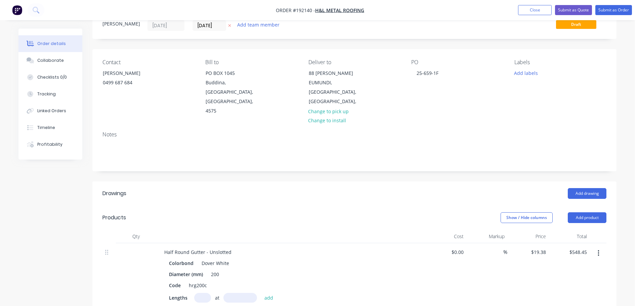
click at [626, 2] on nav "Order #192140 - H&L Metal Roofing Add product Close Submit as Quote Submit as O…" at bounding box center [320, 10] width 640 height 20
click at [619, 7] on button "Submit as Order" at bounding box center [613, 10] width 37 height 10
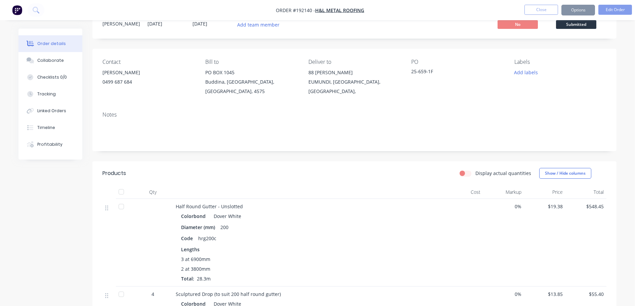
scroll to position [0, 0]
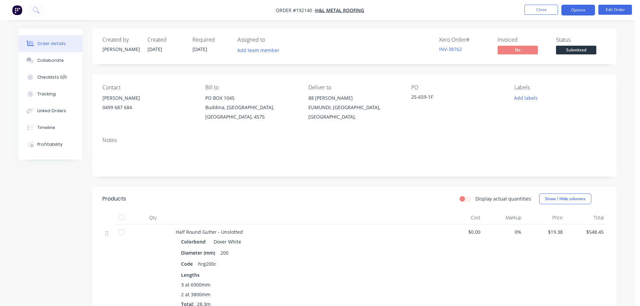
click at [576, 9] on button "Options" at bounding box center [578, 10] width 34 height 11
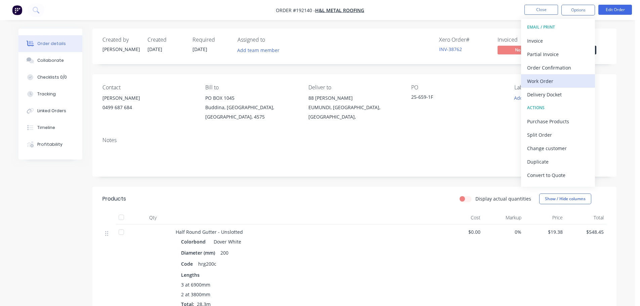
click at [537, 80] on div "Work Order" at bounding box center [558, 81] width 62 height 10
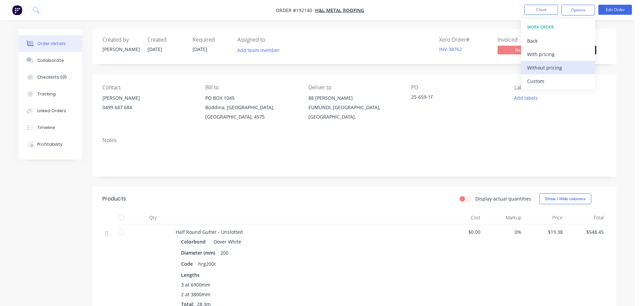
click at [546, 65] on div "Without pricing" at bounding box center [558, 68] width 62 height 10
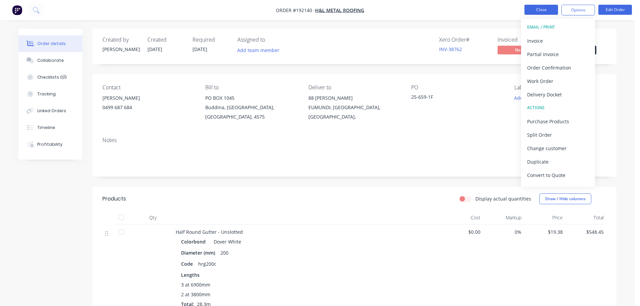
click at [541, 10] on button "Close" at bounding box center [541, 10] width 34 height 10
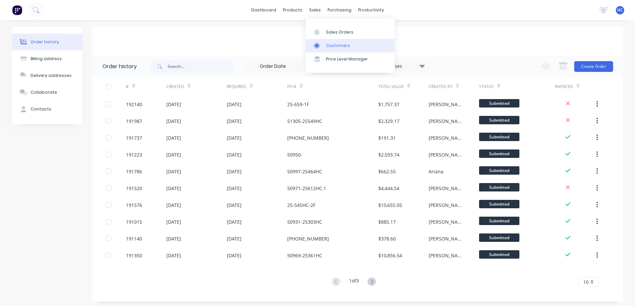
click at [331, 44] on div "Customers" at bounding box center [338, 46] width 24 height 6
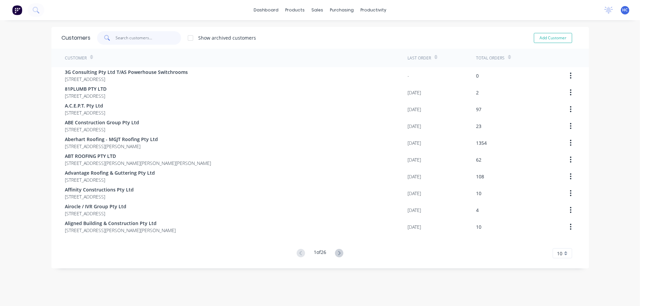
click at [127, 34] on input "text" at bounding box center [147, 37] width 65 height 13
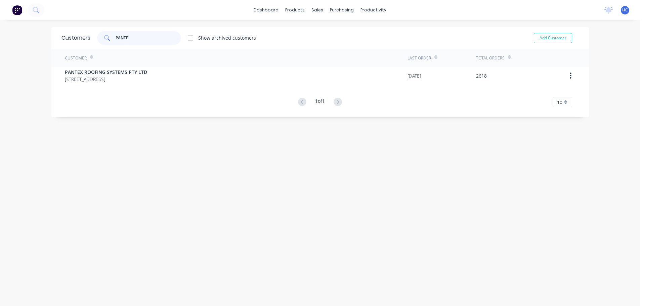
type input "PANTEX"
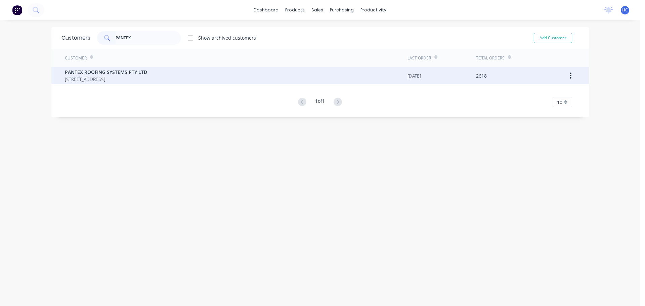
click at [127, 81] on span "[STREET_ADDRESS]" at bounding box center [106, 79] width 82 height 7
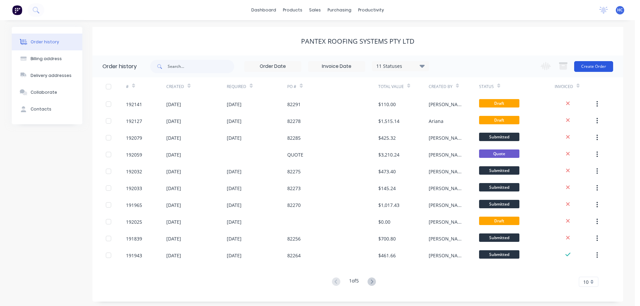
click at [586, 65] on button "Create Order" at bounding box center [593, 66] width 39 height 11
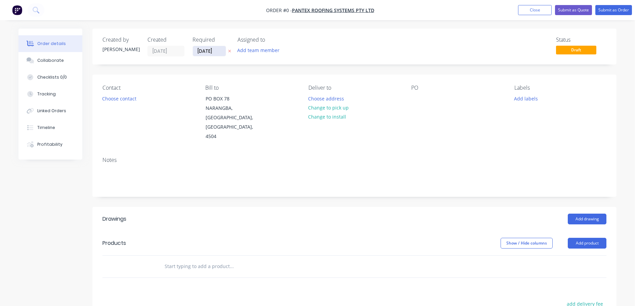
click at [203, 52] on input "[DATE]" at bounding box center [209, 51] width 33 height 10
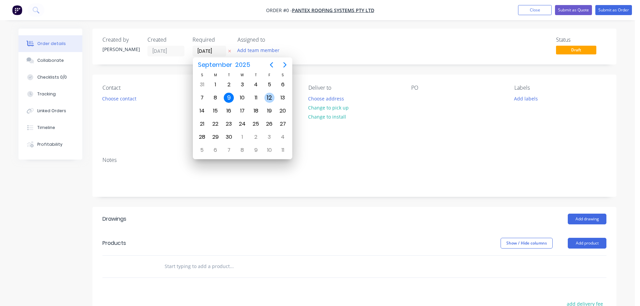
click at [270, 99] on div "12" at bounding box center [269, 98] width 10 height 10
type input "[DATE]"
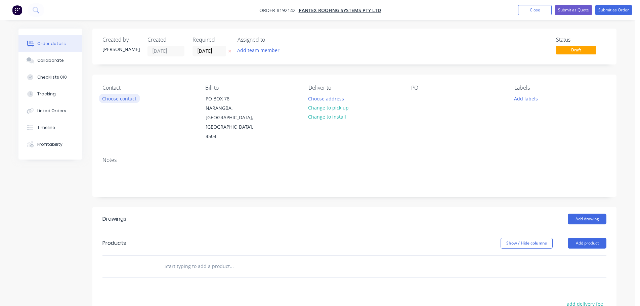
click at [135, 99] on button "Choose contact" at bounding box center [119, 98] width 41 height 9
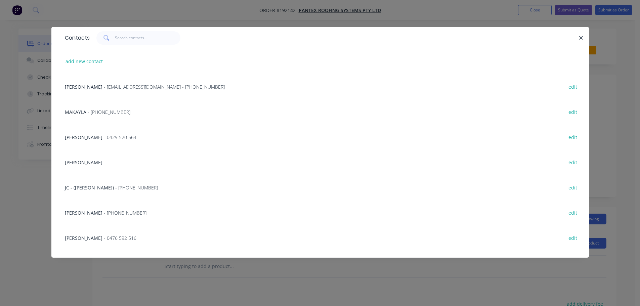
click at [576, 40] on div at bounding box center [334, 37] width 489 height 13
click at [578, 39] on button "button" at bounding box center [581, 38] width 8 height 8
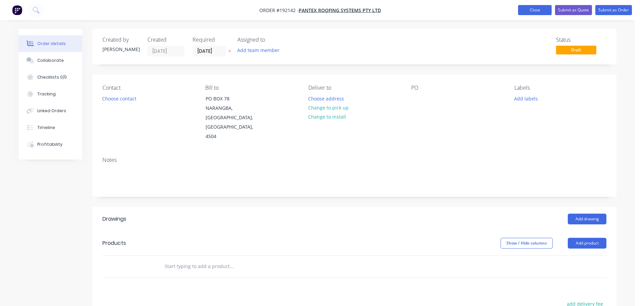
click at [541, 11] on button "Close" at bounding box center [535, 10] width 34 height 10
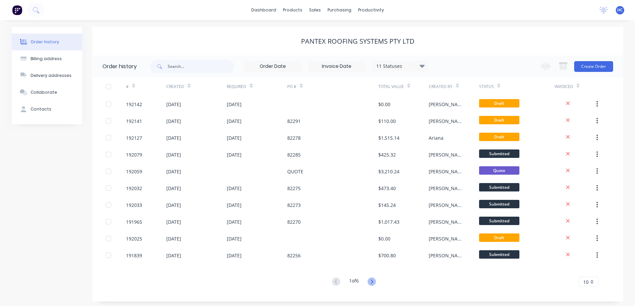
click at [376, 279] on icon at bounding box center [371, 281] width 8 height 8
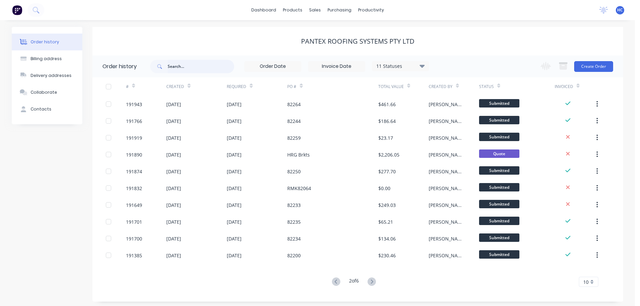
click at [188, 68] on input "text" at bounding box center [201, 66] width 66 height 13
type input "2059"
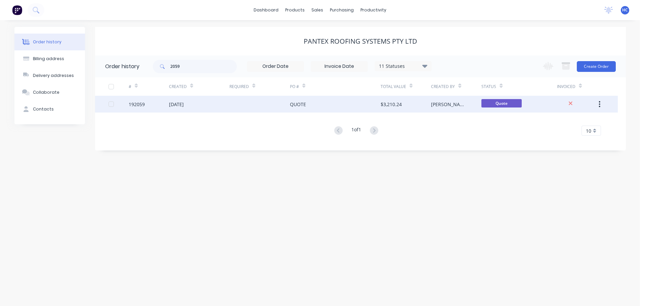
click at [274, 106] on div at bounding box center [259, 104] width 60 height 17
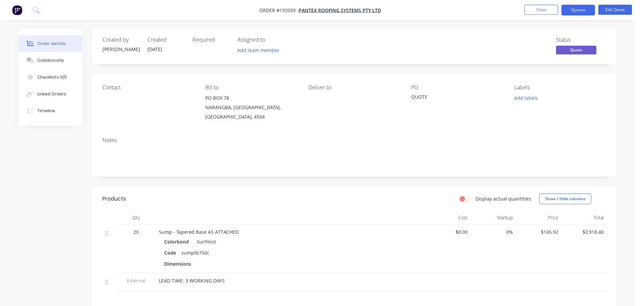
click at [616, 4] on nav "Order #192059 - PANTEX ROOFING SYSTEMS PTY LTD Close Options Edit Quote" at bounding box center [320, 10] width 640 height 20
click at [615, 6] on button "Edit Quote" at bounding box center [615, 10] width 34 height 10
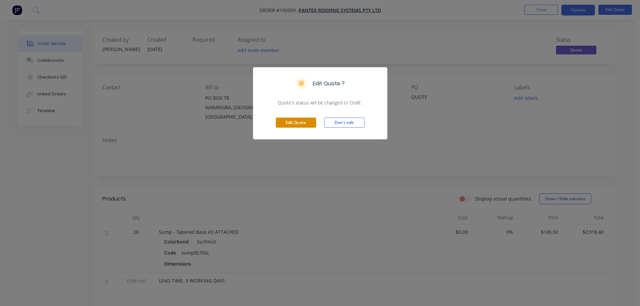
click at [304, 122] on button "Edit Quote" at bounding box center [296, 123] width 40 height 10
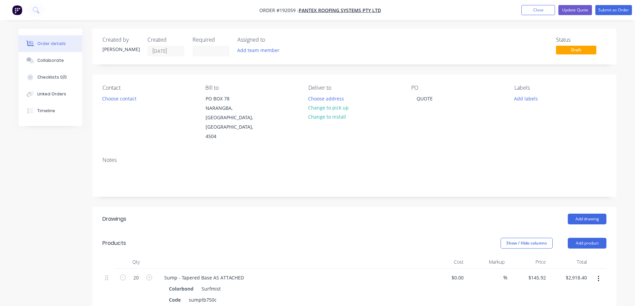
click at [208, 57] on div "Created by [PERSON_NAME] Created [DATE] Required Assigned to Add team member St…" at bounding box center [354, 47] width 524 height 36
click at [208, 49] on input at bounding box center [211, 51] width 36 height 10
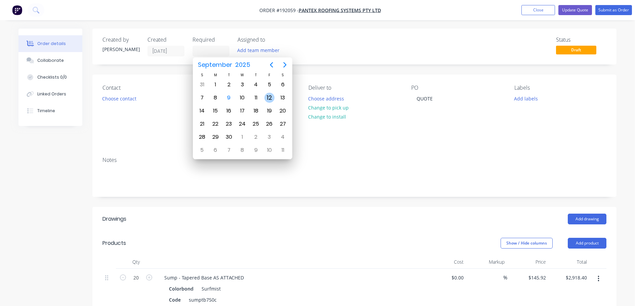
click at [264, 94] on div "12" at bounding box center [269, 97] width 13 height 13
type input "[DATE]"
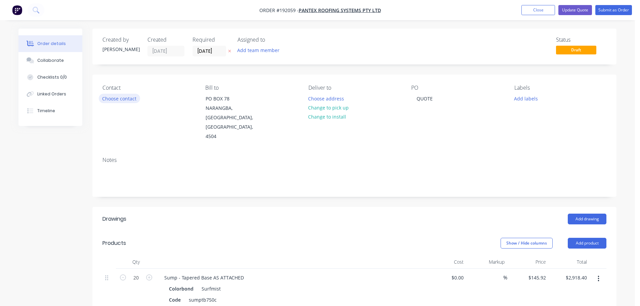
click at [110, 95] on button "Choose contact" at bounding box center [119, 98] width 41 height 9
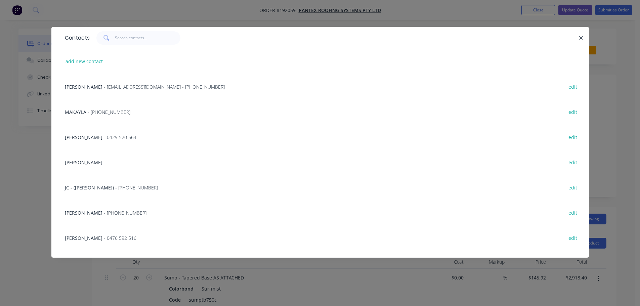
click at [122, 109] on span "- [PHONE_NUMBER]" at bounding box center [109, 112] width 43 height 6
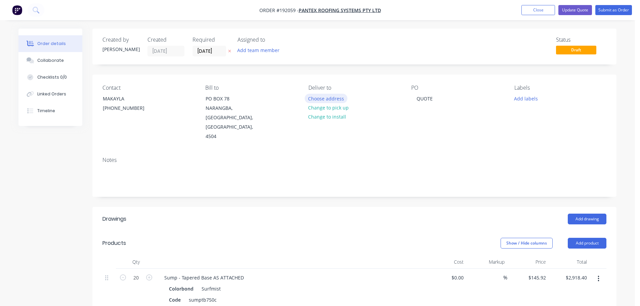
click at [336, 95] on button "Choose address" at bounding box center [326, 98] width 43 height 9
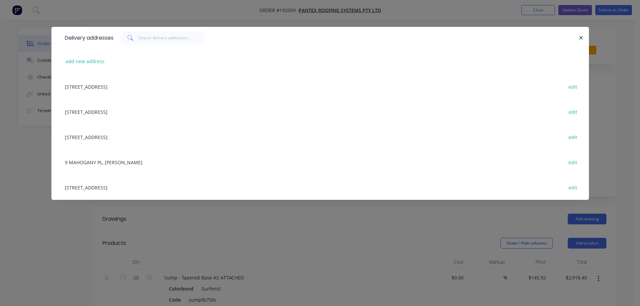
click at [135, 184] on div "[STREET_ADDRESS] edit" at bounding box center [319, 187] width 517 height 25
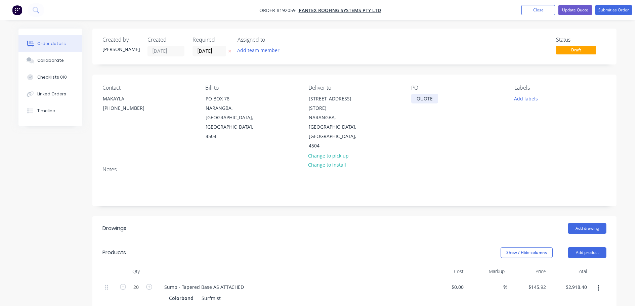
click at [429, 97] on div "QUOTE" at bounding box center [424, 99] width 27 height 10
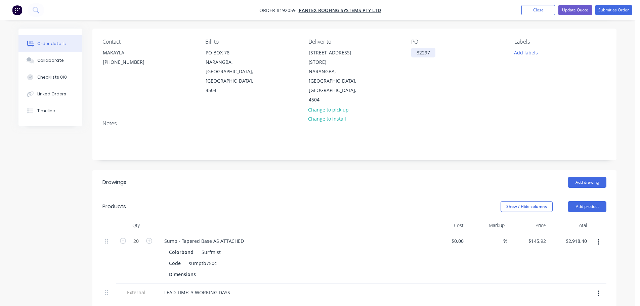
scroll to position [134, 0]
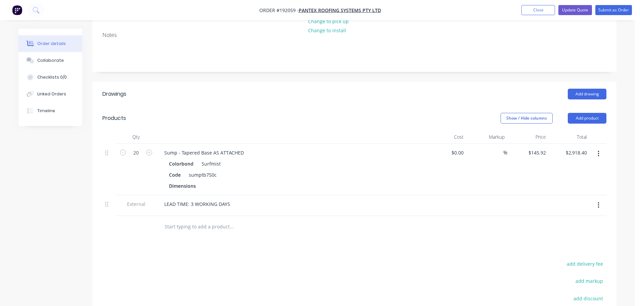
click at [599, 199] on button "button" at bounding box center [598, 205] width 16 height 12
click at [572, 231] on div "Delete" at bounding box center [574, 236] width 52 height 10
click at [417, 106] on header "Products Show / Hide columns Add product" at bounding box center [354, 118] width 524 height 24
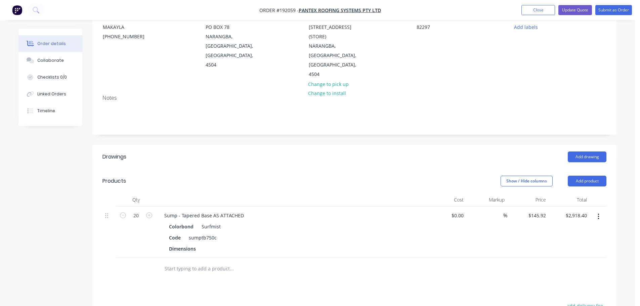
scroll to position [0, 0]
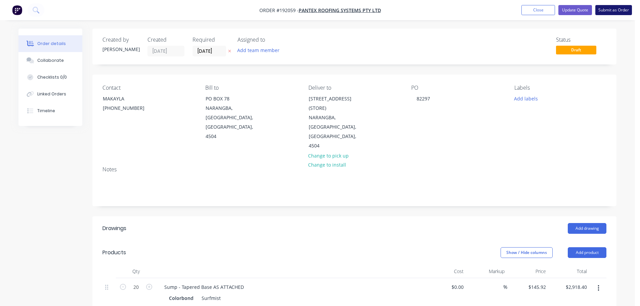
click at [606, 12] on button "Submit as Order" at bounding box center [613, 10] width 37 height 10
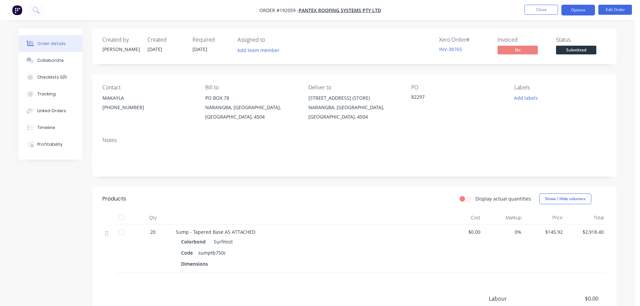
drag, startPoint x: 575, startPoint y: 11, endPoint x: 577, endPoint y: 15, distance: 4.2
click at [575, 11] on button "Options" at bounding box center [578, 10] width 34 height 11
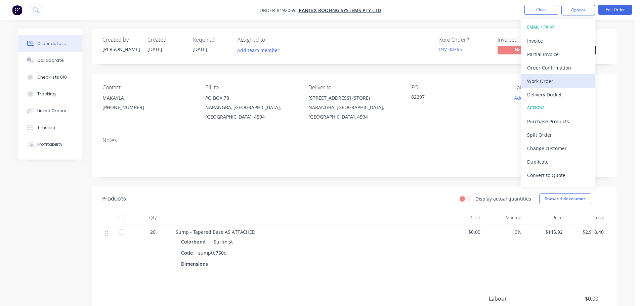
click at [544, 78] on div "Work Order" at bounding box center [558, 81] width 62 height 10
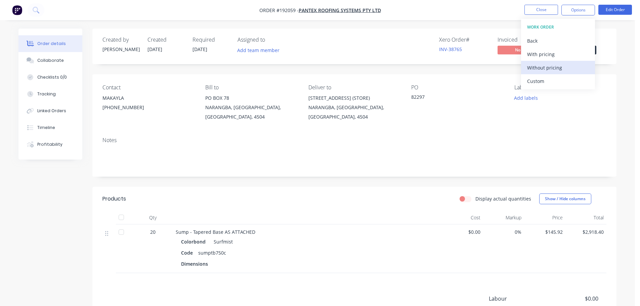
click at [544, 69] on div "Without pricing" at bounding box center [558, 68] width 62 height 10
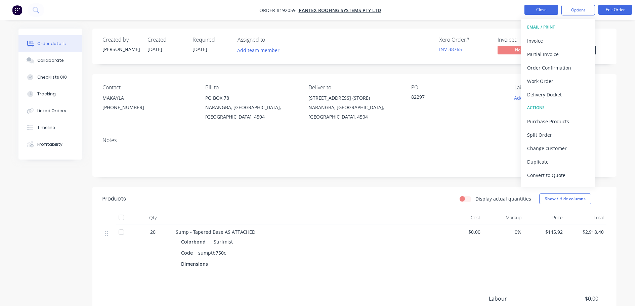
click at [539, 11] on button "Close" at bounding box center [541, 10] width 34 height 10
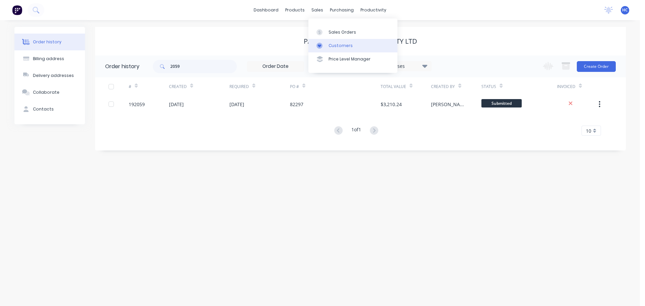
click at [344, 44] on div "Customers" at bounding box center [340, 46] width 24 height 6
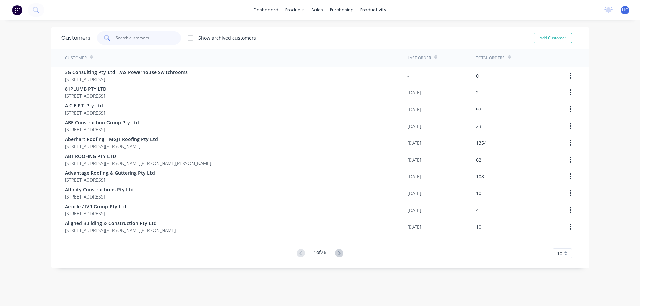
click at [154, 38] on input "text" at bounding box center [147, 37] width 65 height 13
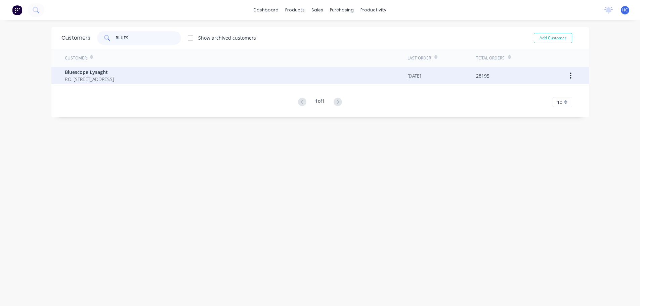
type input "BLUES"
click at [111, 84] on div "Bluescope Lysaght P.O. [STREET_ADDRESS]" at bounding box center [236, 75] width 342 height 17
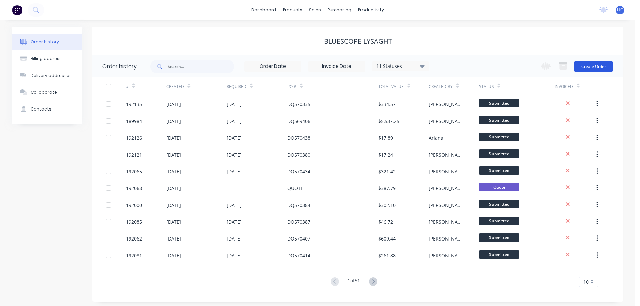
click at [592, 71] on button "Create Order" at bounding box center [593, 66] width 39 height 11
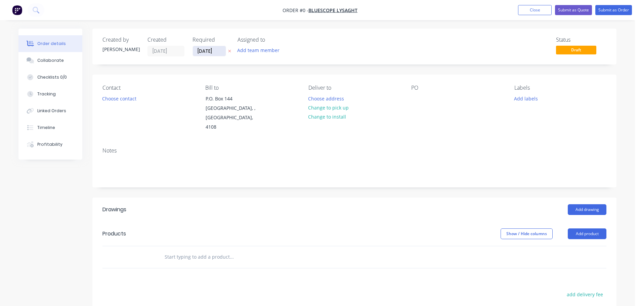
click at [196, 50] on input "[DATE]" at bounding box center [209, 51] width 33 height 10
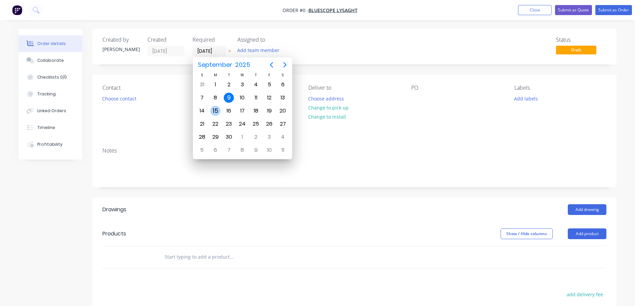
click at [212, 112] on div "15" at bounding box center [215, 111] width 10 height 10
type input "[DATE]"
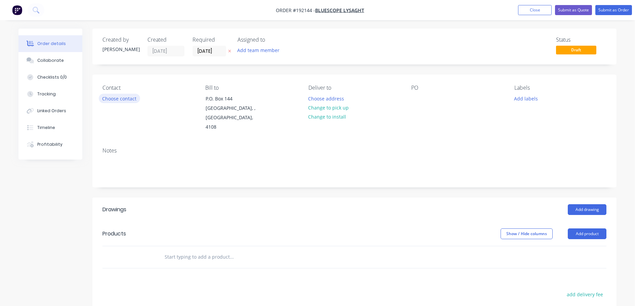
click at [118, 99] on button "Choose contact" at bounding box center [119, 98] width 41 height 9
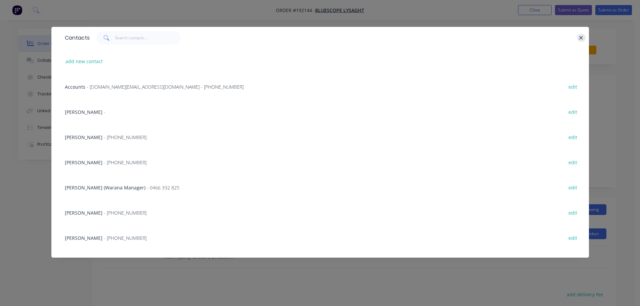
click at [583, 35] on button "button" at bounding box center [581, 38] width 8 height 8
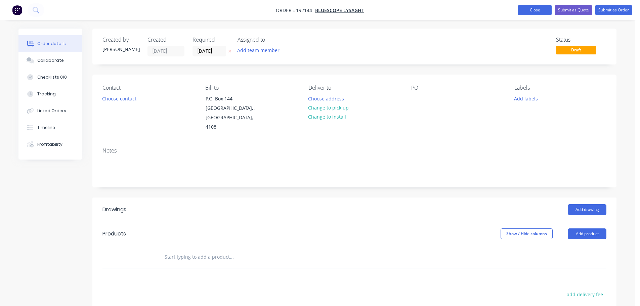
click at [536, 8] on button "Close" at bounding box center [535, 10] width 34 height 10
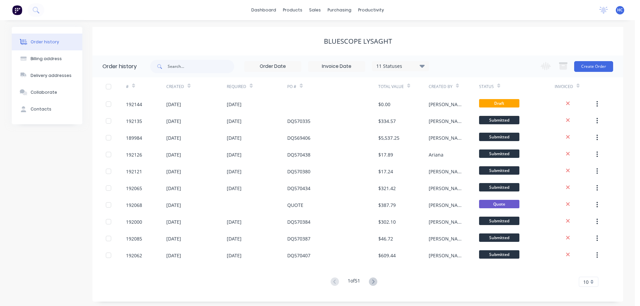
click at [186, 74] on div "11 Statuses Invoice Status Invoiced Not Invoiced Partial Order Status All Archi…" at bounding box center [289, 66] width 279 height 22
click at [189, 71] on input "text" at bounding box center [201, 66] width 66 height 13
type input "1018"
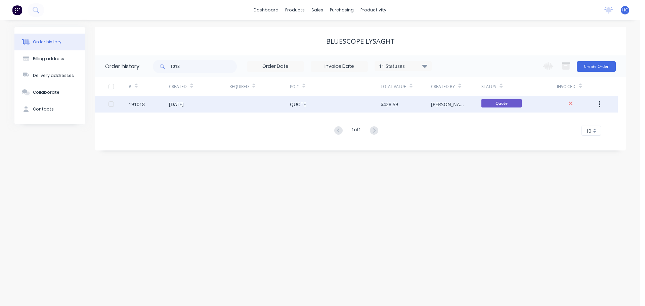
click at [267, 101] on div at bounding box center [259, 104] width 60 height 17
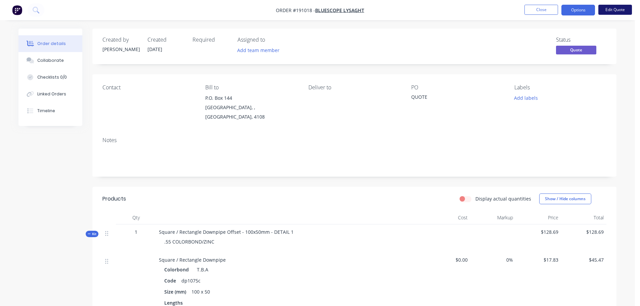
click at [618, 10] on button "Edit Quote" at bounding box center [615, 10] width 34 height 10
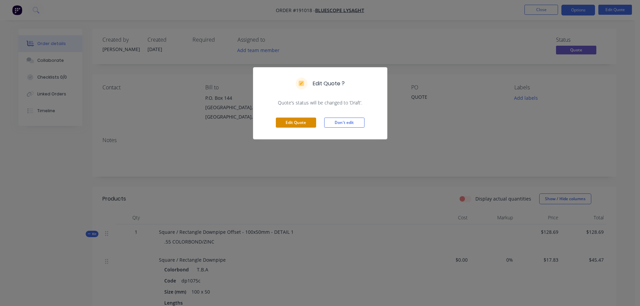
click at [294, 124] on button "Edit Quote" at bounding box center [296, 123] width 40 height 10
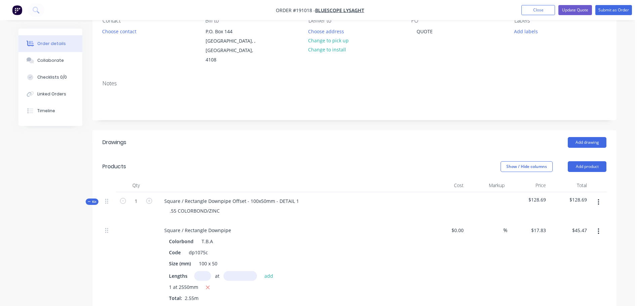
scroll to position [134, 0]
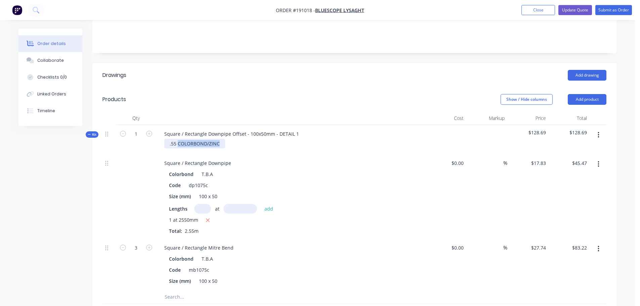
drag, startPoint x: 218, startPoint y: 134, endPoint x: 179, endPoint y: 136, distance: 39.7
click at [179, 139] on div ".55 COLORBOND/ZINC" at bounding box center [194, 144] width 61 height 10
click at [238, 94] on div "Show / Hide columns Add product" at bounding box center [407, 99] width 396 height 11
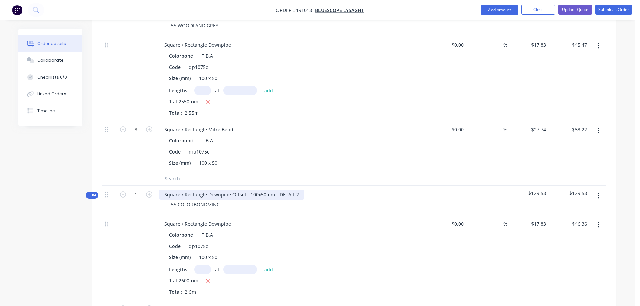
scroll to position [269, 0]
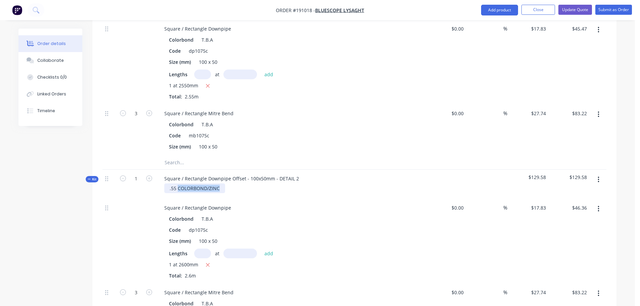
drag, startPoint x: 220, startPoint y: 179, endPoint x: 178, endPoint y: 177, distance: 42.0
click at [178, 183] on div ".55 COLORBOND/ZINC" at bounding box center [194, 188] width 61 height 10
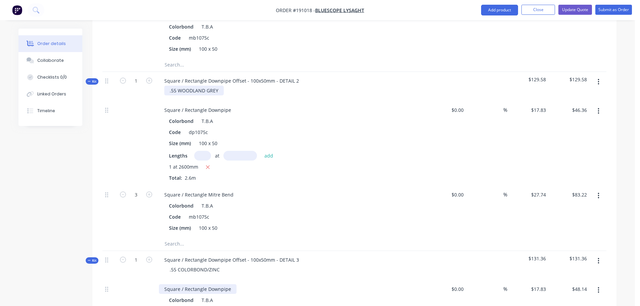
scroll to position [403, 0]
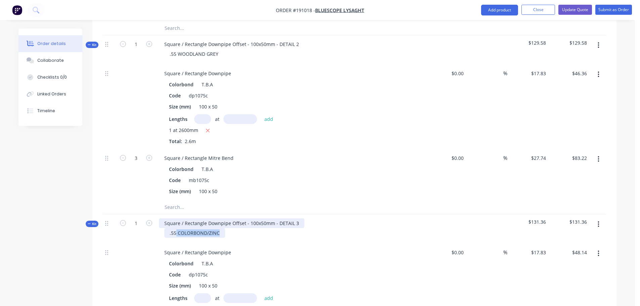
drag, startPoint x: 218, startPoint y: 224, endPoint x: 189, endPoint y: 217, distance: 29.4
click at [177, 228] on div ".55 COLORBOND/ZINC" at bounding box center [194, 233] width 61 height 10
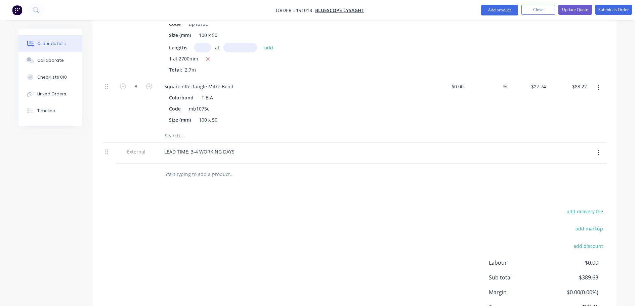
scroll to position [627, 0]
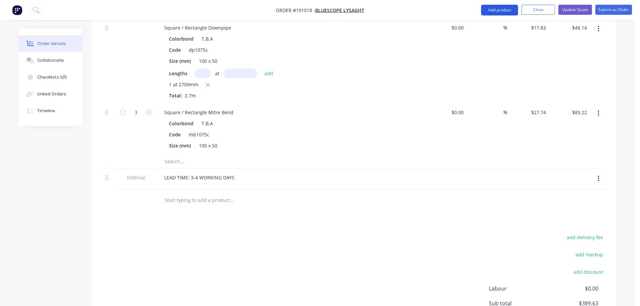
click at [503, 13] on button "Add product" at bounding box center [499, 10] width 37 height 11
click at [482, 26] on div "Product catalogue" at bounding box center [486, 27] width 52 height 10
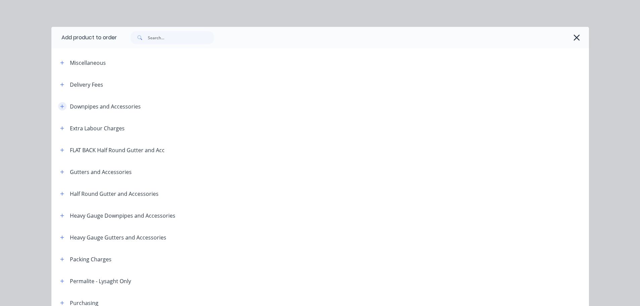
click at [60, 105] on icon "button" at bounding box center [62, 106] width 4 height 5
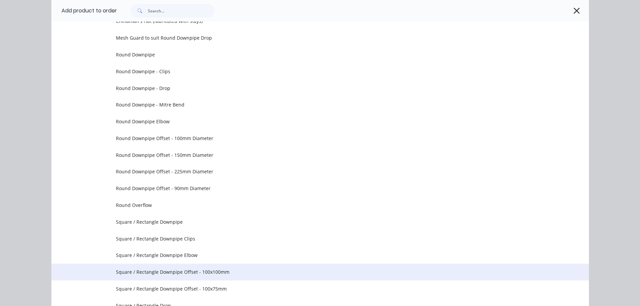
scroll to position [134, 0]
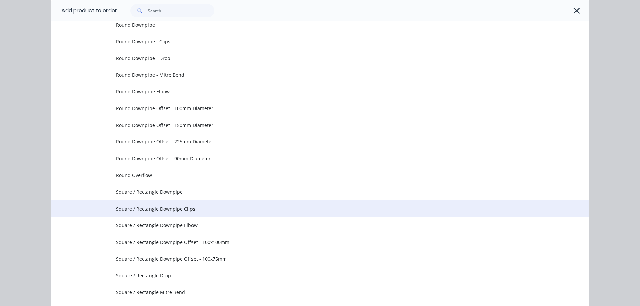
click at [196, 208] on span "Square / Rectangle Downpipe Clips" at bounding box center [305, 208] width 378 height 7
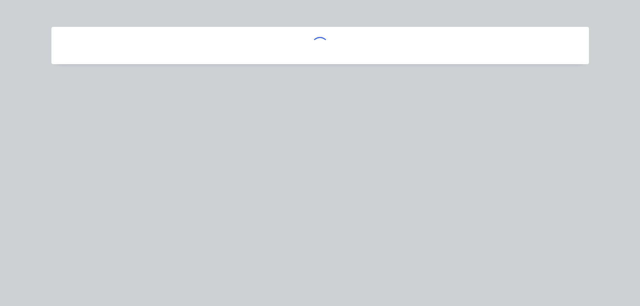
scroll to position [0, 0]
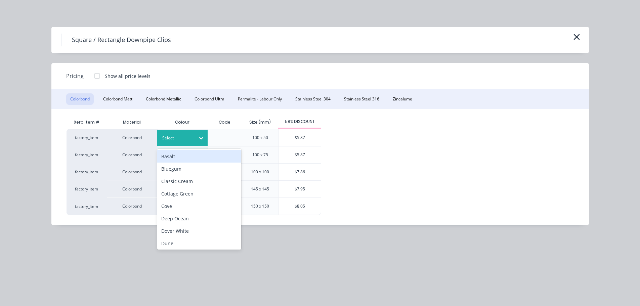
click at [197, 135] on div at bounding box center [201, 138] width 12 height 11
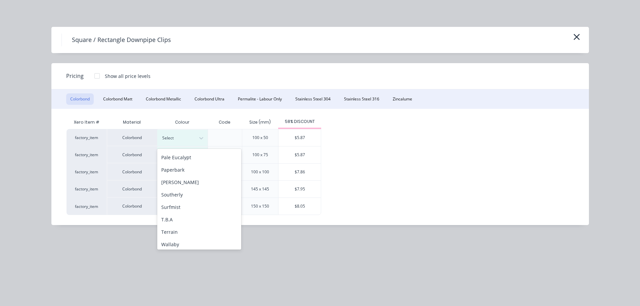
scroll to position [201, 0]
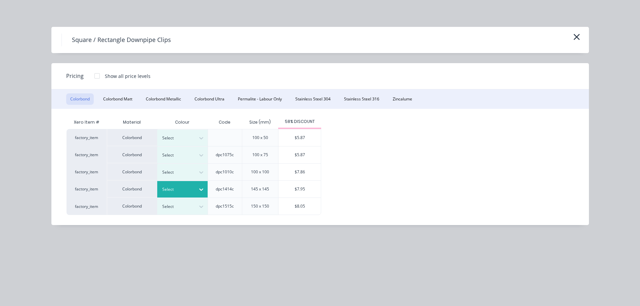
drag, startPoint x: 187, startPoint y: 190, endPoint x: 191, endPoint y: 190, distance: 4.0
click at [187, 190] on div at bounding box center [177, 189] width 30 height 7
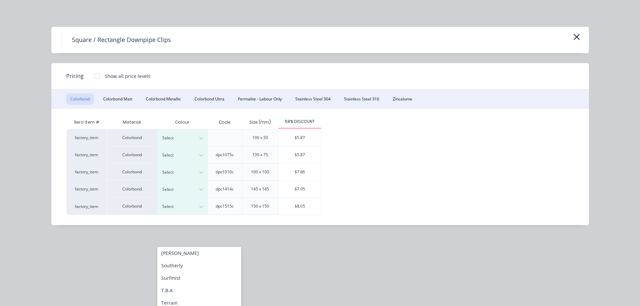
scroll to position [560, 0]
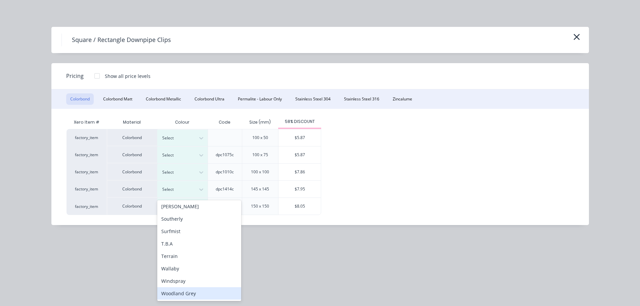
click at [186, 291] on div "Woodland Grey" at bounding box center [199, 293] width 84 height 12
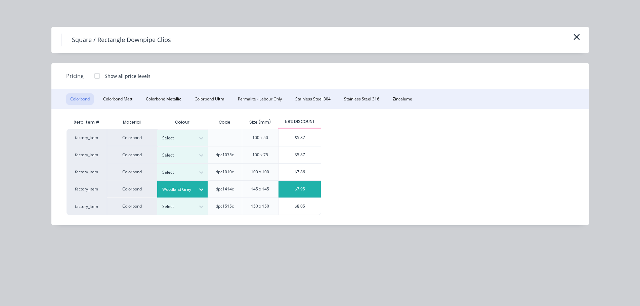
click at [298, 192] on div "$7.95" at bounding box center [299, 189] width 42 height 17
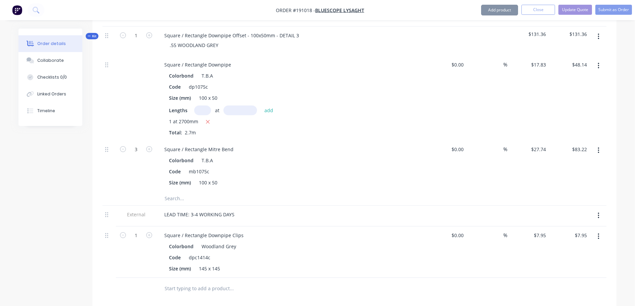
scroll to position [627, 0]
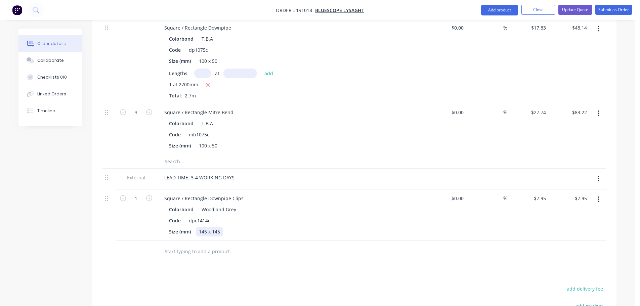
click at [214, 227] on div "145 x 145" at bounding box center [209, 232] width 27 height 10
click at [213, 227] on div "145 x 145" at bounding box center [209, 232] width 27 height 10
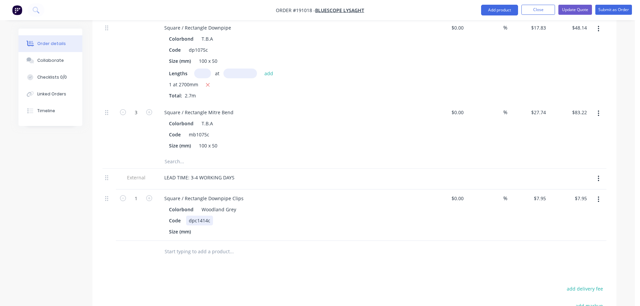
click at [264, 216] on div "Code dpc1414c" at bounding box center [289, 221] width 246 height 10
click at [242, 193] on div "Square / Rectangle Downpipe Clips" at bounding box center [204, 198] width 90 height 10
click at [145, 194] on button "button" at bounding box center [149, 197] width 9 height 7
type input "2"
type input "$15.90"
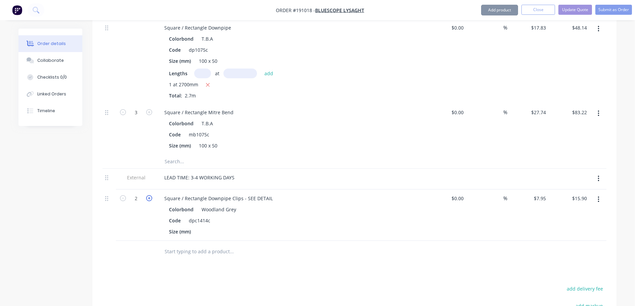
click at [148, 195] on icon "button" at bounding box center [149, 198] width 6 height 6
type input "3"
type input "$23.85"
click at [148, 195] on icon "button" at bounding box center [149, 198] width 6 height 6
type input "4"
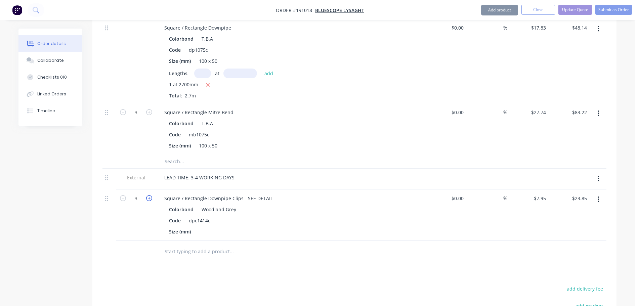
type input "$31.80"
click at [148, 195] on icon "button" at bounding box center [149, 198] width 6 height 6
type input "5"
type input "$39.75"
click at [148, 195] on icon "button" at bounding box center [149, 198] width 6 height 6
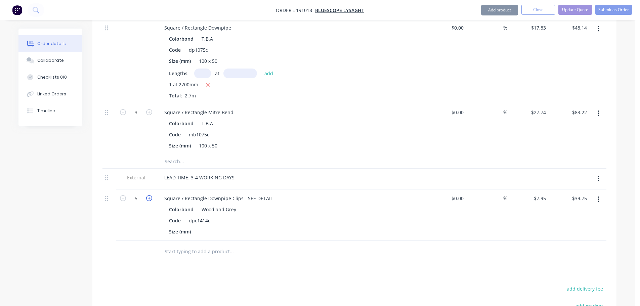
type input "6"
type input "$47.70"
click at [148, 195] on icon "button" at bounding box center [149, 198] width 6 height 6
type input "7"
type input "$55.65"
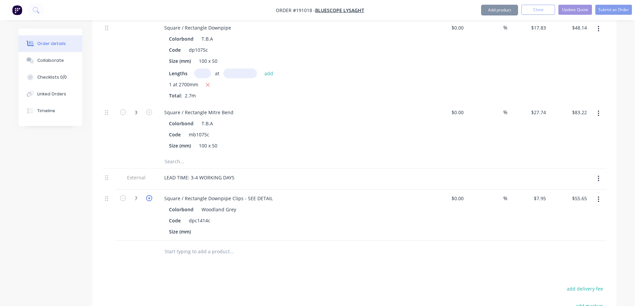
click at [148, 195] on icon "button" at bounding box center [149, 198] width 6 height 6
type input "8"
type input "$63.60"
click at [148, 195] on icon "button" at bounding box center [149, 198] width 6 height 6
type input "9"
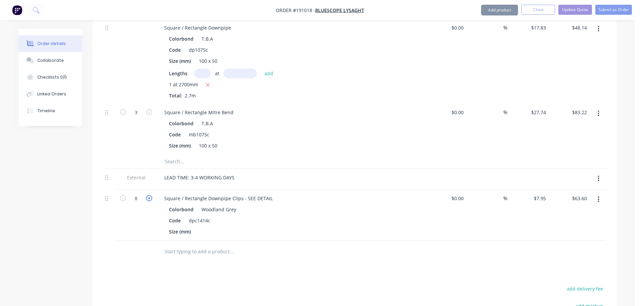
type input "$71.55"
click at [148, 195] on icon "button" at bounding box center [149, 198] width 6 height 6
type input "10"
type input "$79.50"
click at [125, 195] on icon "button" at bounding box center [123, 198] width 6 height 6
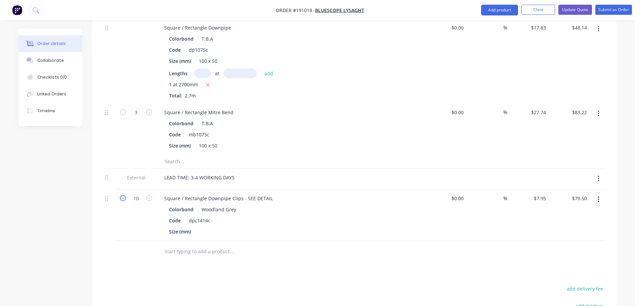
type input "9"
type input "$71.55"
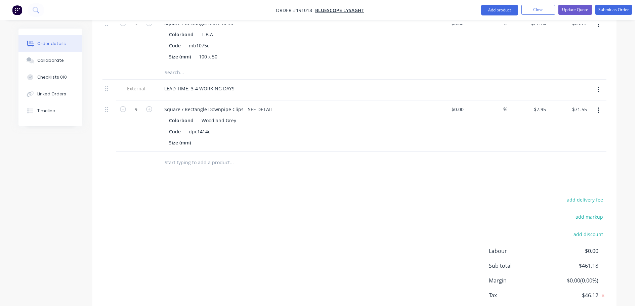
scroll to position [746, 0]
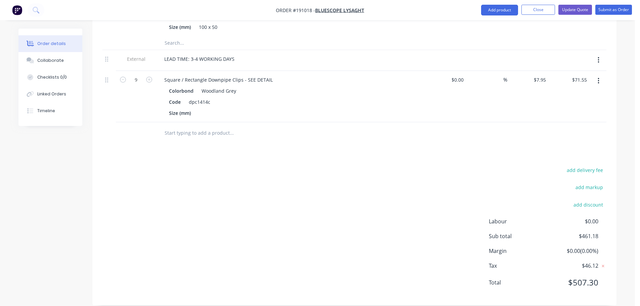
click at [600, 54] on button "button" at bounding box center [598, 60] width 16 height 12
click at [569, 86] on div "Delete" at bounding box center [574, 91] width 52 height 10
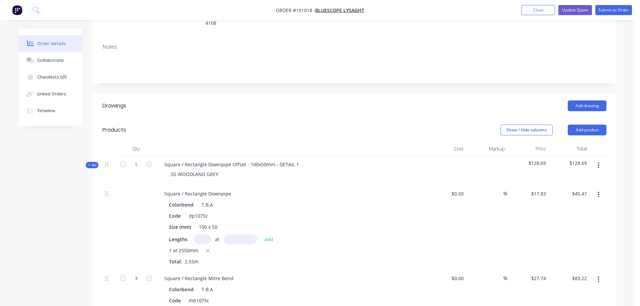
scroll to position [0, 0]
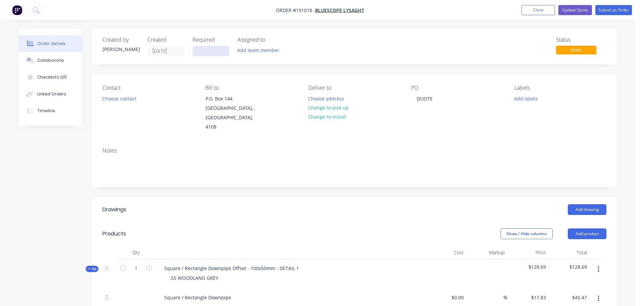
click at [207, 54] on input at bounding box center [211, 51] width 36 height 10
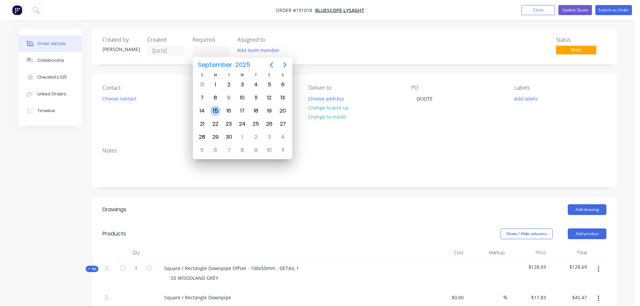
click at [217, 106] on div "15" at bounding box center [215, 111] width 10 height 10
type input "[DATE]"
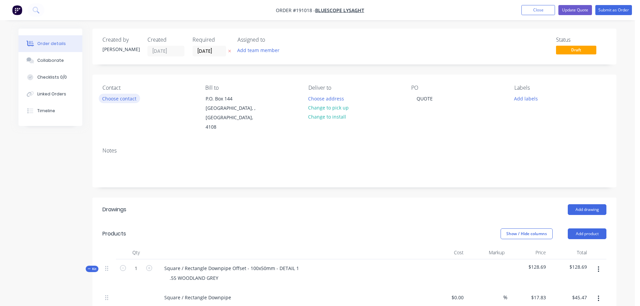
click at [118, 100] on button "Choose contact" at bounding box center [119, 98] width 41 height 9
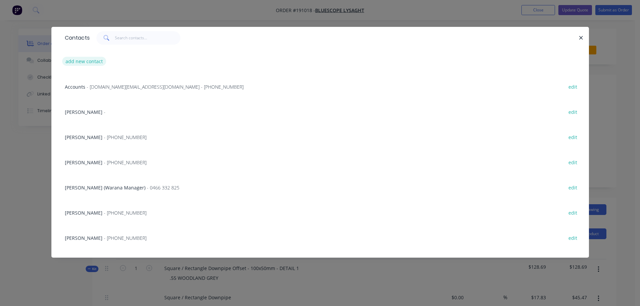
click at [85, 58] on button "add new contact" at bounding box center [84, 61] width 44 height 9
select select "AU"
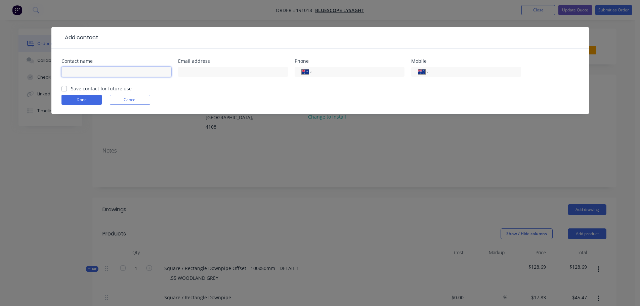
click at [85, 69] on input "text" at bounding box center [116, 72] width 110 height 10
type input "[PERSON_NAME]"
click at [443, 76] on div "International [GEOGRAPHIC_DATA] [GEOGRAPHIC_DATA] [GEOGRAPHIC_DATA] [GEOGRAPHIC…" at bounding box center [466, 72] width 110 height 10
click at [451, 68] on input "tel" at bounding box center [473, 72] width 81 height 8
click at [352, 69] on input "tel" at bounding box center [356, 72] width 81 height 8
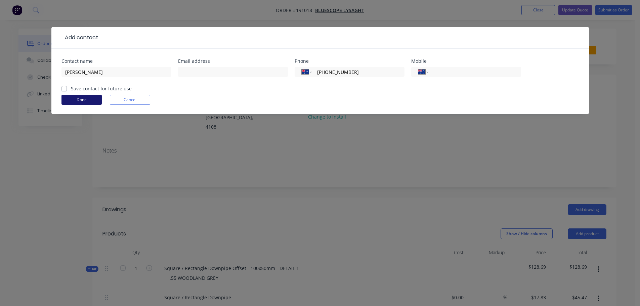
type input "[PHONE_NUMBER]"
click at [81, 100] on button "Done" at bounding box center [81, 100] width 40 height 10
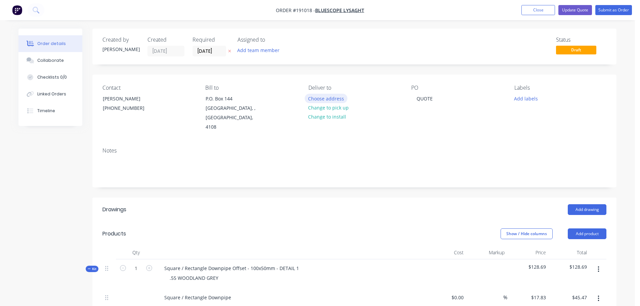
click at [322, 96] on button "Choose address" at bounding box center [326, 98] width 43 height 9
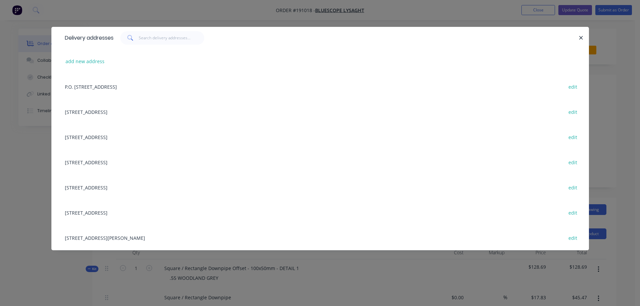
click at [378, 277] on div "Delivery addresses add new address P.O. [GEOGRAPHIC_DATA], undefined, [GEOGRAPH…" at bounding box center [320, 153] width 640 height 306
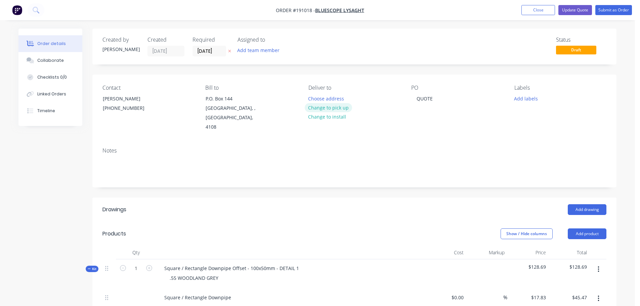
click at [342, 108] on button "Change to pick up" at bounding box center [329, 107] width 48 height 9
click at [419, 100] on div "QUOTE" at bounding box center [424, 99] width 27 height 10
click at [425, 97] on div "QUOTE" at bounding box center [424, 99] width 27 height 10
drag, startPoint x: 425, startPoint y: 97, endPoint x: 427, endPoint y: 94, distance: 3.8
click at [425, 97] on div "QUOTE" at bounding box center [424, 99] width 27 height 10
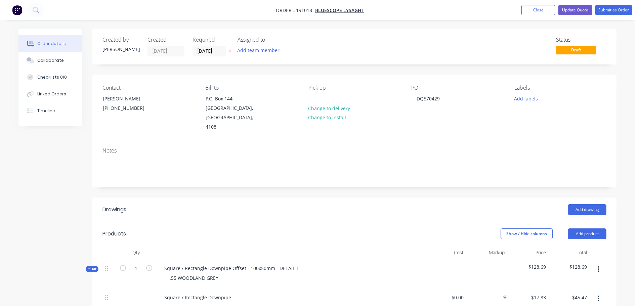
click at [457, 197] on header "Drawings Add drawing" at bounding box center [354, 209] width 524 height 24
click at [610, 11] on button "Submit as Order" at bounding box center [613, 10] width 37 height 10
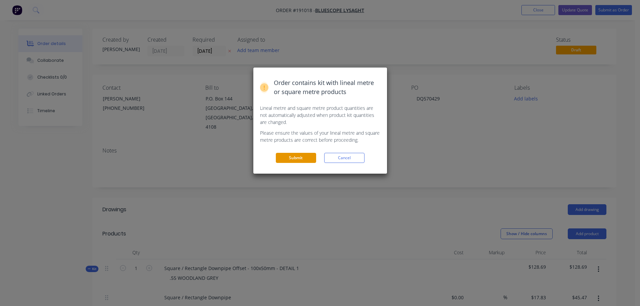
click at [290, 155] on button "Submit" at bounding box center [296, 158] width 40 height 10
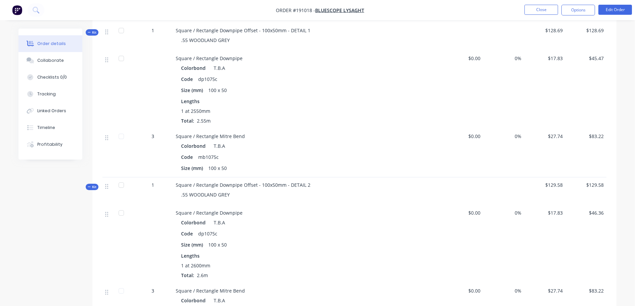
scroll to position [403, 0]
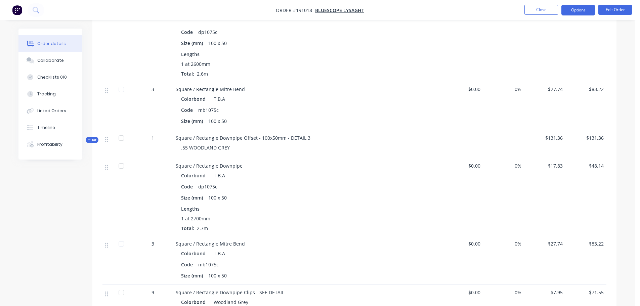
click at [587, 12] on button "Options" at bounding box center [578, 10] width 34 height 11
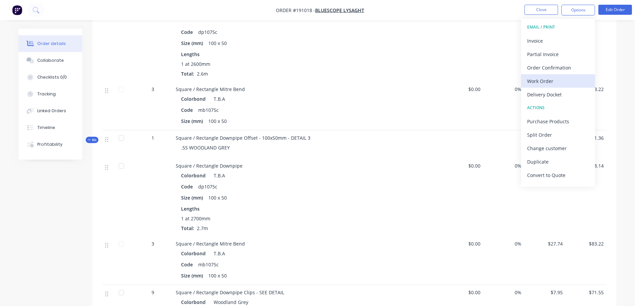
click at [543, 78] on div "Work Order" at bounding box center [558, 81] width 62 height 10
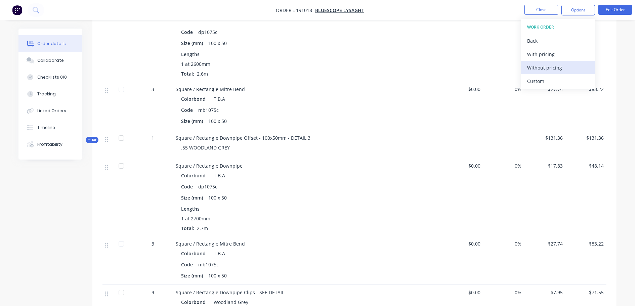
click at [548, 66] on div "Without pricing" at bounding box center [558, 68] width 62 height 10
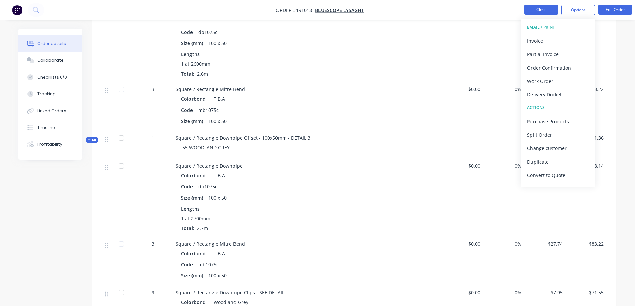
click at [534, 13] on button "Close" at bounding box center [541, 10] width 34 height 10
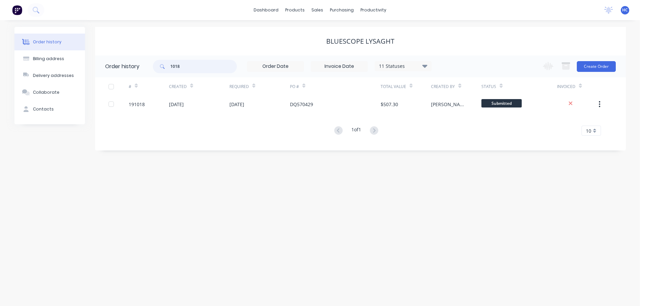
drag, startPoint x: 192, startPoint y: 65, endPoint x: 168, endPoint y: 67, distance: 24.9
click at [168, 67] on div "1018" at bounding box center [195, 66] width 84 height 13
click at [220, 47] on div "Bluescope Lysaght" at bounding box center [360, 41] width 530 height 29
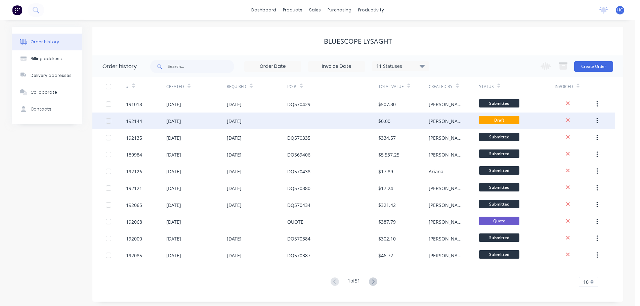
click at [321, 116] on div at bounding box center [332, 120] width 91 height 17
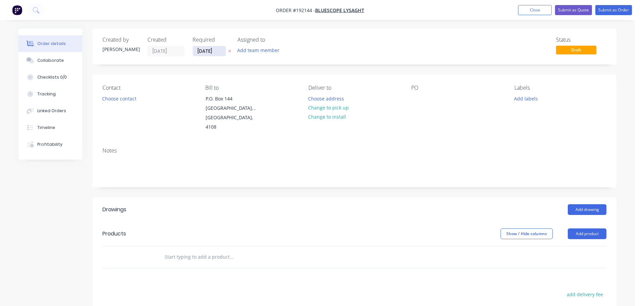
click at [204, 51] on input "[DATE]" at bounding box center [209, 51] width 33 height 10
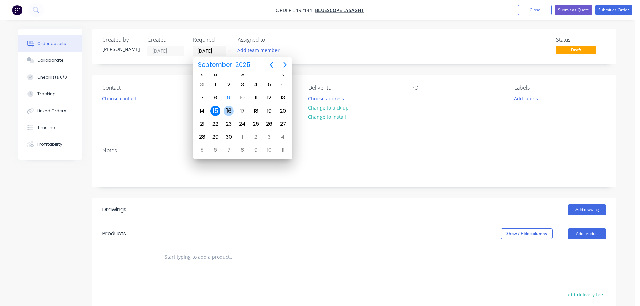
click at [231, 109] on div "16" at bounding box center [229, 111] width 10 height 10
type input "[DATE]"
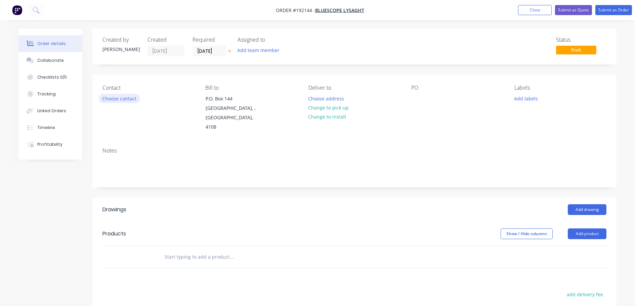
click at [122, 97] on button "Choose contact" at bounding box center [119, 98] width 41 height 9
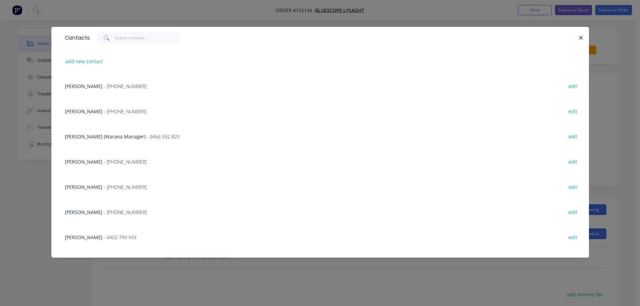
scroll to position [67, 0]
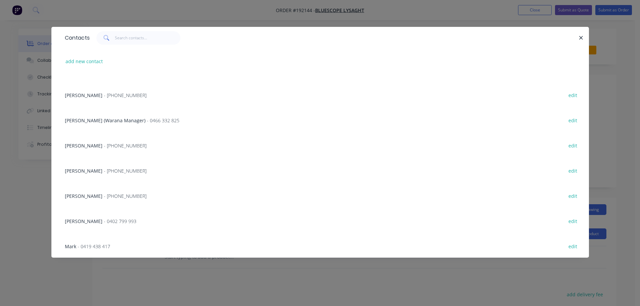
drag, startPoint x: 91, startPoint y: 197, endPoint x: 128, endPoint y: 176, distance: 42.3
click at [91, 197] on span "[PERSON_NAME]" at bounding box center [84, 196] width 38 height 6
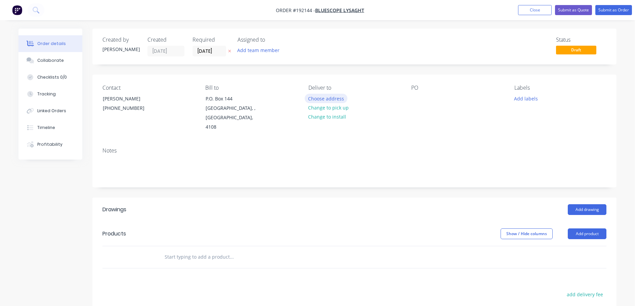
click at [325, 100] on button "Choose address" at bounding box center [326, 98] width 43 height 9
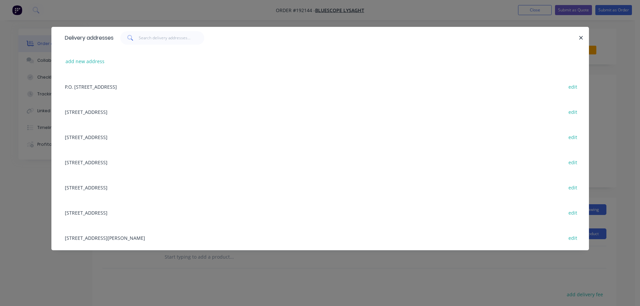
click at [94, 154] on div "[STREET_ADDRESS] edit" at bounding box center [319, 161] width 517 height 25
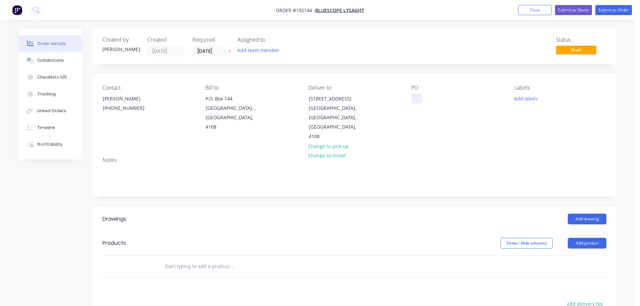
click at [414, 96] on div at bounding box center [416, 99] width 11 height 10
click at [518, 102] on button "Add labels" at bounding box center [525, 98] width 31 height 9
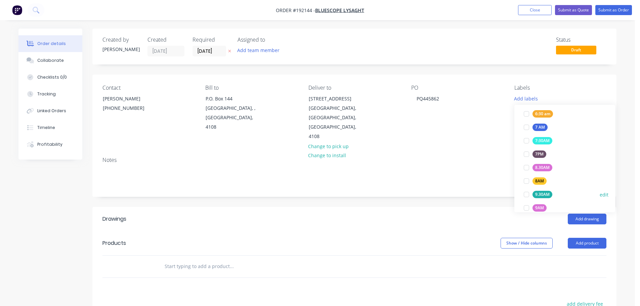
scroll to position [201, 0]
click at [542, 196] on div "ACA Store" at bounding box center [544, 198] width 25 height 7
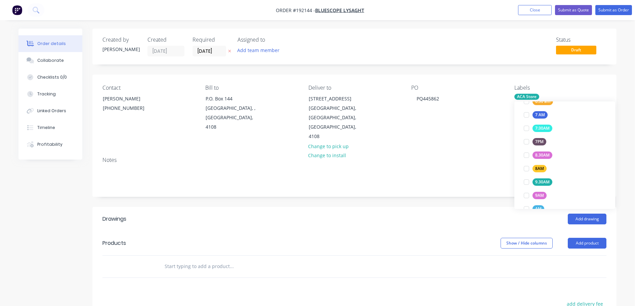
scroll to position [0, 0]
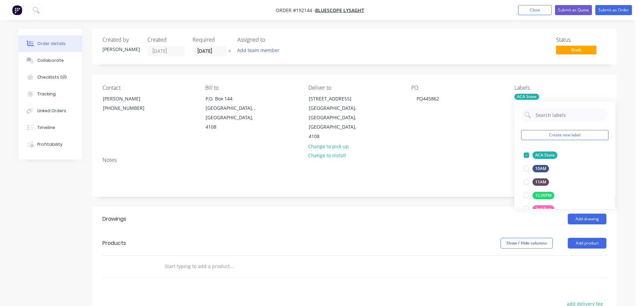
click at [452, 207] on header "Drawings Add drawing" at bounding box center [354, 219] width 524 height 24
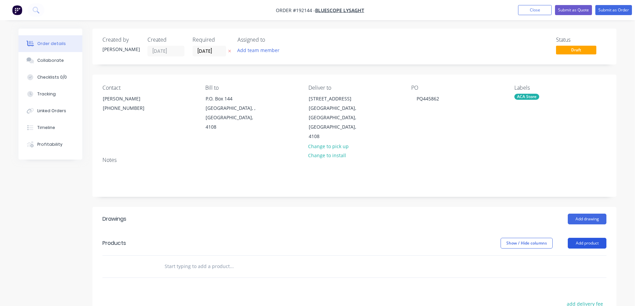
click at [589, 238] on button "Add product" at bounding box center [586, 243] width 39 height 11
click at [569, 255] on div "Product catalogue" at bounding box center [574, 260] width 52 height 10
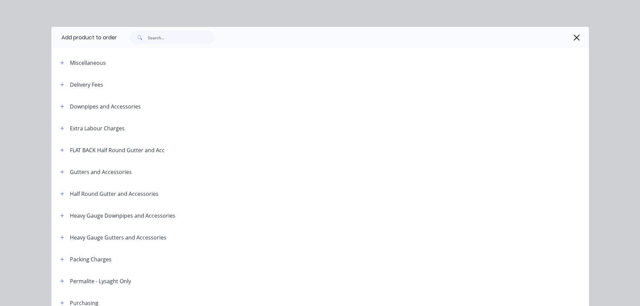
click at [55, 65] on div "Miscellaneous" at bounding box center [112, 62] width 114 height 8
click at [60, 60] on icon "button" at bounding box center [62, 62] width 4 height 5
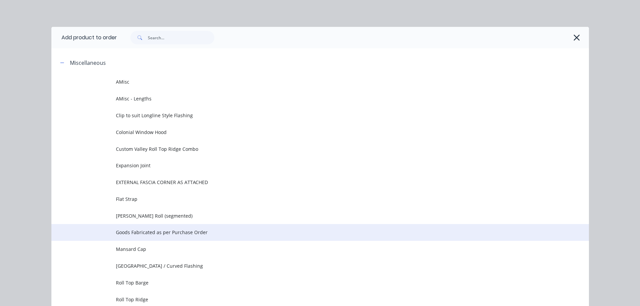
click at [178, 230] on span "Goods Fabricated as per Purchase Order" at bounding box center [305, 232] width 378 height 7
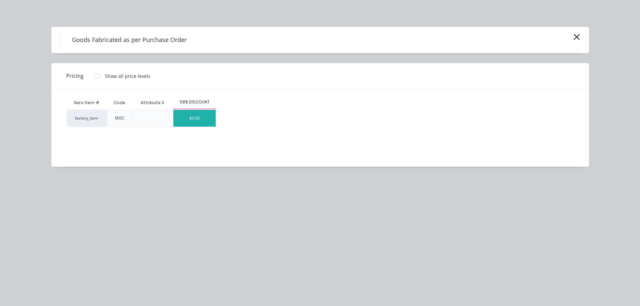
click at [206, 118] on div "$0.00" at bounding box center [194, 118] width 42 height 17
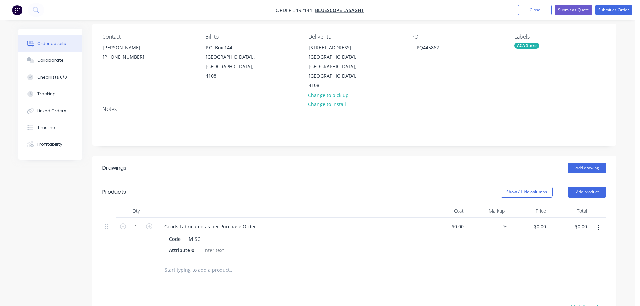
scroll to position [67, 0]
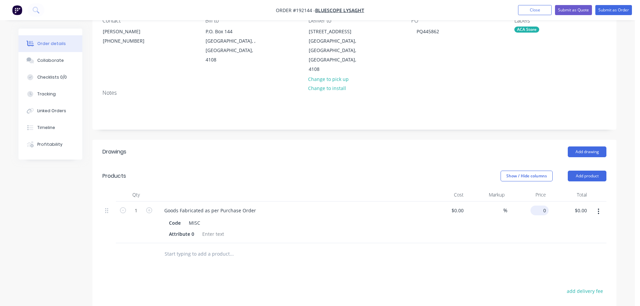
click at [544, 205] on input "0" at bounding box center [540, 210] width 15 height 10
type input "$9.20"
click at [341, 146] on div "Add drawing" at bounding box center [407, 151] width 396 height 11
click at [609, 13] on button "Submit as Order" at bounding box center [613, 10] width 37 height 10
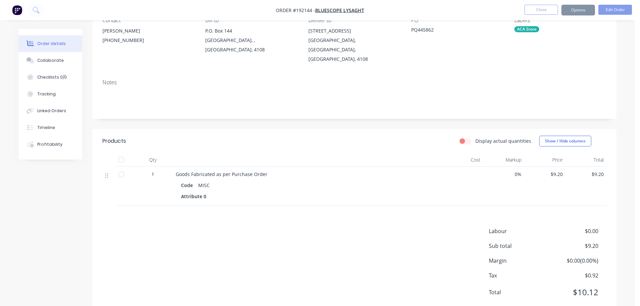
scroll to position [0, 0]
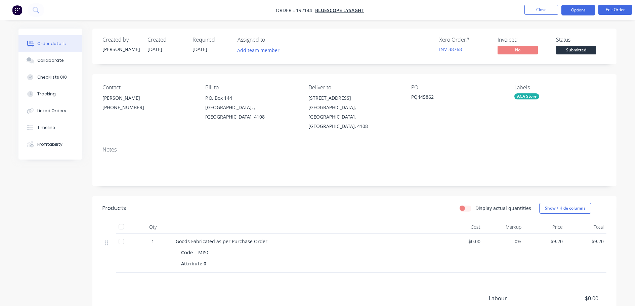
click at [574, 11] on button "Options" at bounding box center [578, 10] width 34 height 11
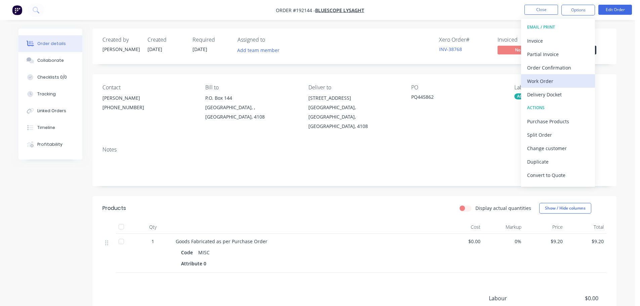
click at [547, 77] on div "Work Order" at bounding box center [558, 81] width 62 height 10
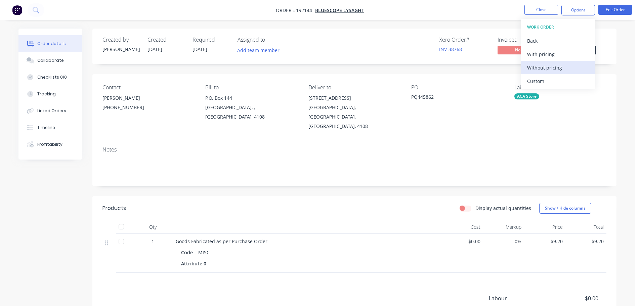
click at [544, 66] on div "Without pricing" at bounding box center [558, 68] width 62 height 10
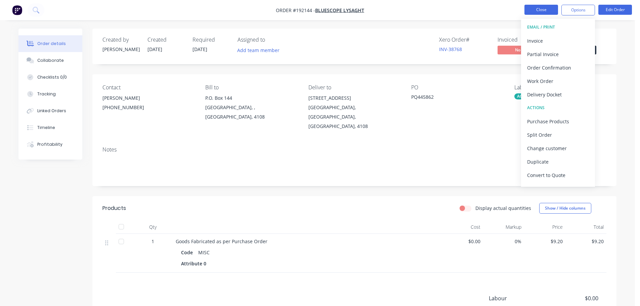
click at [549, 11] on button "Close" at bounding box center [541, 10] width 34 height 10
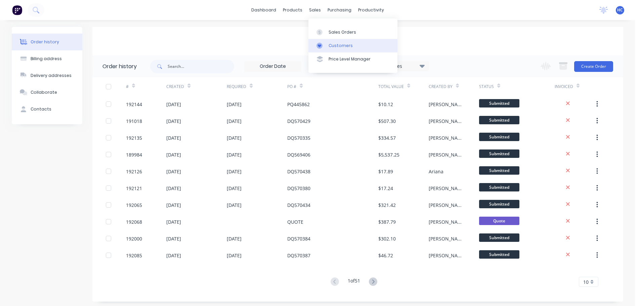
click at [346, 43] on div "Customers" at bounding box center [340, 46] width 24 height 6
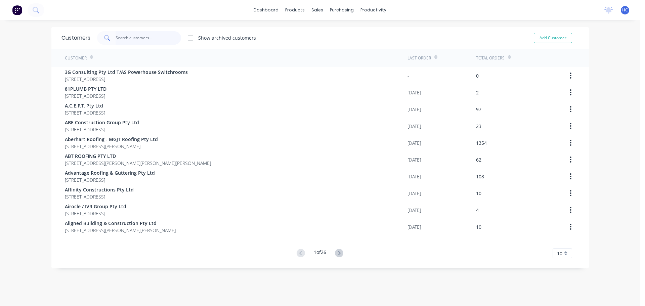
click at [151, 40] on input "text" at bounding box center [147, 37] width 65 height 13
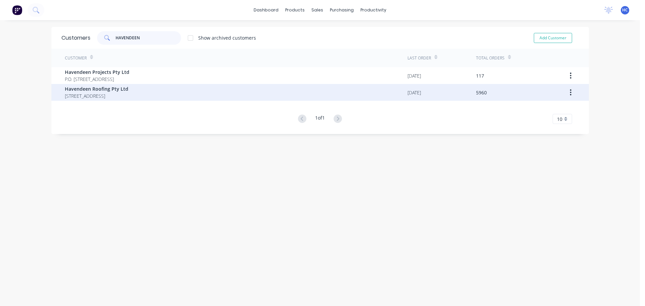
type input "HAVENDEEN"
click at [98, 97] on span "[STREET_ADDRESS]" at bounding box center [96, 95] width 63 height 7
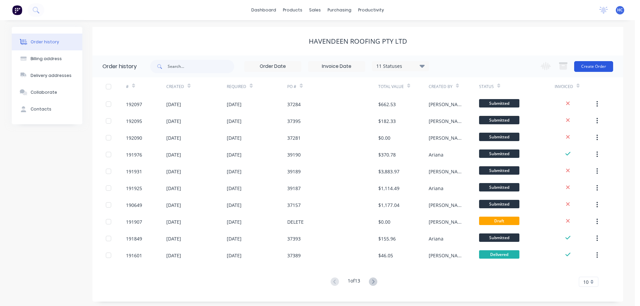
click at [590, 66] on button "Create Order" at bounding box center [593, 66] width 39 height 11
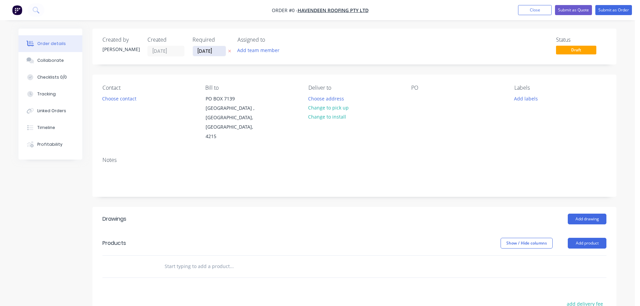
click at [204, 50] on input "[DATE]" at bounding box center [209, 51] width 33 height 10
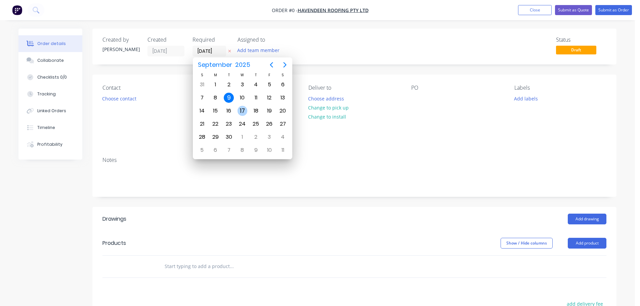
click at [239, 110] on div "17" at bounding box center [242, 111] width 10 height 10
type input "[DATE]"
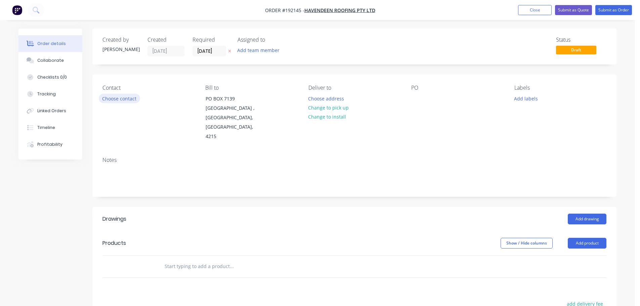
click at [129, 100] on button "Choose contact" at bounding box center [119, 98] width 41 height 9
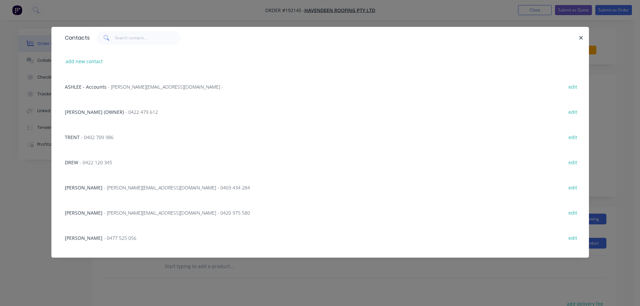
click at [93, 140] on span "- 0402 709 986" at bounding box center [97, 137] width 33 height 6
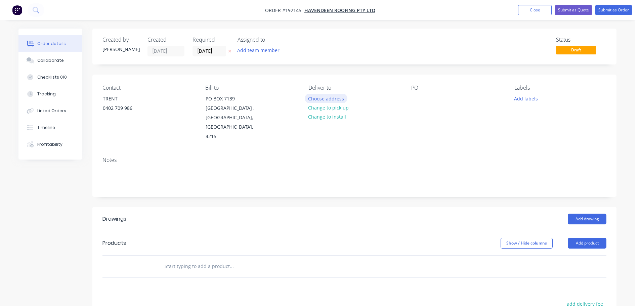
click at [322, 97] on button "Choose address" at bounding box center [326, 98] width 43 height 9
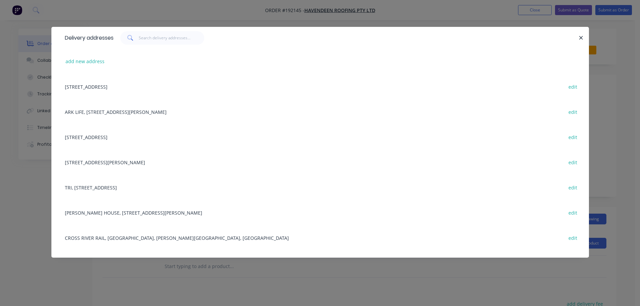
click at [132, 239] on div "CROSS RIVER RAIL, [GEOGRAPHIC_DATA], [PERSON_NAME][GEOGRAPHIC_DATA], [GEOGRAPHI…" at bounding box center [319, 237] width 517 height 25
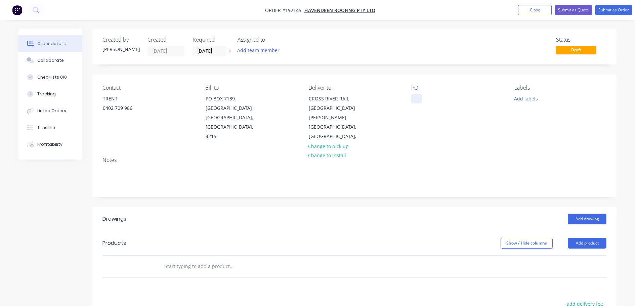
click at [417, 98] on div at bounding box center [416, 99] width 11 height 10
click at [355, 231] on header "Products Show / Hide columns Add product" at bounding box center [354, 243] width 524 height 24
click at [583, 207] on header "Drawings Add drawing" at bounding box center [354, 219] width 524 height 24
click at [582, 214] on button "Add drawing" at bounding box center [586, 219] width 39 height 11
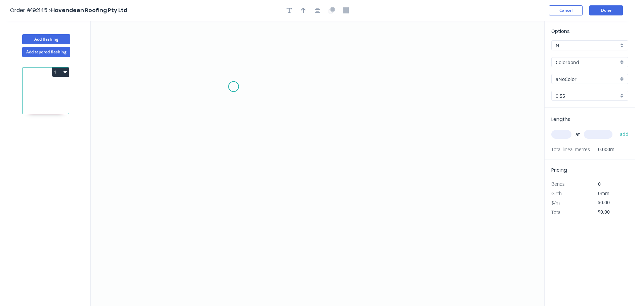
click at [245, 82] on icon "0" at bounding box center [317, 163] width 453 height 285
click at [233, 69] on icon "0" at bounding box center [317, 163] width 453 height 285
click at [230, 176] on icon "0 ?" at bounding box center [317, 163] width 453 height 285
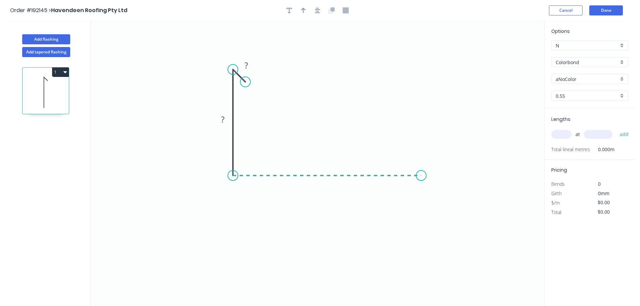
click at [421, 182] on icon "0 ? ?" at bounding box center [317, 163] width 453 height 285
click at [421, 68] on icon "0 ? ? ?" at bounding box center [317, 163] width 453 height 285
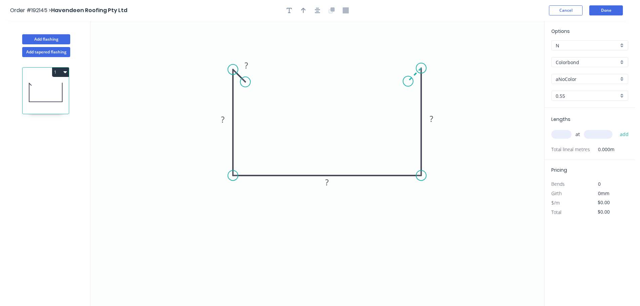
click at [408, 82] on icon "0 ? ? ? ?" at bounding box center [317, 163] width 453 height 285
click at [408, 82] on circle at bounding box center [408, 81] width 10 height 10
click at [411, 65] on rect at bounding box center [407, 64] width 13 height 9
type input "$15.12"
click at [368, 96] on icon "0 15 125 300 125 15" at bounding box center [317, 163] width 453 height 285
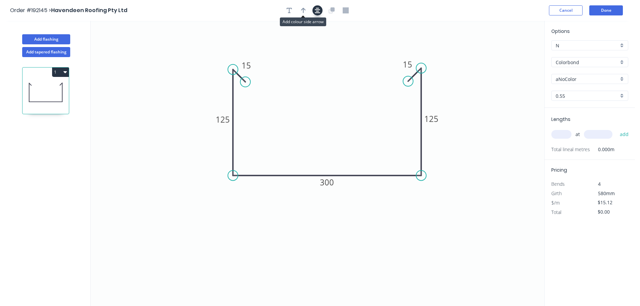
drag, startPoint x: 324, startPoint y: 12, endPoint x: 316, endPoint y: 13, distance: 7.8
click at [321, 13] on div at bounding box center [317, 10] width 71 height 10
click at [300, 12] on button "button" at bounding box center [303, 10] width 10 height 10
drag, startPoint x: 508, startPoint y: 54, endPoint x: 505, endPoint y: 60, distance: 6.6
click at [397, 93] on icon "0 15 125 300 125 15" at bounding box center [317, 163] width 453 height 285
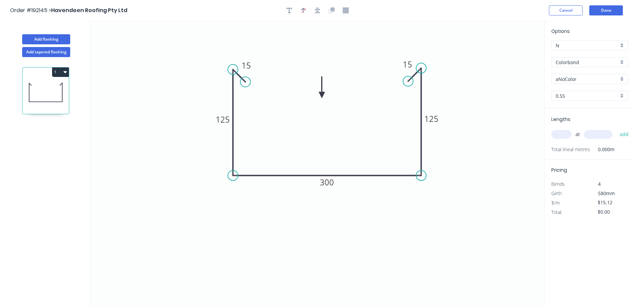
drag, startPoint x: 509, startPoint y: 53, endPoint x: 537, endPoint y: 66, distance: 31.2
click at [322, 95] on icon at bounding box center [322, 87] width 6 height 21
click at [570, 85] on div "Options N N Colorbond Colorbond Colorbond (Premium) Colorbond Coolmax Colorbond…" at bounding box center [589, 68] width 90 height 80
click at [577, 77] on div "aNoColor" at bounding box center [589, 79] width 77 height 10
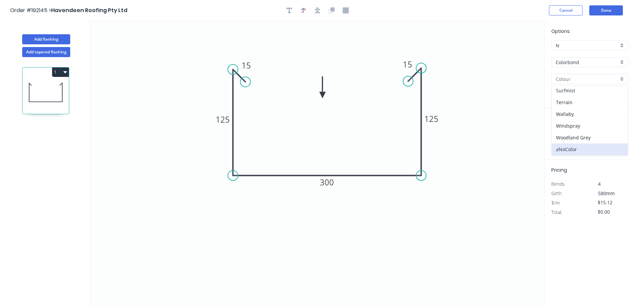
click at [578, 93] on div "Surfmist" at bounding box center [589, 91] width 76 height 12
type input "Surfmist"
click at [568, 98] on input "0.55" at bounding box center [586, 95] width 63 height 7
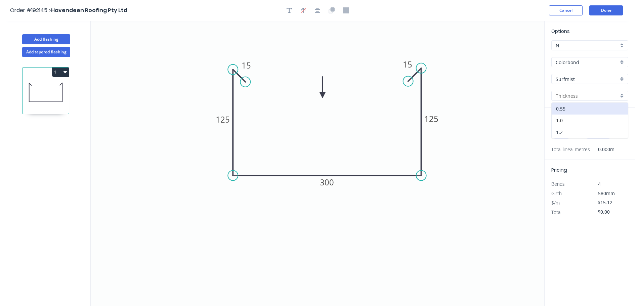
click at [569, 129] on div "1.2" at bounding box center [589, 132] width 76 height 12
type input "1.2"
type input "$31.98"
drag, startPoint x: 562, startPoint y: 125, endPoint x: 560, endPoint y: 136, distance: 11.3
click at [562, 126] on div "at add" at bounding box center [590, 134] width 78 height 18
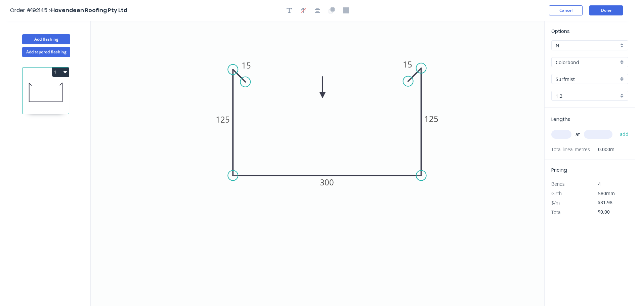
click at [560, 136] on input "text" at bounding box center [561, 134] width 20 height 9
type input "18"
type input "6000"
click at [616, 129] on button "add" at bounding box center [624, 134] width 16 height 11
click at [52, 40] on button "Add flashing" at bounding box center [46, 39] width 48 height 10
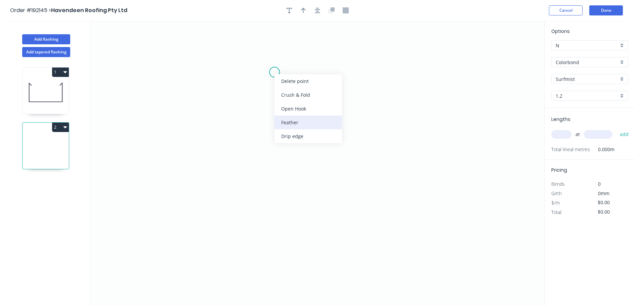
click at [293, 119] on div "Feather" at bounding box center [307, 122] width 67 height 14
click at [274, 73] on circle at bounding box center [274, 72] width 10 height 10
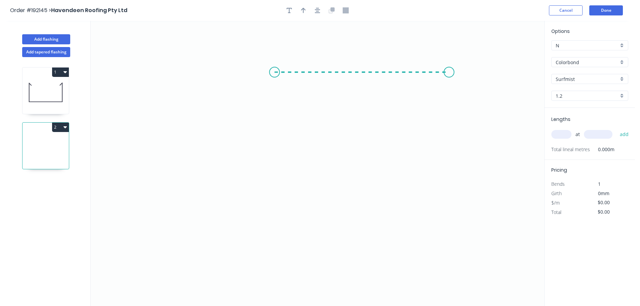
click at [449, 76] on icon "0" at bounding box center [317, 163] width 453 height 285
click at [449, 179] on icon "0 FE 15 ?" at bounding box center [317, 163] width 453 height 285
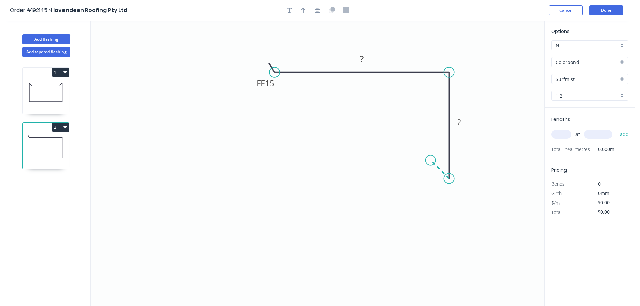
click at [430, 160] on icon "0 FE 15 ? ?" at bounding box center [317, 163] width 453 height 285
click at [286, 94] on div "Flip bend" at bounding box center [312, 96] width 67 height 14
click at [273, 58] on tspan "15" at bounding box center [269, 54] width 9 height 11
click at [301, 10] on icon "button" at bounding box center [303, 10] width 5 height 6
drag, startPoint x: 509, startPoint y: 52, endPoint x: 428, endPoint y: 59, distance: 81.2
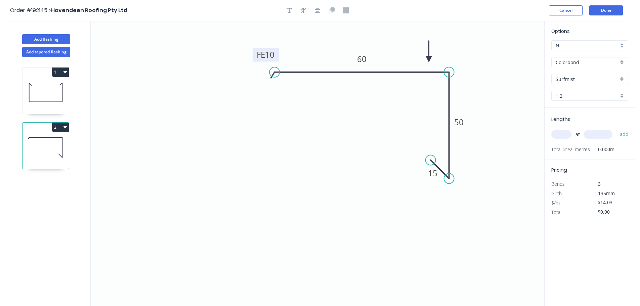
click at [428, 59] on icon at bounding box center [429, 51] width 6 height 21
click at [573, 94] on input "1.2" at bounding box center [586, 95] width 63 height 7
click at [570, 108] on div "0.55" at bounding box center [589, 109] width 76 height 12
click at [562, 138] on input "text" at bounding box center [561, 134] width 20 height 9
click at [616, 129] on button "add" at bounding box center [624, 134] width 16 height 11
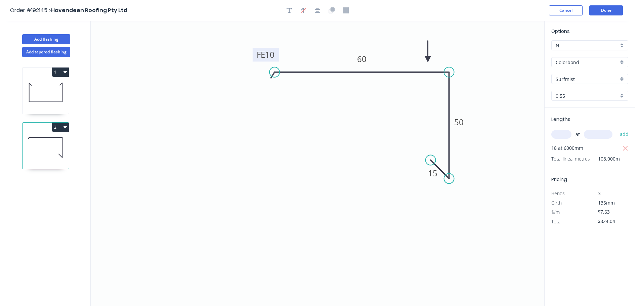
click at [57, 127] on button "2" at bounding box center [60, 127] width 17 height 9
click at [41, 140] on div "Duplicate" at bounding box center [37, 144] width 52 height 10
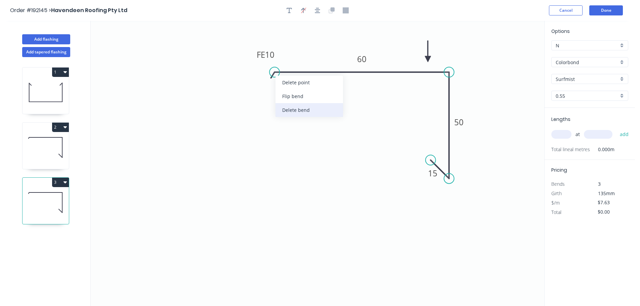
click at [293, 110] on div "Delete bend" at bounding box center [308, 110] width 67 height 14
click at [561, 132] on input "text" at bounding box center [561, 134] width 20 height 9
click at [616, 129] on button "add" at bounding box center [624, 134] width 16 height 11
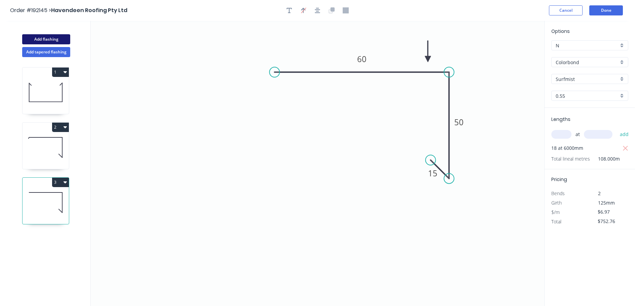
click at [44, 42] on button "Add flashing" at bounding box center [46, 39] width 48 height 10
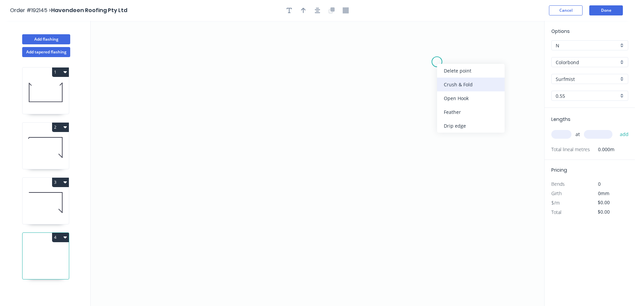
click at [450, 81] on div "Crush & Fold" at bounding box center [470, 85] width 67 height 14
click at [438, 64] on circle at bounding box center [437, 62] width 10 height 10
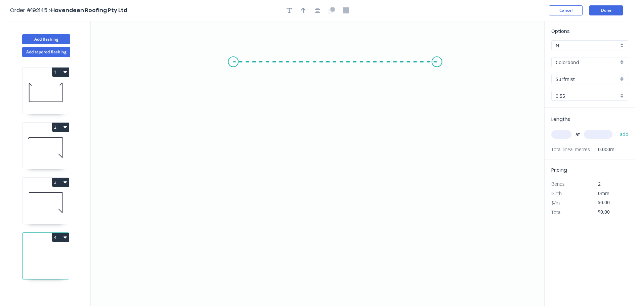
click at [233, 66] on icon "0" at bounding box center [317, 163] width 453 height 285
click at [231, 121] on icon "0 CF 10 ?" at bounding box center [317, 163] width 453 height 285
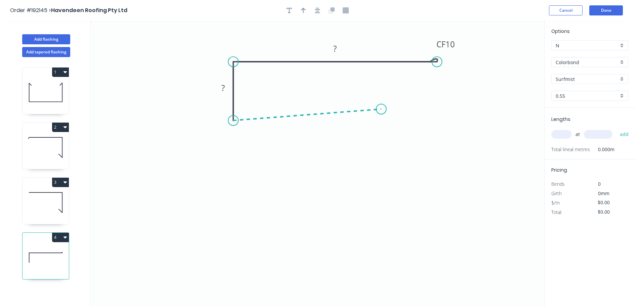
click at [381, 109] on icon "0 ? CF 10 ?" at bounding box center [317, 163] width 453 height 285
drag, startPoint x: 401, startPoint y: 157, endPoint x: 391, endPoint y: 126, distance: 32.1
click at [401, 156] on div "Feather" at bounding box center [414, 159] width 67 height 14
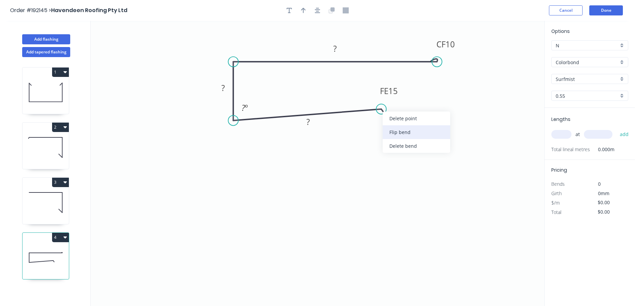
click at [391, 134] on div "Flip bend" at bounding box center [415, 132] width 67 height 14
click at [392, 119] on tspan "15" at bounding box center [394, 119] width 9 height 11
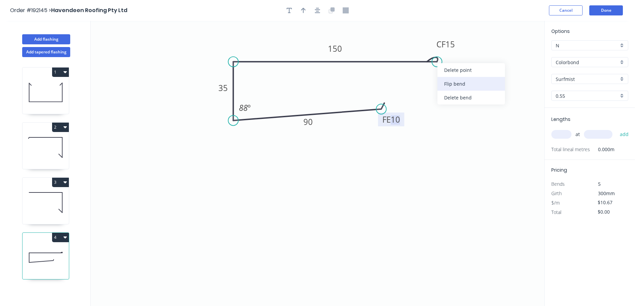
click at [464, 82] on div "Flip bend" at bounding box center [470, 84] width 67 height 14
click at [306, 9] on button "button" at bounding box center [303, 10] width 10 height 10
drag, startPoint x: 510, startPoint y: 52, endPoint x: 409, endPoint y: 48, distance: 100.8
click at [409, 48] on icon at bounding box center [409, 39] width 6 height 21
click at [564, 135] on input "text" at bounding box center [561, 134] width 20 height 9
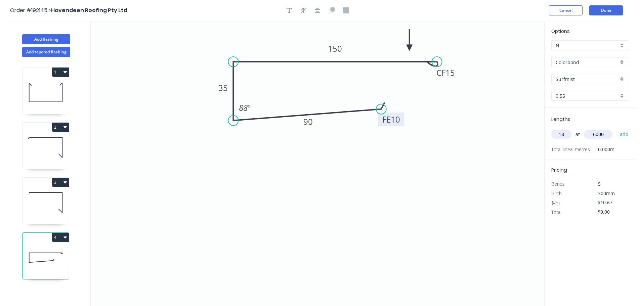
click at [616, 129] on button "add" at bounding box center [624, 134] width 16 height 11
click at [606, 10] on button "Done" at bounding box center [606, 10] width 34 height 10
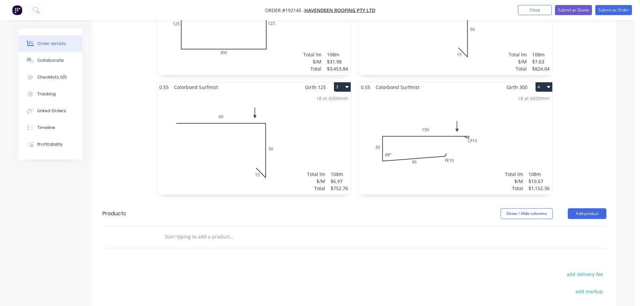
scroll to position [336, 0]
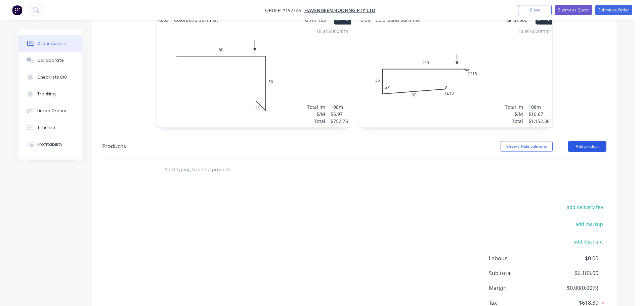
click at [589, 141] on button "Add product" at bounding box center [586, 146] width 39 height 11
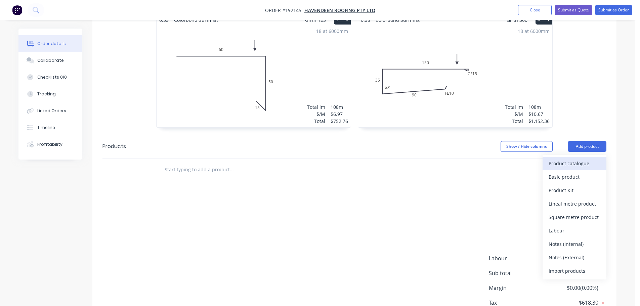
click at [571, 158] on div "Product catalogue" at bounding box center [574, 163] width 52 height 10
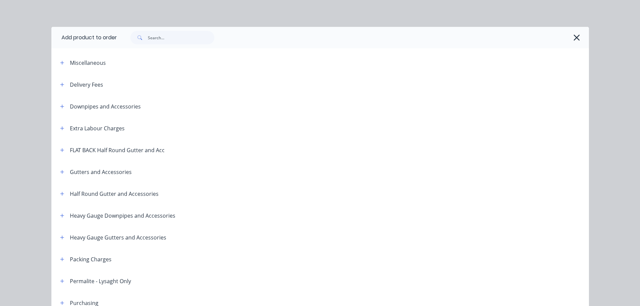
click at [61, 175] on button "button" at bounding box center [62, 172] width 8 height 8
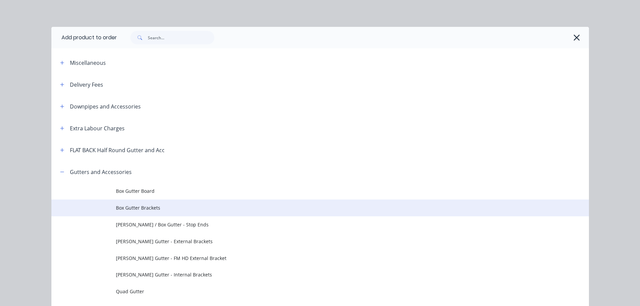
click at [162, 210] on span "Box Gutter Brackets" at bounding box center [305, 207] width 378 height 7
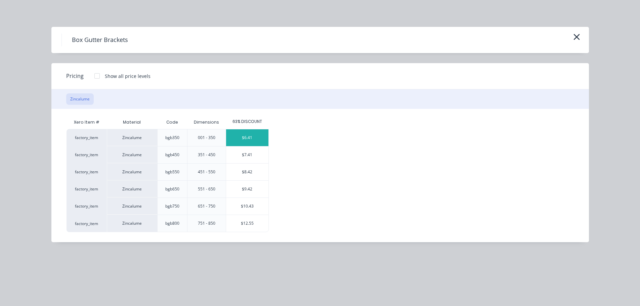
click at [253, 142] on div "$6.41" at bounding box center [247, 137] width 42 height 17
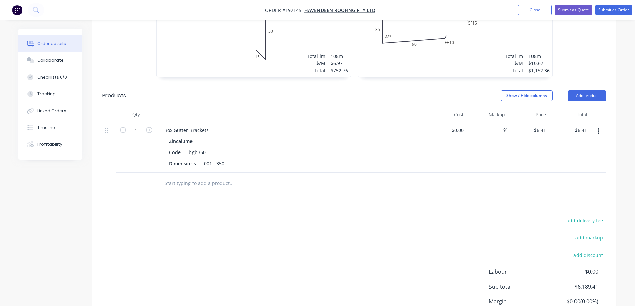
scroll to position [403, 0]
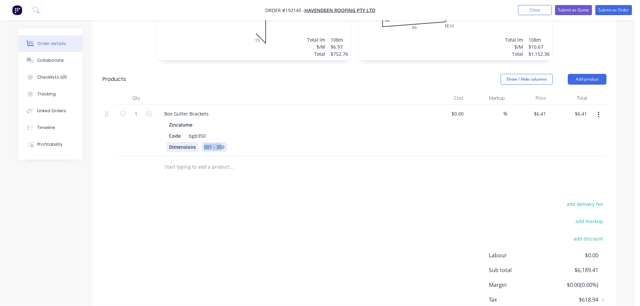
drag, startPoint x: 221, startPoint y: 139, endPoint x: 196, endPoint y: 139, distance: 24.5
click at [196, 142] on div "Dimensions 001 - 350" at bounding box center [289, 147] width 246 height 10
click at [209, 109] on div "Box Gutter Brackets" at bounding box center [186, 114] width 55 height 10
click at [137, 105] on div "1" at bounding box center [136, 130] width 40 height 51
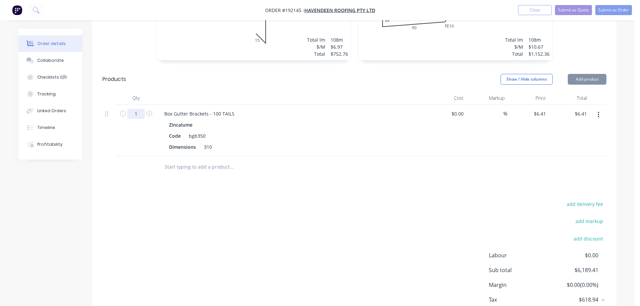
click at [137, 109] on input "1" at bounding box center [135, 114] width 17 height 10
click at [139, 109] on input "1" at bounding box center [135, 114] width 17 height 10
click at [159, 91] on div at bounding box center [290, 97] width 269 height 13
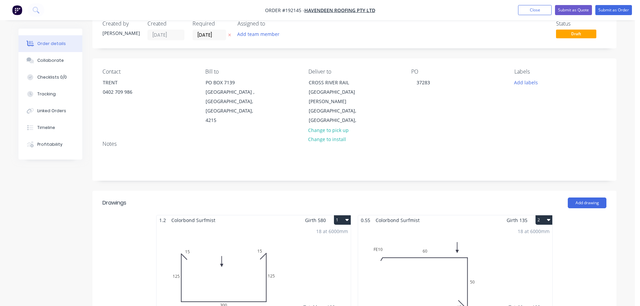
scroll to position [0, 0]
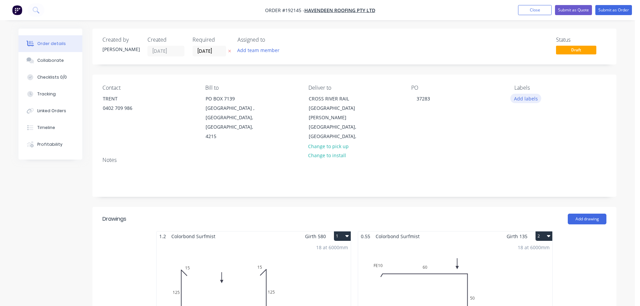
click at [516, 102] on button "Add labels" at bounding box center [525, 98] width 31 height 9
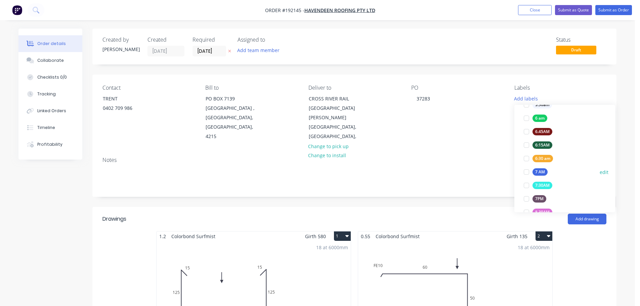
click at [546, 171] on div "7 AM" at bounding box center [539, 171] width 15 height 7
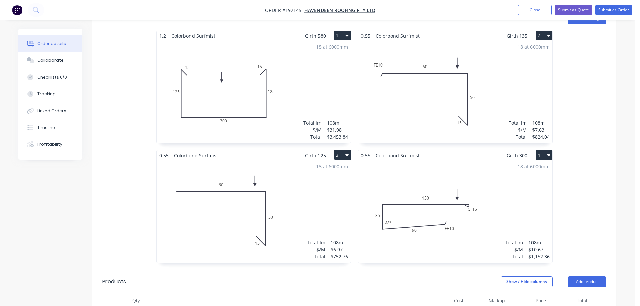
scroll to position [201, 0]
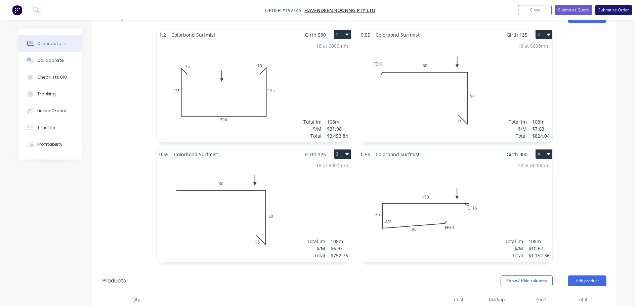
click at [608, 9] on button "Submit as Order" at bounding box center [613, 10] width 37 height 10
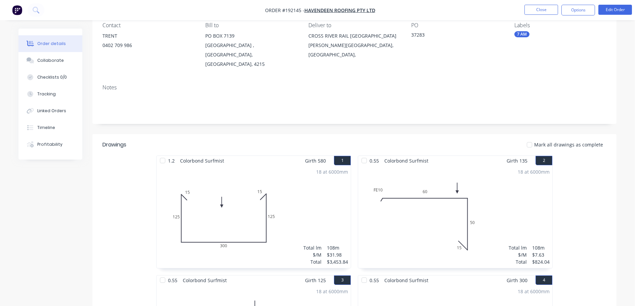
scroll to position [0, 0]
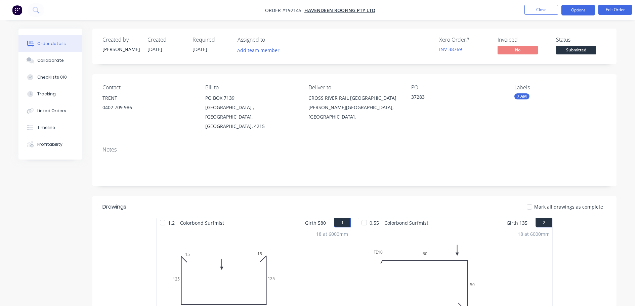
click at [581, 11] on button "Options" at bounding box center [578, 10] width 34 height 11
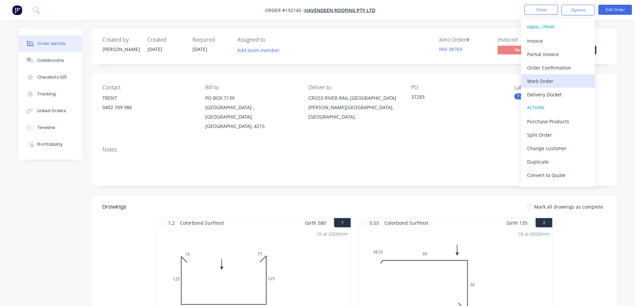
click at [543, 82] on div "Work Order" at bounding box center [558, 81] width 62 height 10
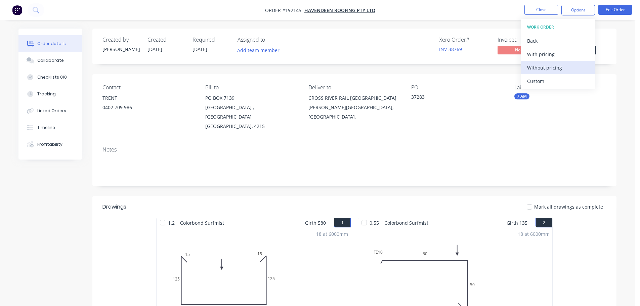
click at [547, 66] on div "Without pricing" at bounding box center [558, 68] width 62 height 10
